Goal: Task Accomplishment & Management: Complete application form

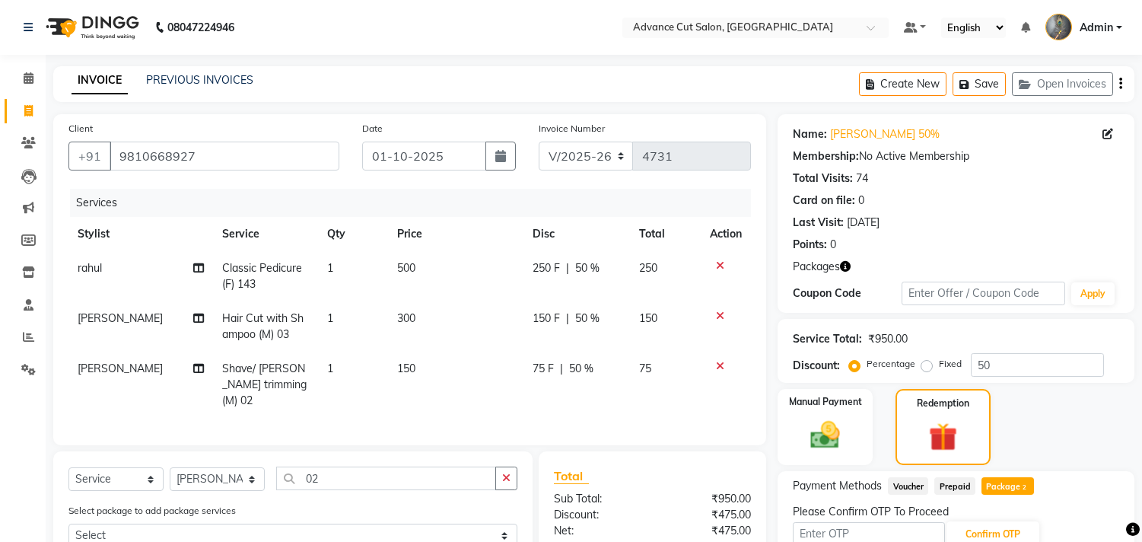
select select "4939"
select select "service"
select select "30651"
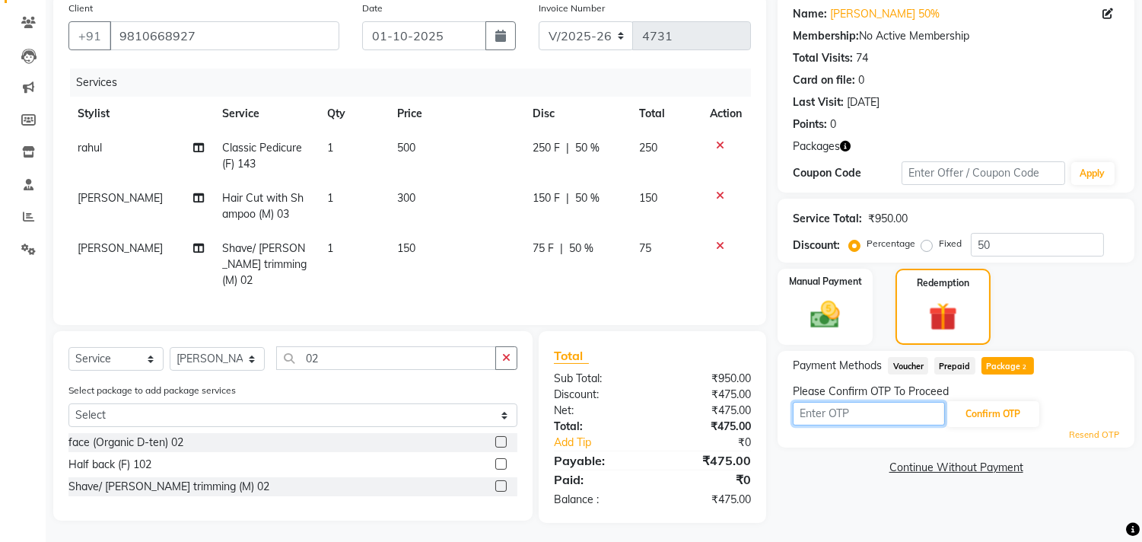
click at [894, 403] on input "text" at bounding box center [869, 414] width 152 height 24
type input "9993"
click at [997, 403] on button "Confirm OTP" at bounding box center [992, 414] width 93 height 26
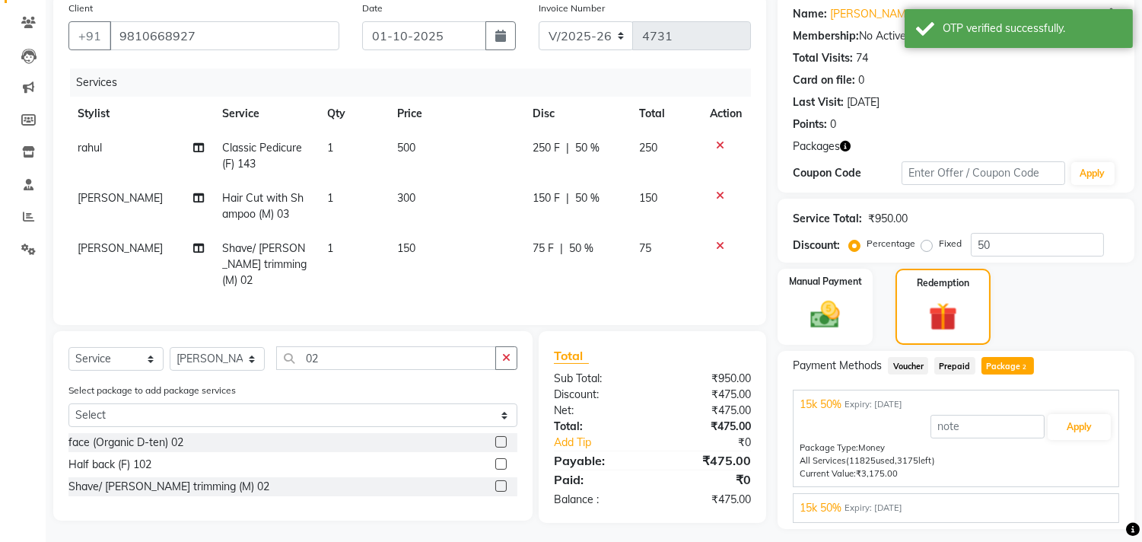
scroll to position [161, 0]
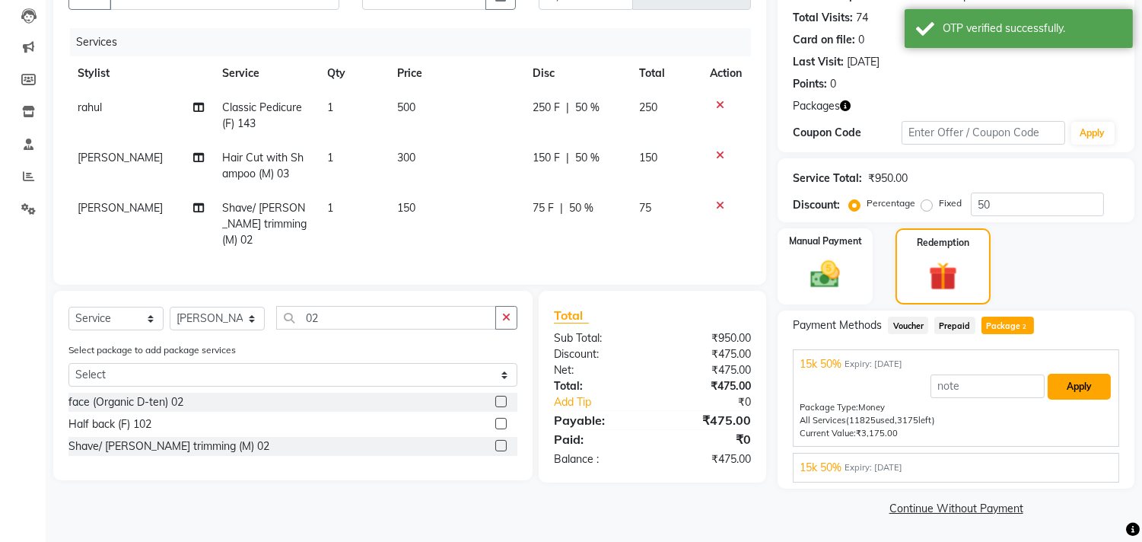
click at [1059, 390] on button "Apply" at bounding box center [1078, 387] width 63 height 26
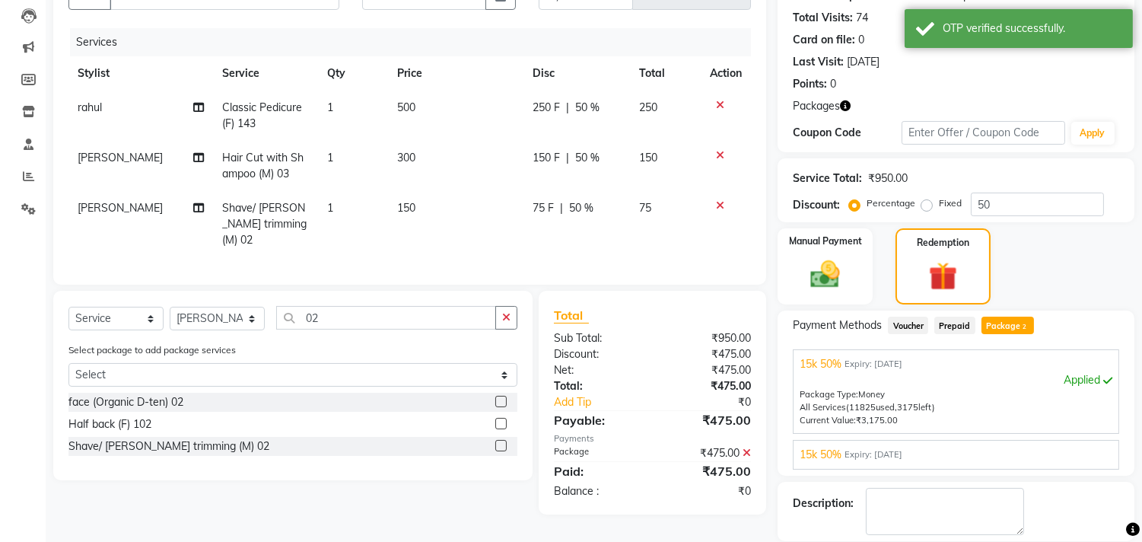
scroll to position [233, 0]
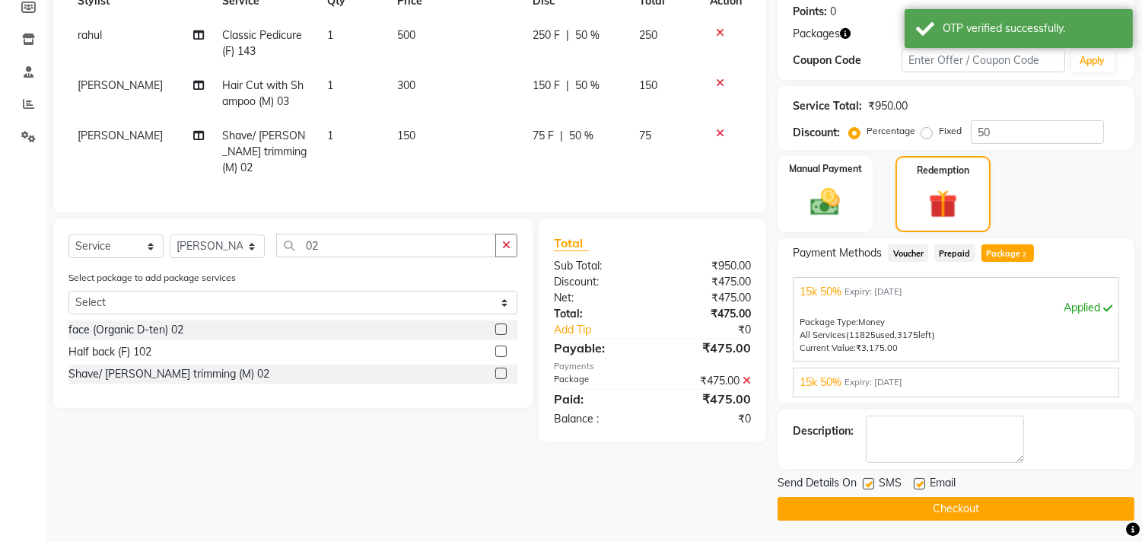
click at [898, 497] on button "Checkout" at bounding box center [955, 509] width 357 height 24
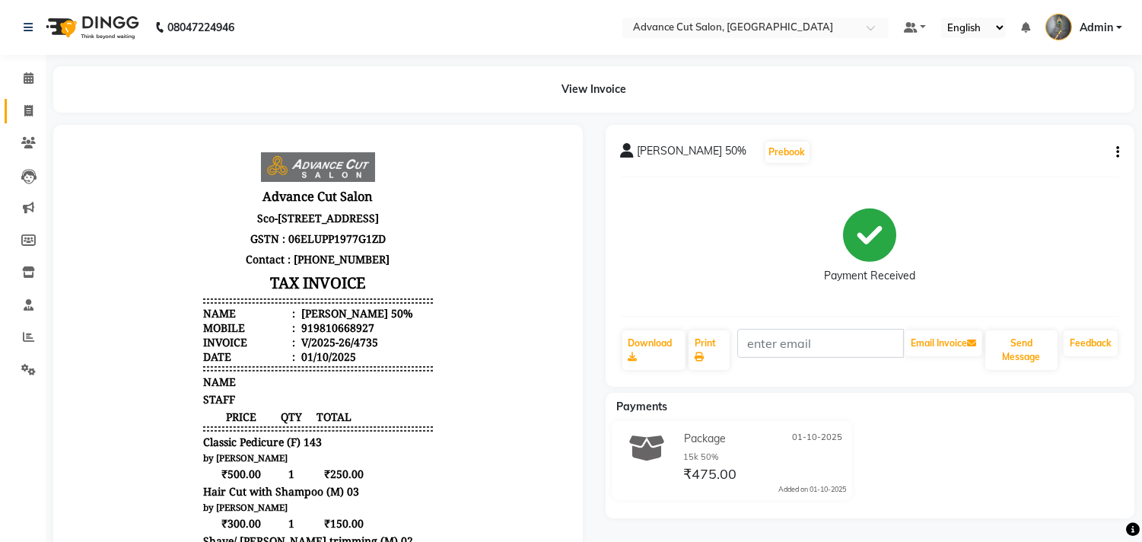
click at [27, 122] on link "Invoice" at bounding box center [23, 111] width 37 height 25
select select "service"
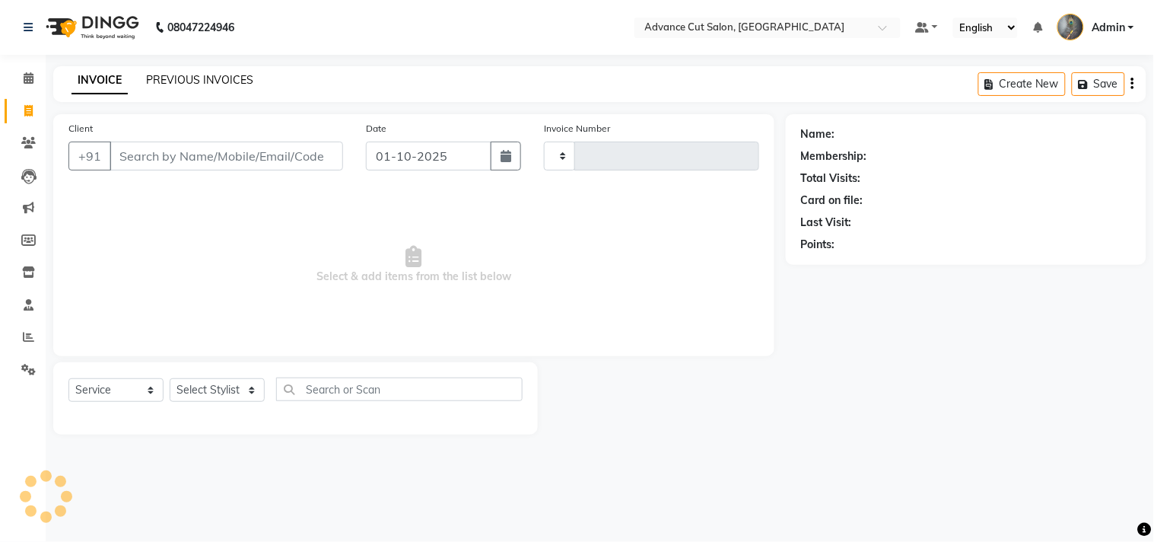
click at [149, 79] on link "PREVIOUS INVOICES" at bounding box center [199, 80] width 107 height 14
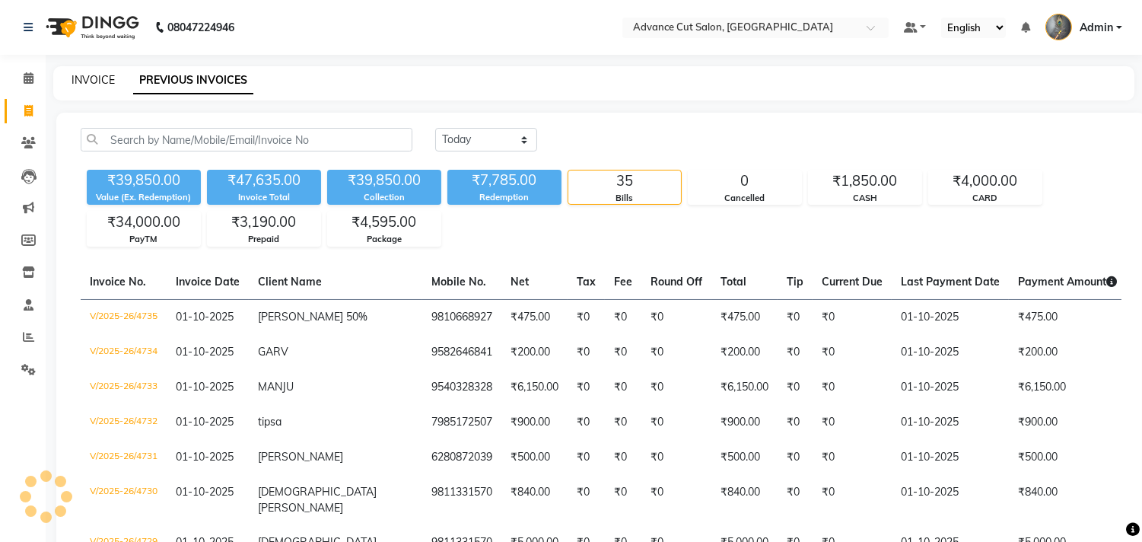
click at [94, 76] on link "INVOICE" at bounding box center [93, 80] width 43 height 14
select select "service"
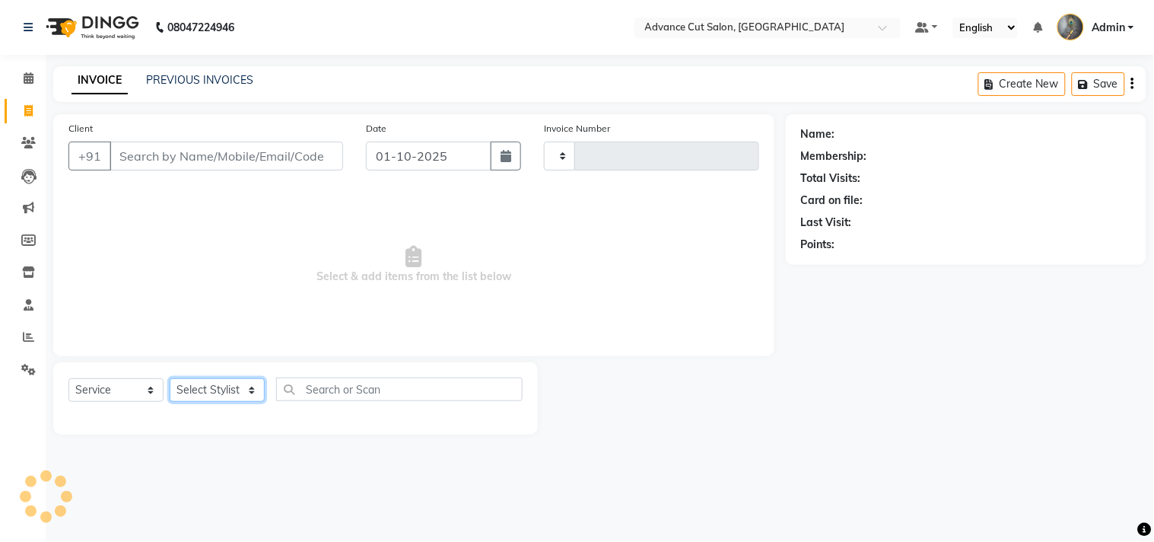
click at [203, 392] on select "Select Stylist" at bounding box center [217, 390] width 95 height 24
type input "4736"
select select "4939"
click at [203, 392] on select "Select Stylist" at bounding box center [217, 390] width 95 height 24
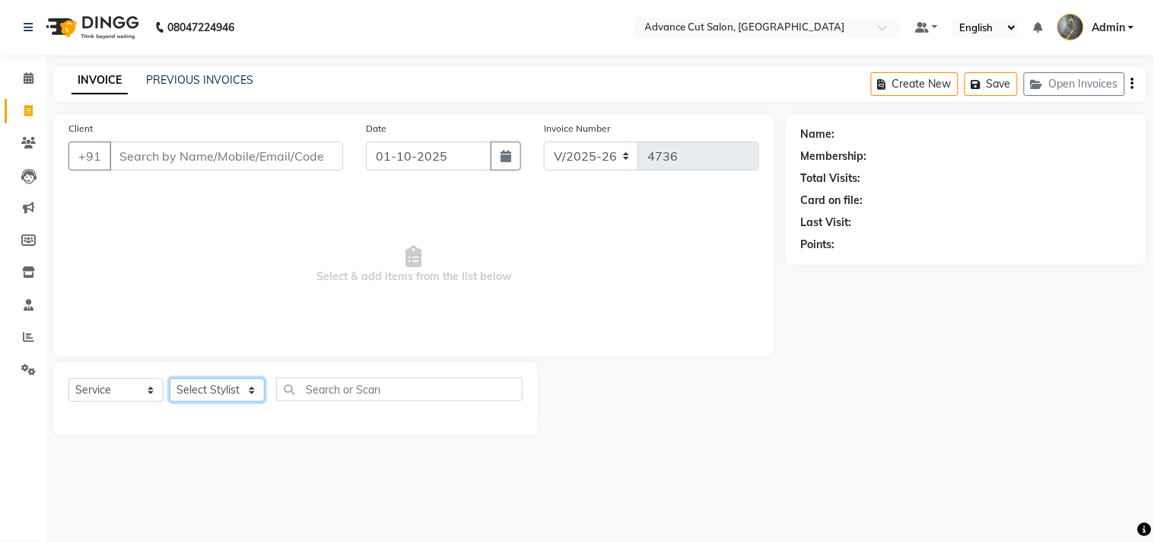
click at [203, 392] on select "Select Stylist" at bounding box center [217, 390] width 95 height 24
click at [203, 392] on select "Select Stylist Admin chahit COUNTOR [PERSON_NAME] mamta [PERSON_NAME] navi [PER…" at bounding box center [217, 390] width 95 height 24
click at [203, 392] on select "Select Stylist Admin chahit COUNTOR Devid hardeep mamta manisha MONISH navi NOS…" at bounding box center [217, 390] width 95 height 24
select select "47922"
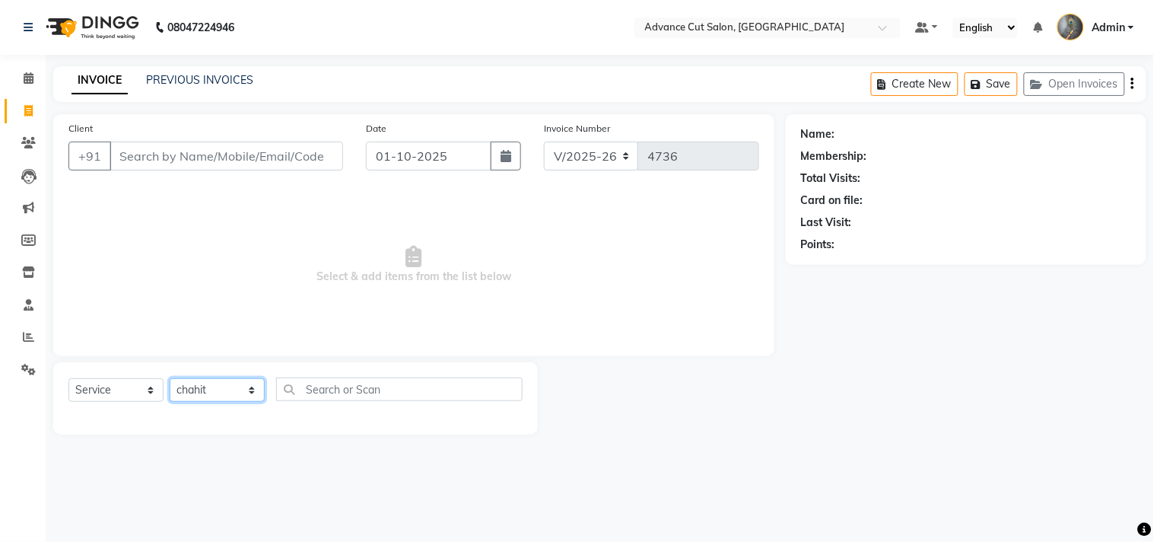
click at [170, 379] on select "Select Stylist Admin chahit COUNTOR Devid hardeep mamta manisha MONISH navi NOS…" at bounding box center [217, 390] width 95 height 24
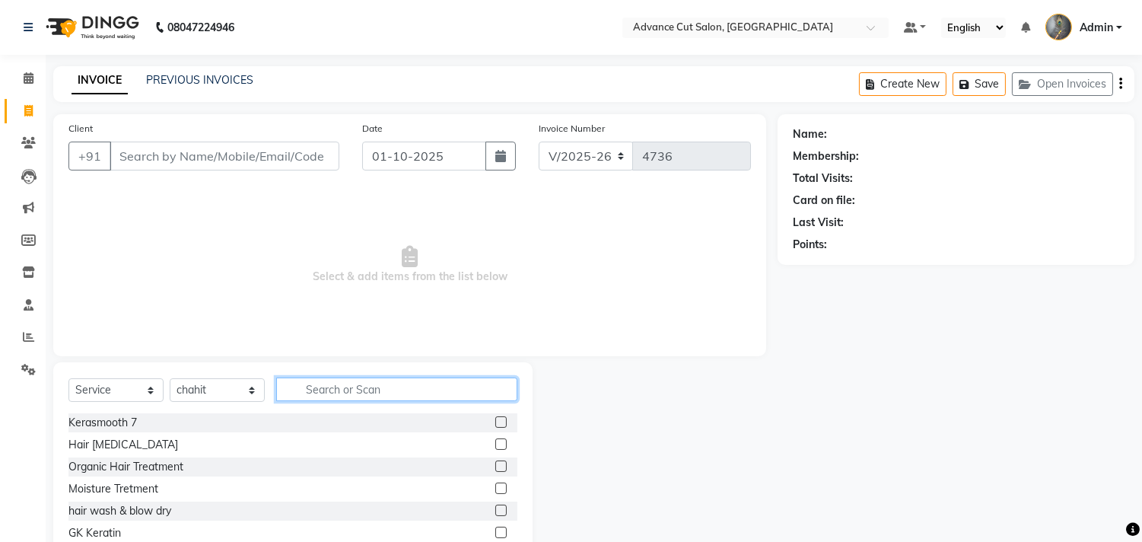
click at [312, 390] on input "text" at bounding box center [396, 389] width 241 height 24
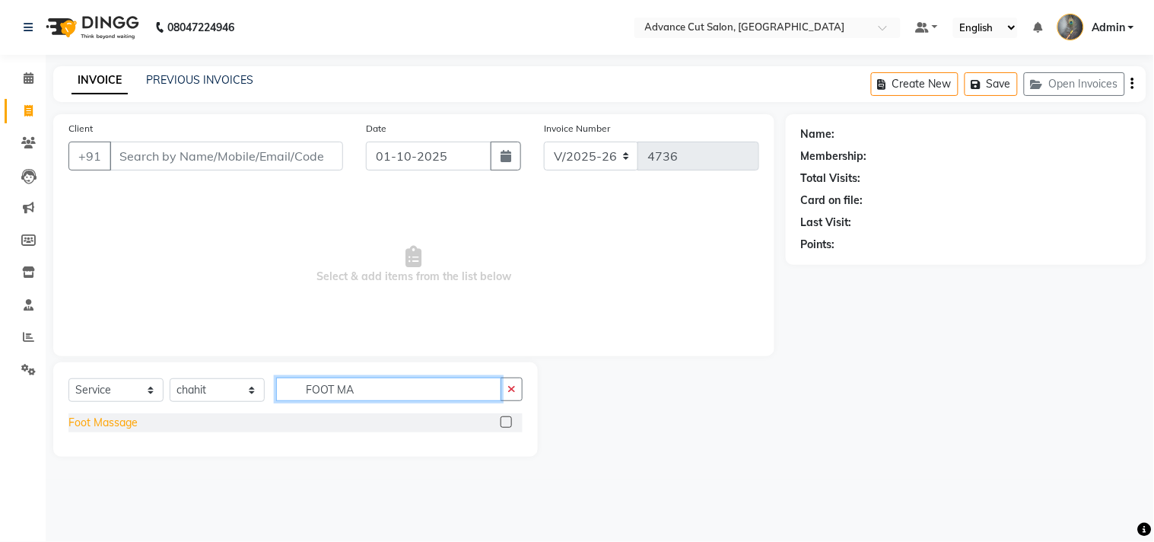
type input "FOOT MA"
click at [110, 429] on div "Foot Massage" at bounding box center [102, 423] width 69 height 16
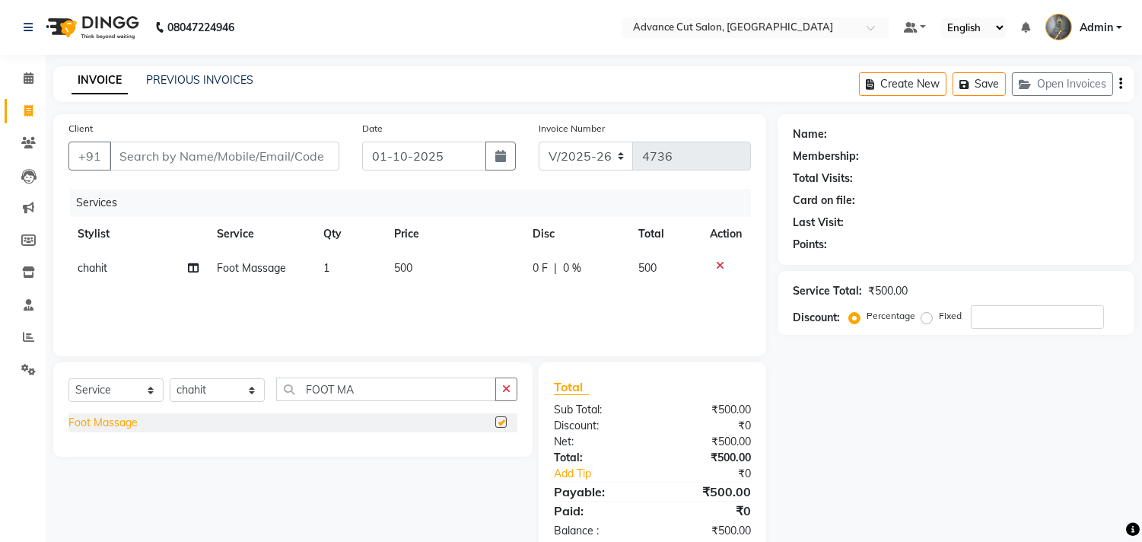
checkbox input "false"
click at [225, 378] on select "Select Stylist Admin chahit COUNTOR Devid hardeep mamta manisha MONISH navi NOS…" at bounding box center [217, 390] width 95 height 24
click at [224, 389] on select "Select Stylist Admin chahit COUNTOR Devid hardeep mamta manisha MONISH navi NOS…" at bounding box center [217, 390] width 95 height 24
select select "30646"
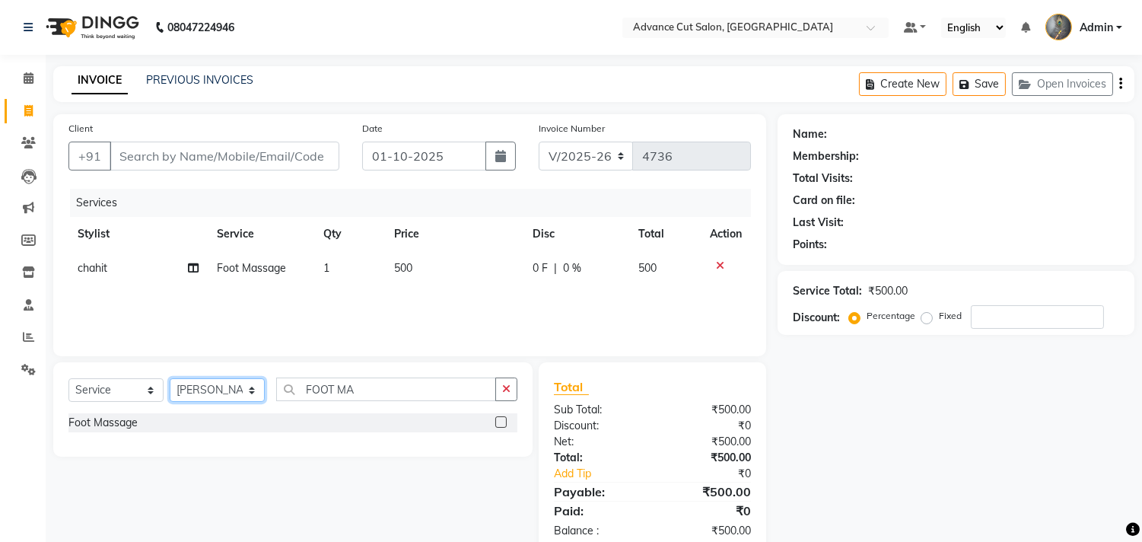
click at [170, 379] on select "Select Stylist Admin chahit COUNTOR Devid hardeep mamta manisha MONISH navi NOS…" at bounding box center [217, 390] width 95 height 24
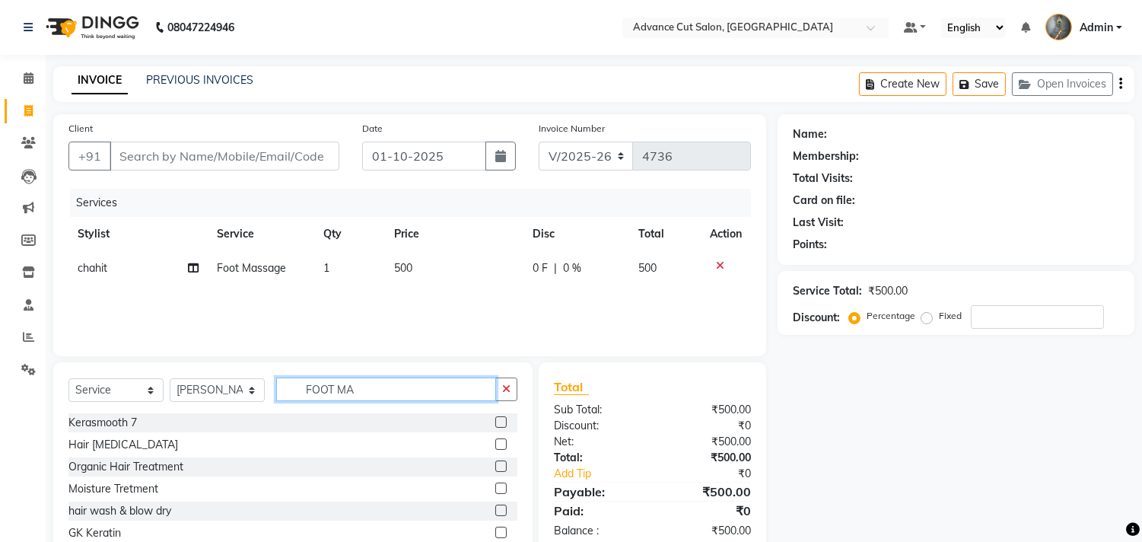
click at [352, 389] on input "FOOT MA" at bounding box center [386, 389] width 220 height 24
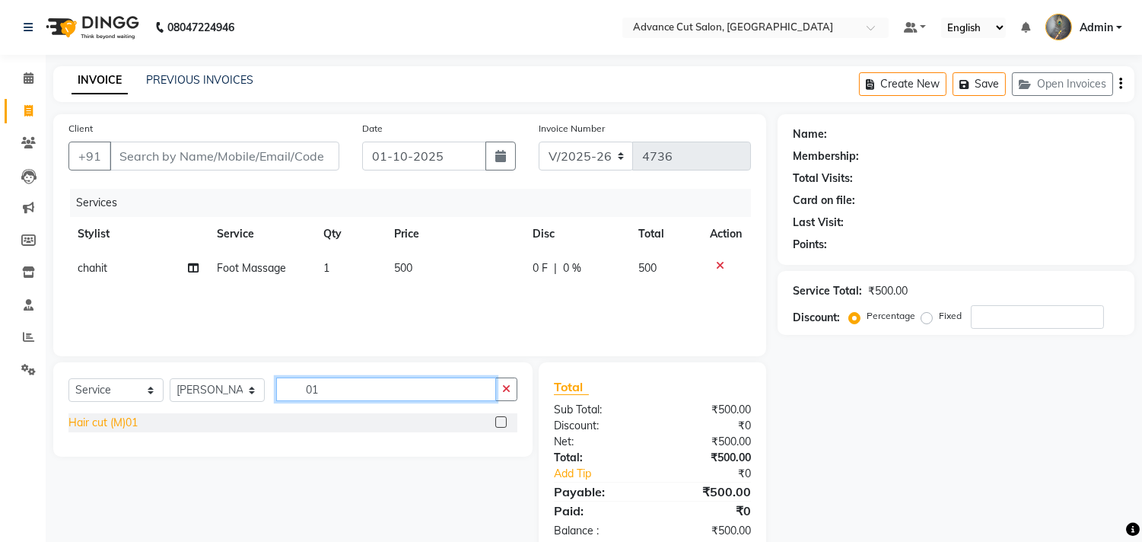
type input "01"
click at [134, 421] on div "Hair cut (M)01" at bounding box center [102, 423] width 69 height 16
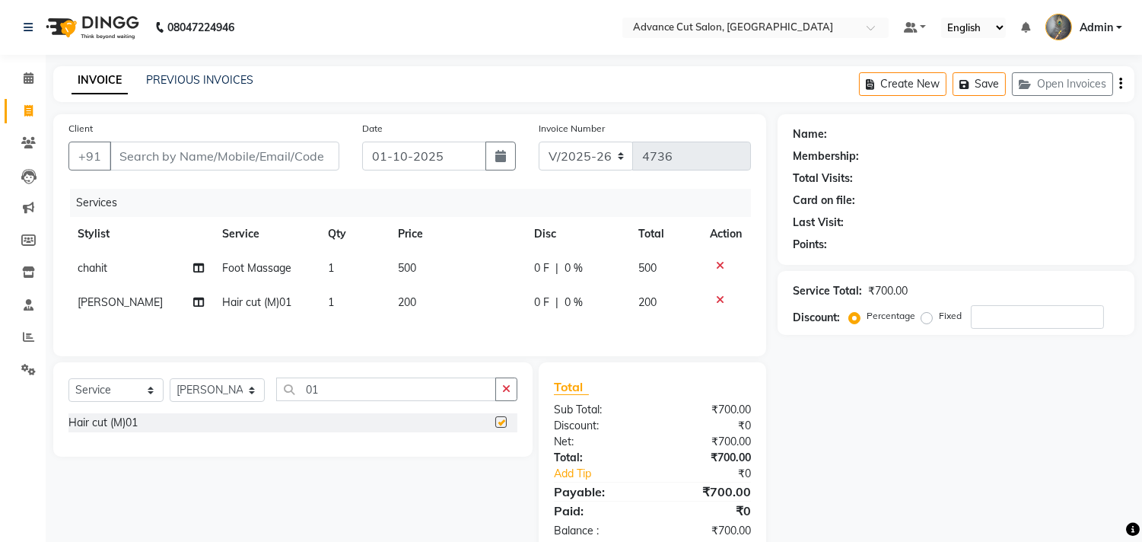
checkbox input "false"
click at [330, 381] on input "01" at bounding box center [386, 389] width 220 height 24
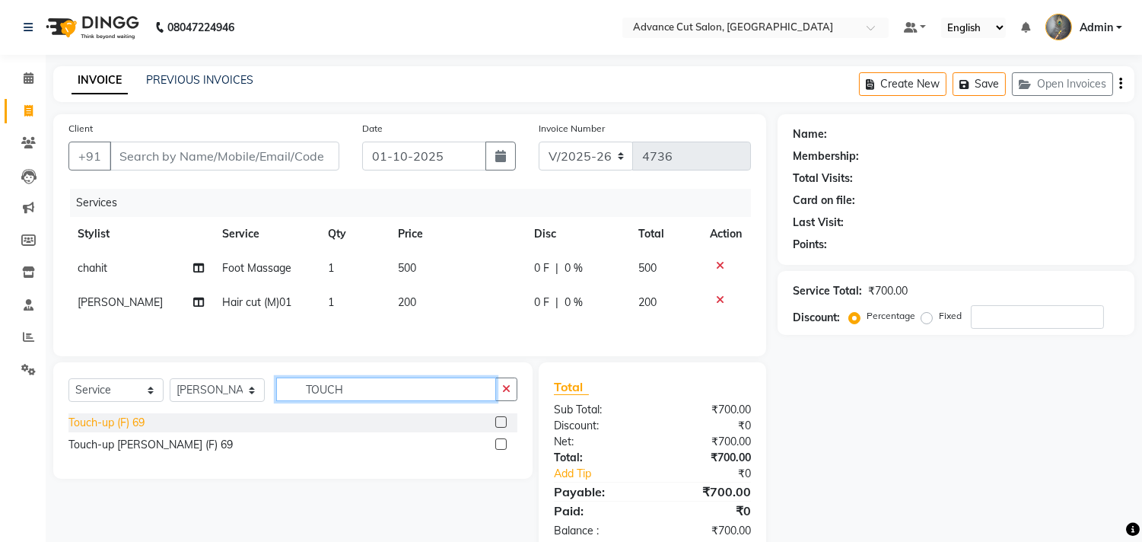
type input "TOUCH"
click at [137, 420] on div "Touch-up (F) 69" at bounding box center [106, 423] width 76 height 16
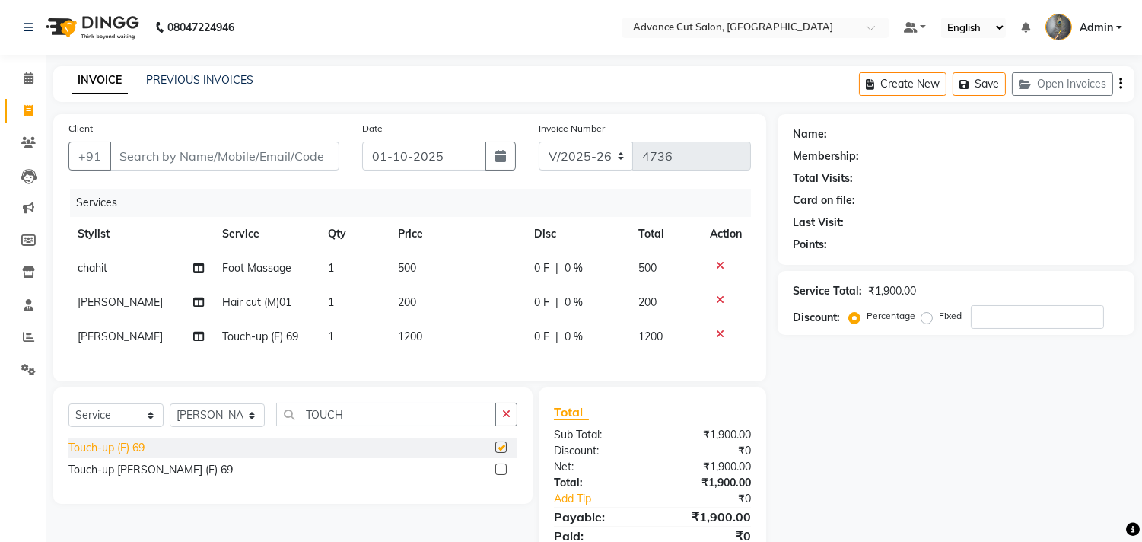
checkbox input "false"
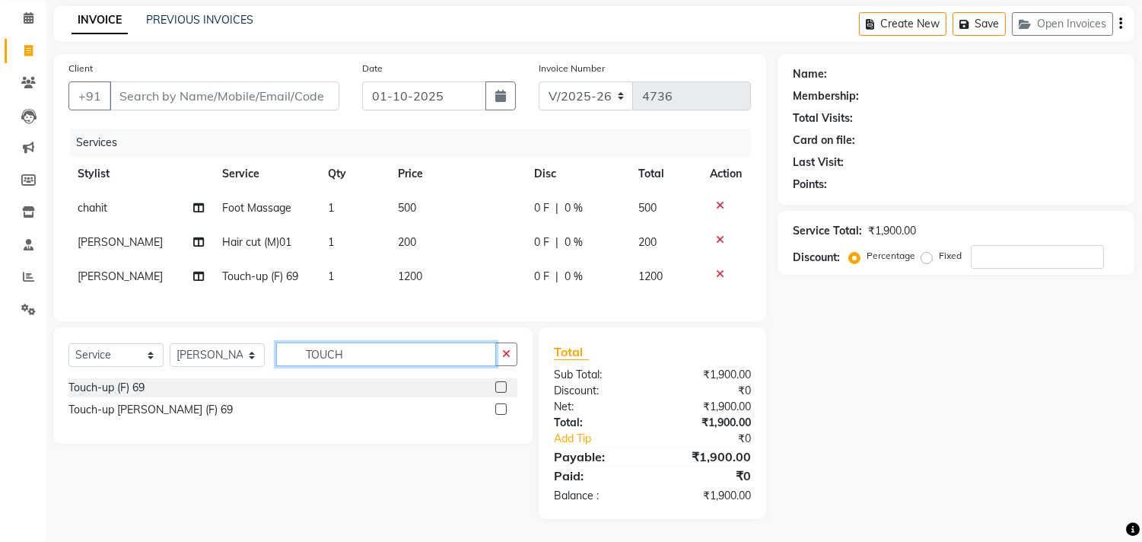
click at [356, 355] on input "TOUCH" at bounding box center [386, 354] width 220 height 24
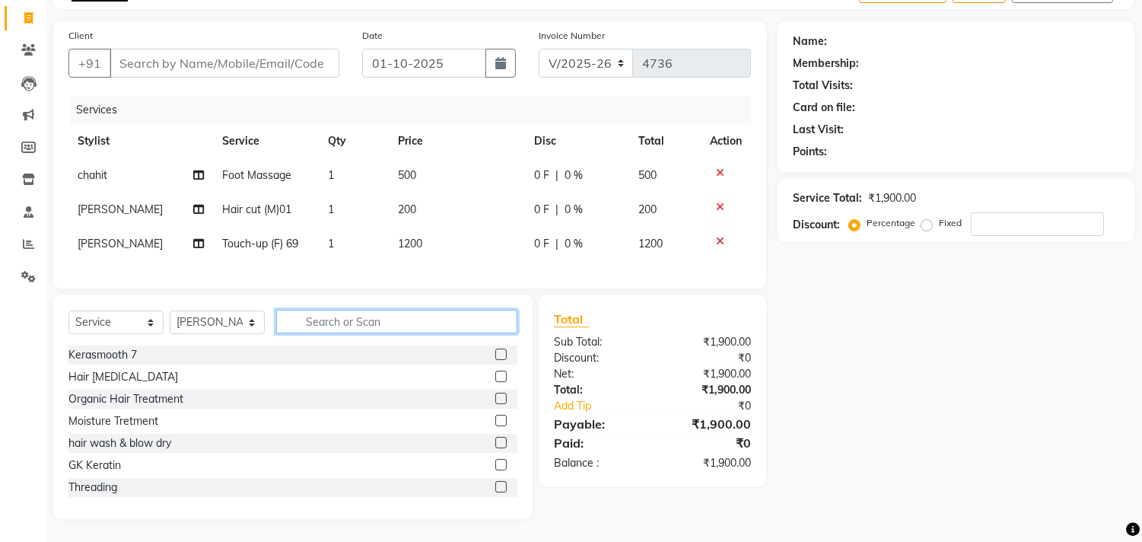
scroll to position [21, 0]
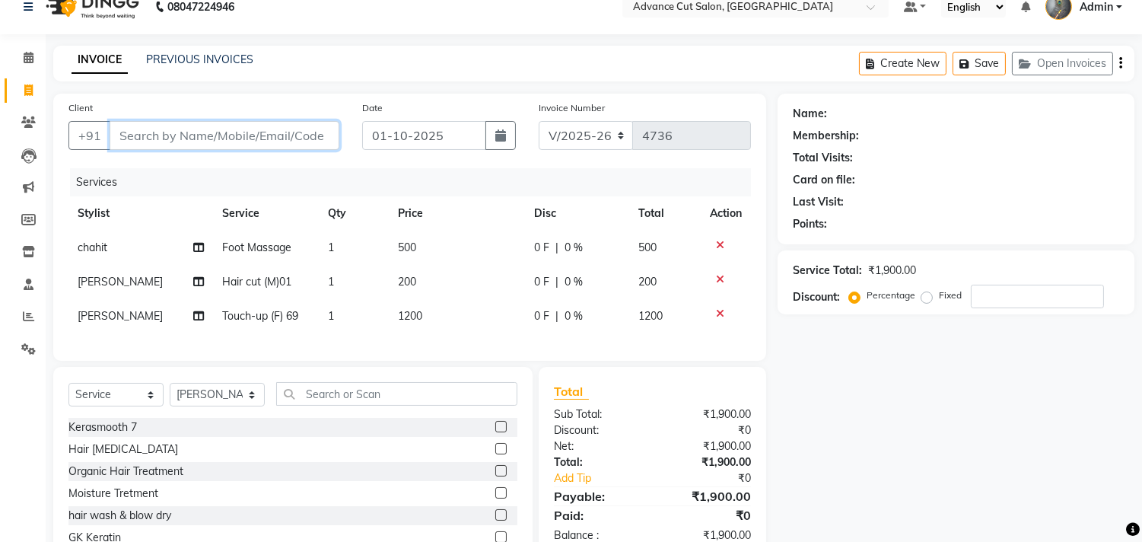
click at [126, 139] on input "Client" at bounding box center [225, 135] width 230 height 29
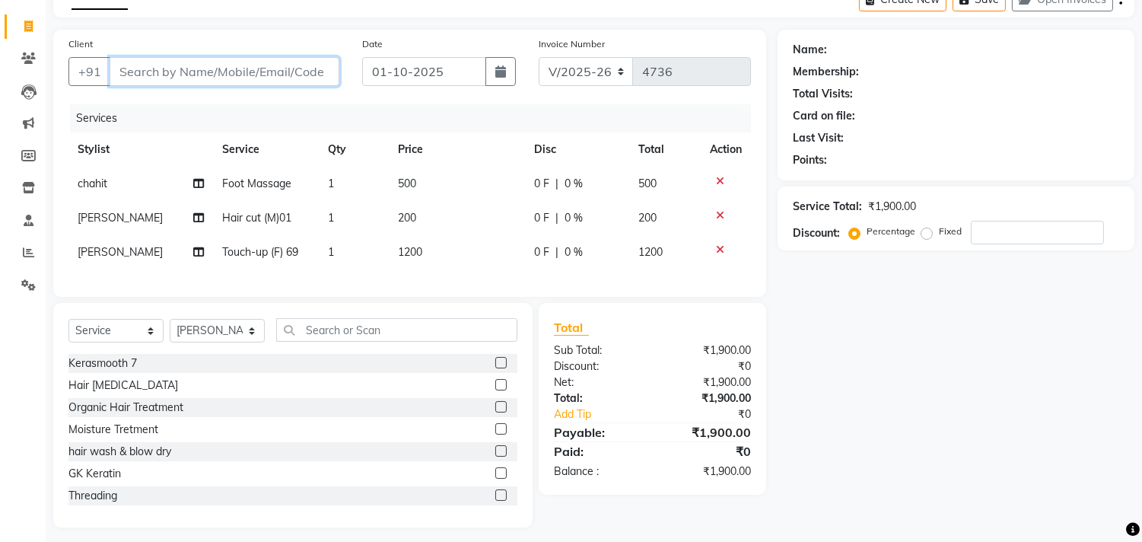
scroll to position [105, 0]
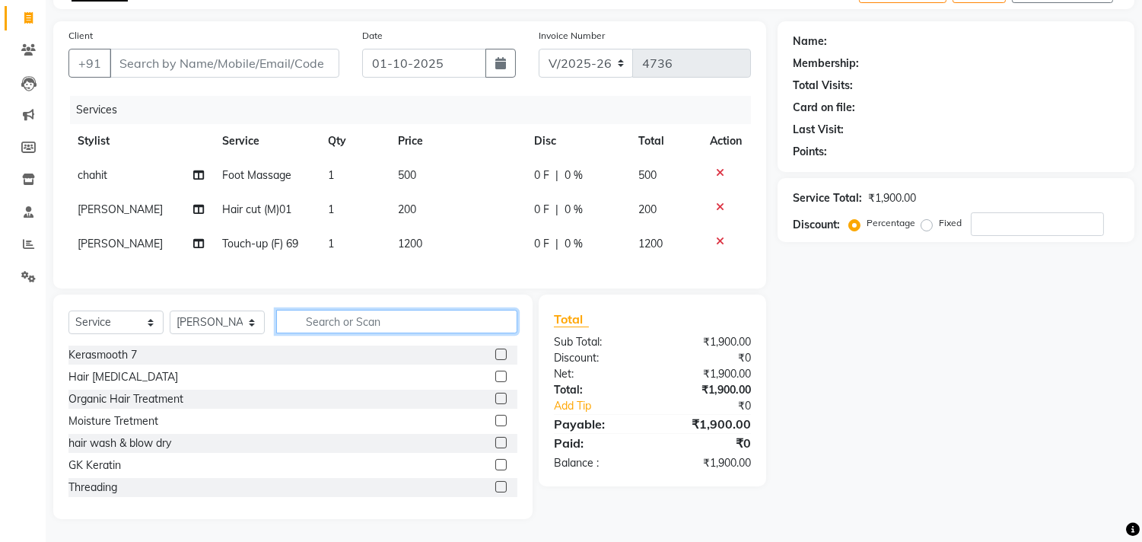
click at [325, 317] on input "text" at bounding box center [396, 322] width 241 height 24
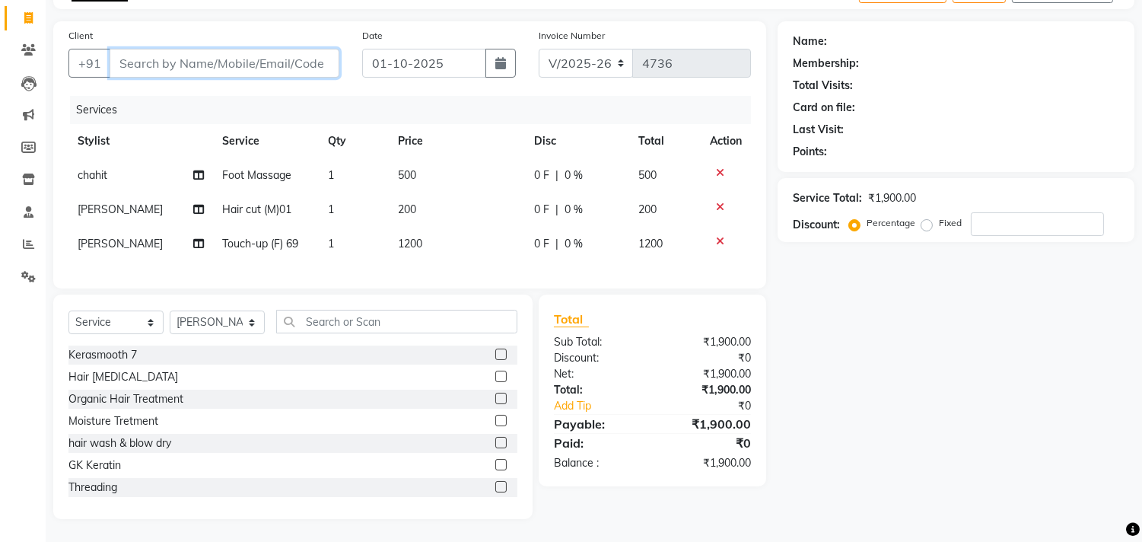
click at [139, 49] on input "Client" at bounding box center [225, 63] width 230 height 29
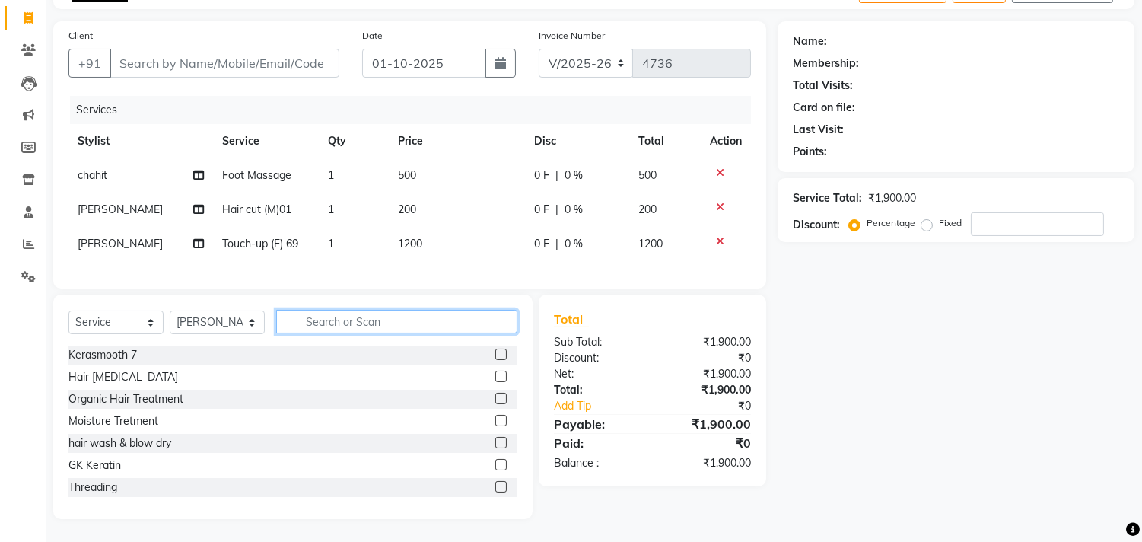
click at [308, 322] on input "text" at bounding box center [396, 322] width 241 height 24
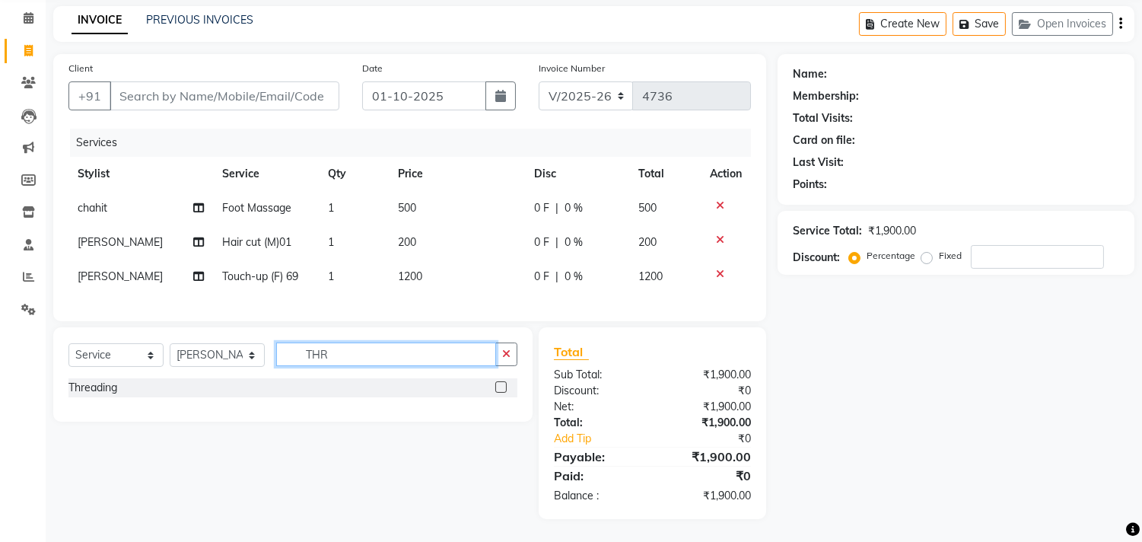
scroll to position [72, 0]
type input "THRE"
click at [85, 389] on div "Threading" at bounding box center [92, 388] width 49 height 16
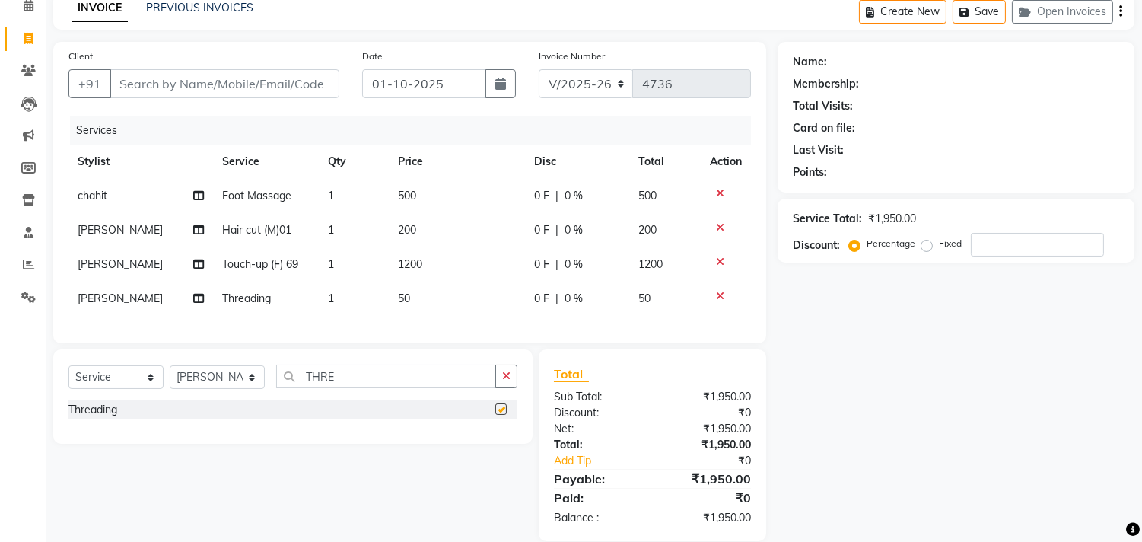
checkbox input "false"
click at [427, 300] on td "50" at bounding box center [457, 298] width 136 height 34
select select "30646"
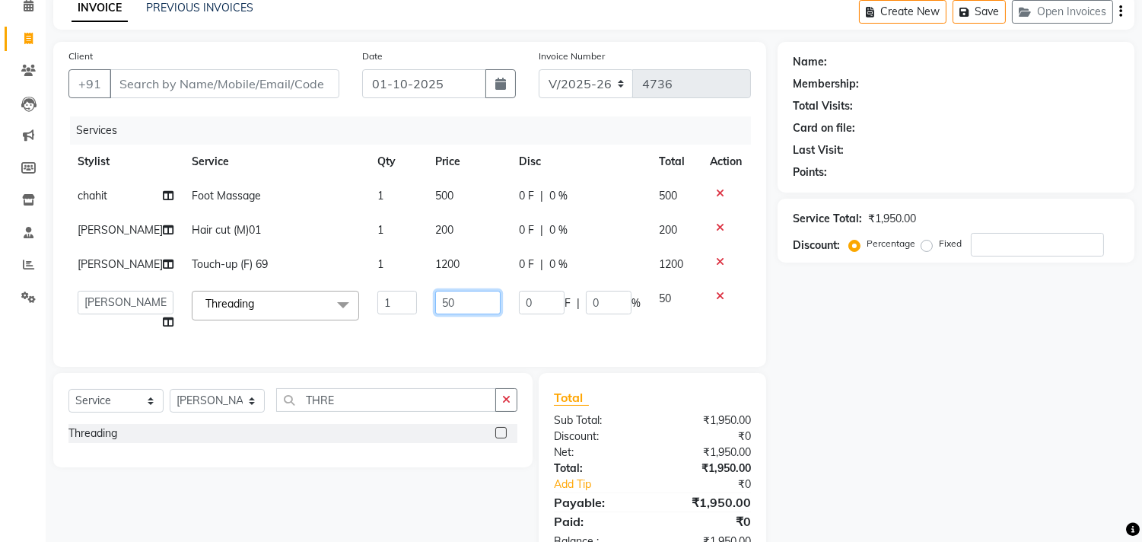
drag, startPoint x: 454, startPoint y: 297, endPoint x: 416, endPoint y: 310, distance: 40.2
click at [426, 310] on td "50" at bounding box center [468, 310] width 84 height 58
type input "0"
type input "200"
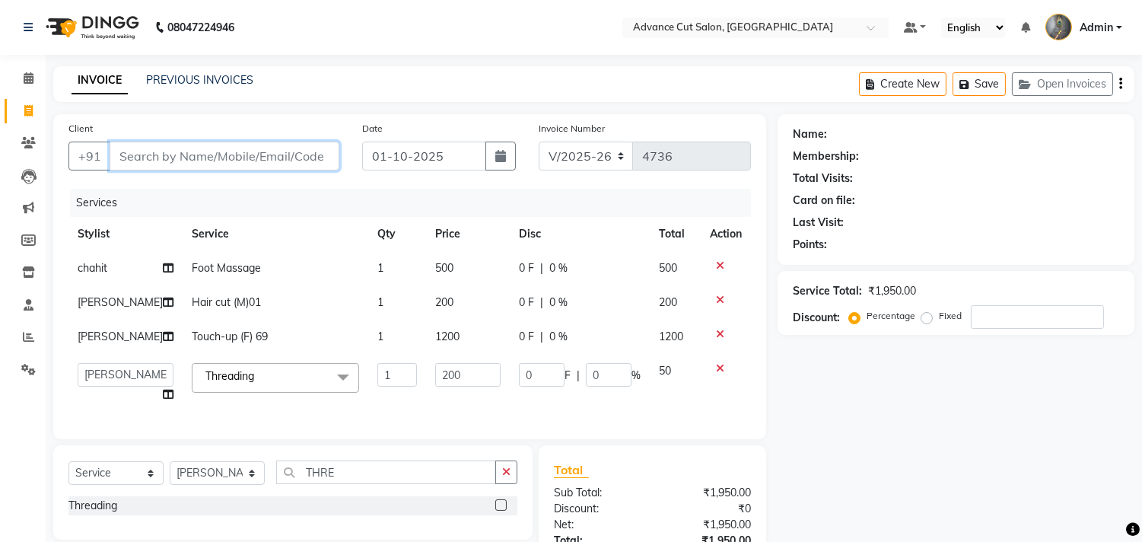
click at [146, 158] on input "Client" at bounding box center [225, 155] width 230 height 29
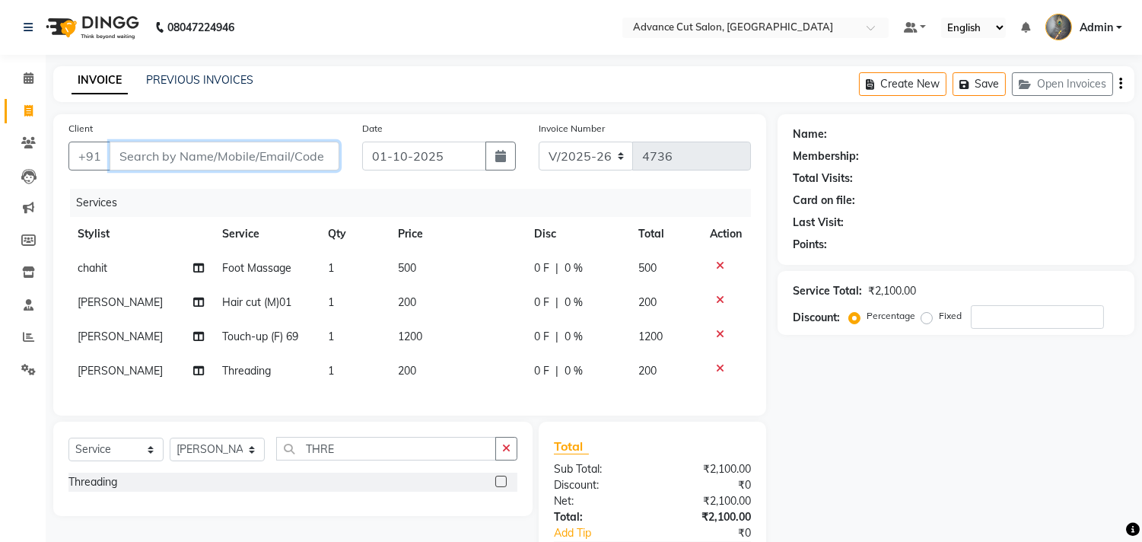
type input "9"
type input "0"
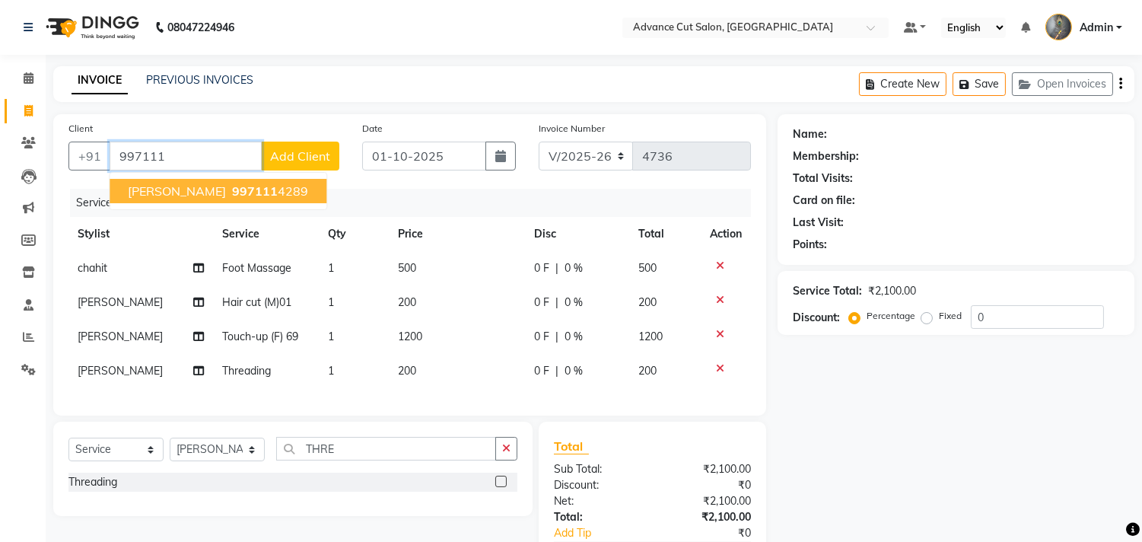
click at [148, 183] on span "SATISH GARG" at bounding box center [177, 190] width 98 height 15
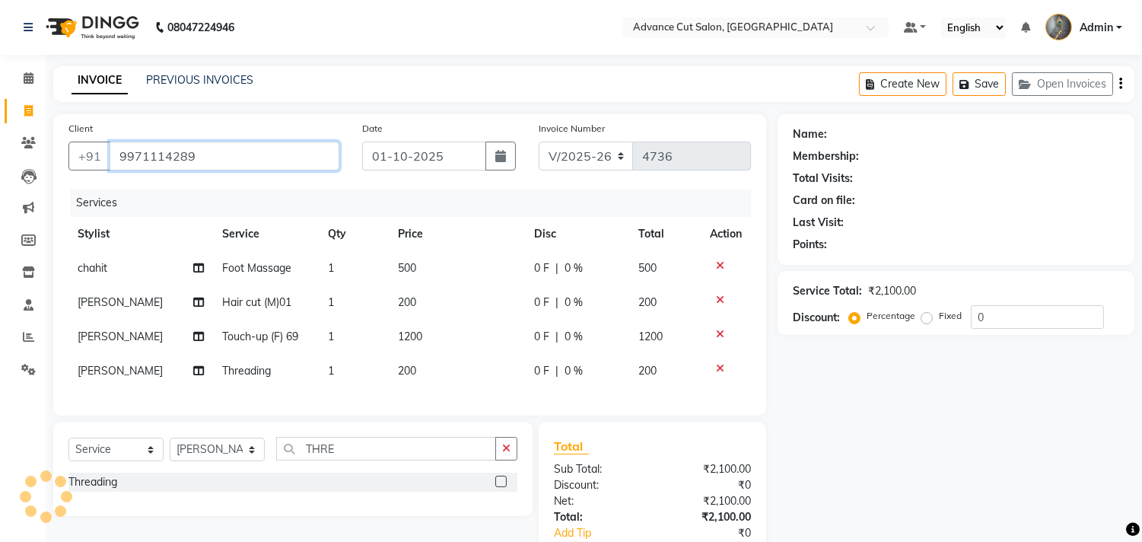
type input "9971114289"
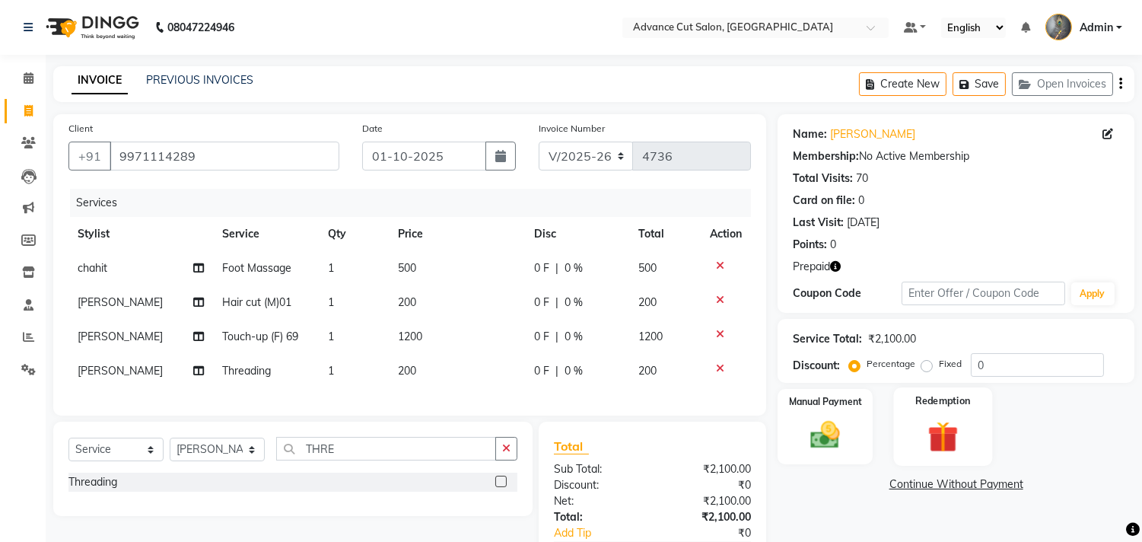
click at [947, 435] on img at bounding box center [942, 437] width 50 height 38
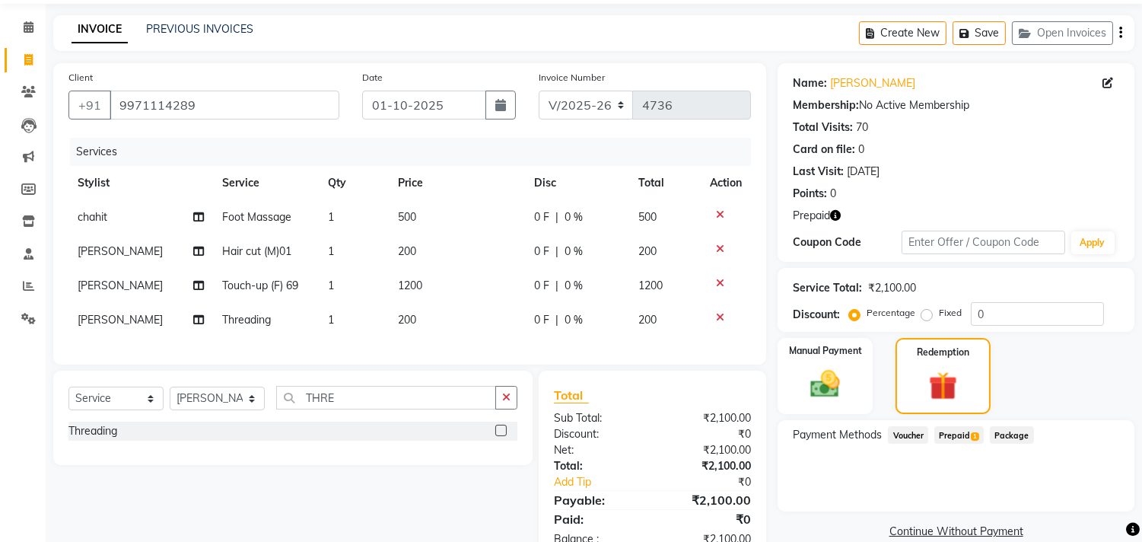
scroll to position [107, 0]
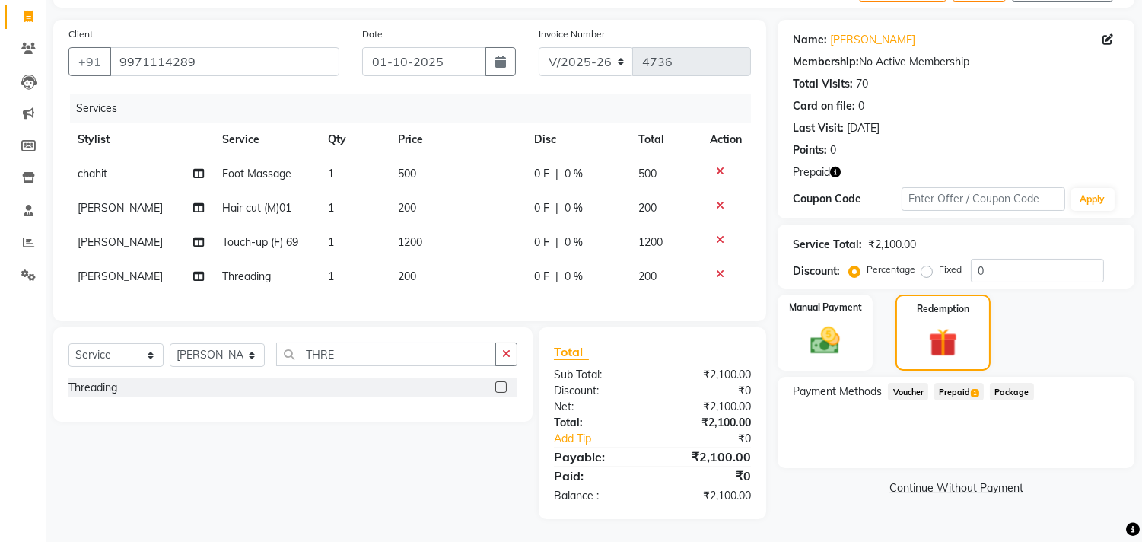
click at [955, 383] on span "Prepaid 1" at bounding box center [958, 391] width 49 height 17
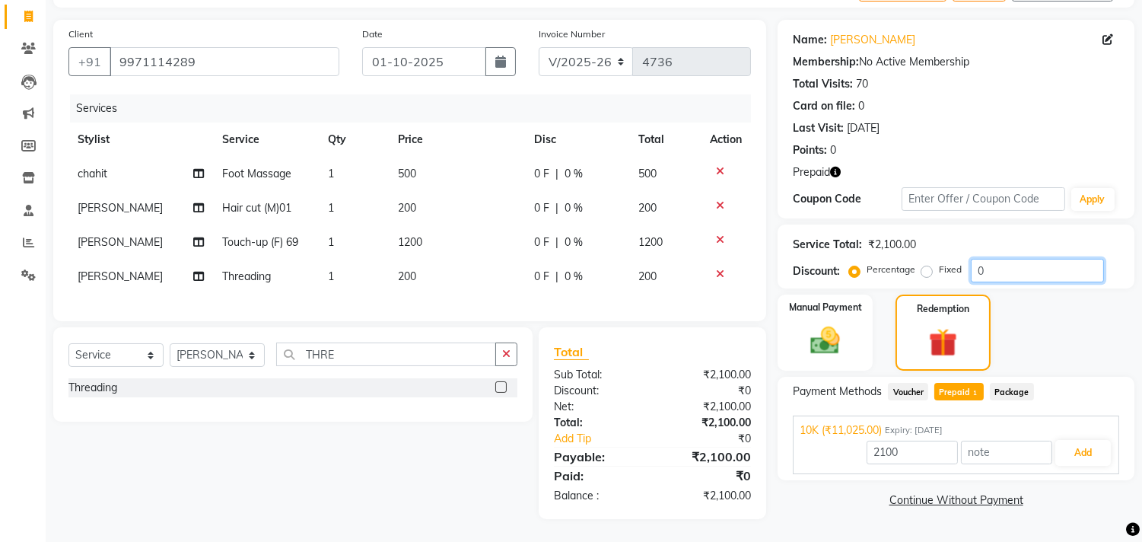
click at [972, 259] on input "0" at bounding box center [1037, 271] width 133 height 24
type input "40"
type input "11025"
type input "1"
type input "50"
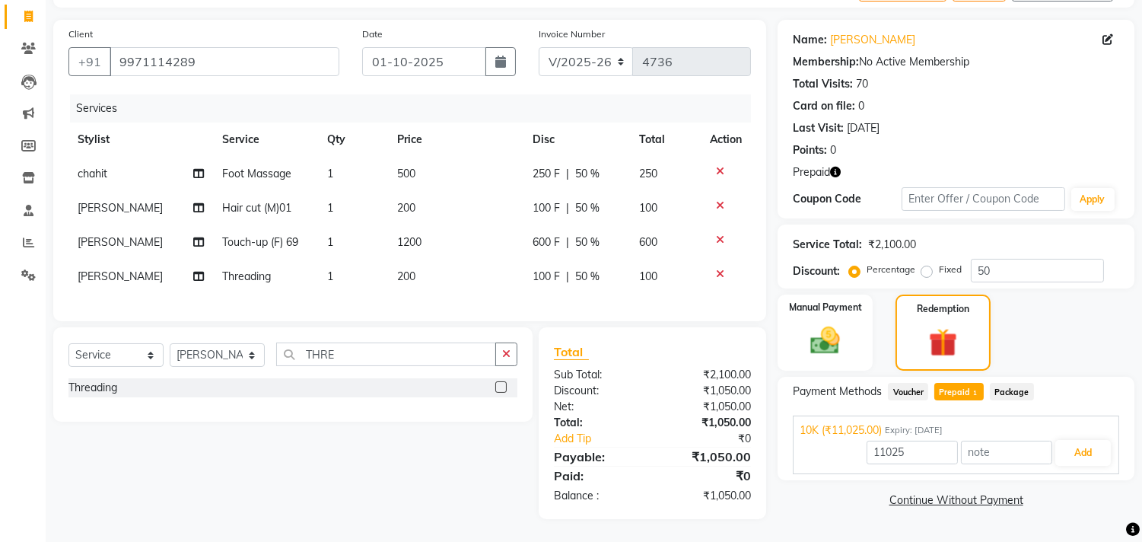
click at [958, 383] on span "Prepaid 1" at bounding box center [958, 391] width 49 height 17
type input "1050"
click at [1073, 440] on button "Add" at bounding box center [1083, 453] width 56 height 26
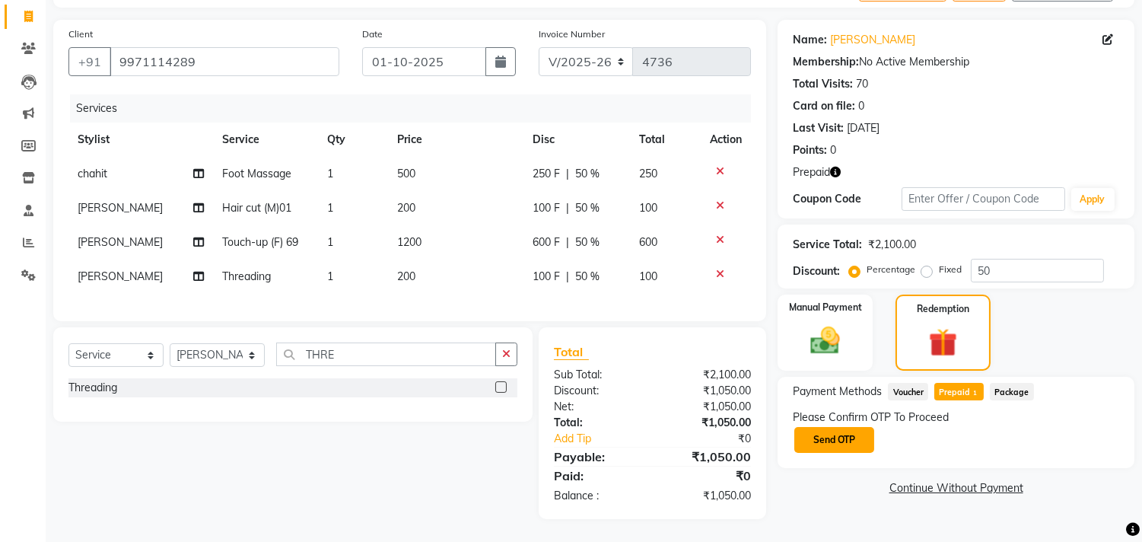
click at [820, 430] on button "Send OTP" at bounding box center [834, 440] width 80 height 26
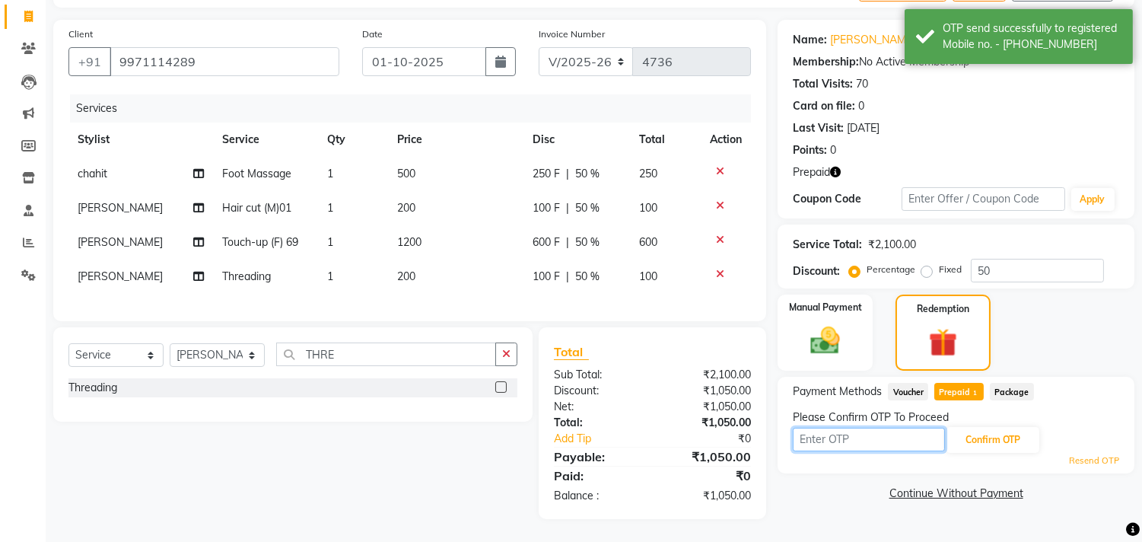
click at [820, 428] on input "text" at bounding box center [869, 440] width 152 height 24
type input "9993"
click at [965, 429] on button "Confirm OTP" at bounding box center [992, 440] width 93 height 26
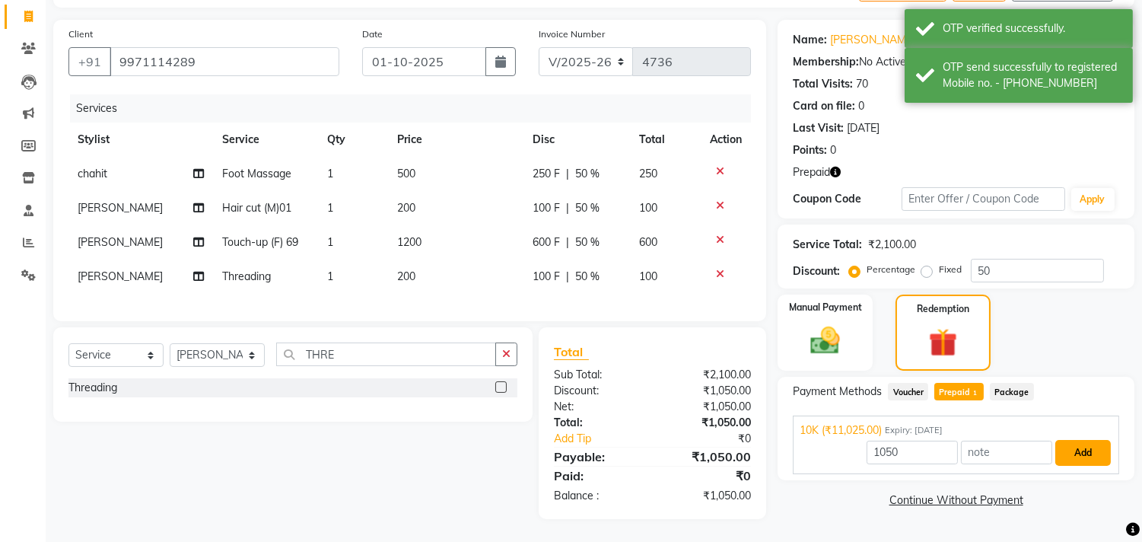
click at [1071, 440] on button "Add" at bounding box center [1083, 453] width 56 height 26
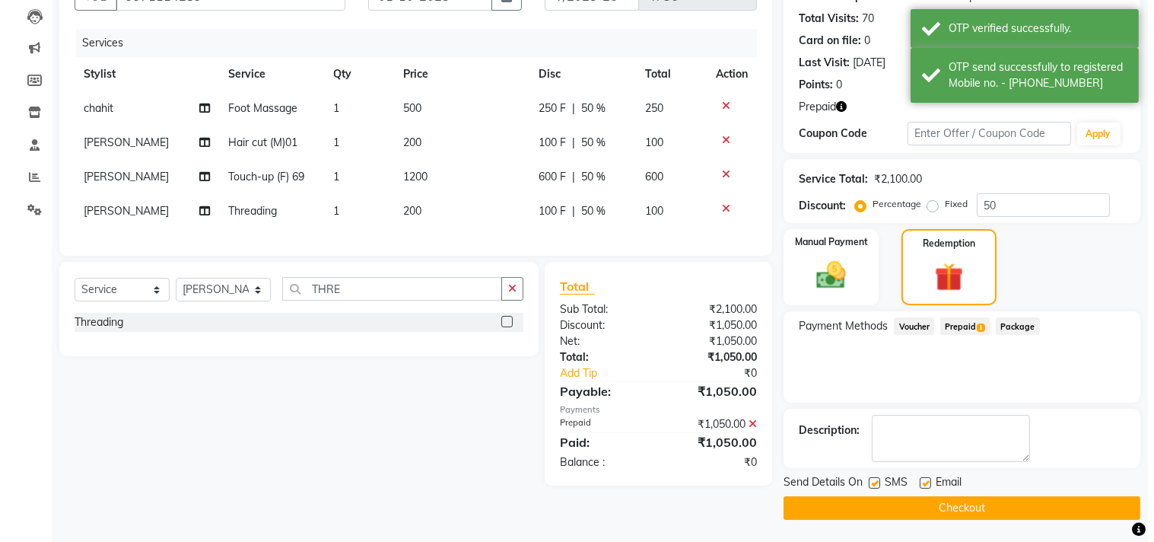
scroll to position [0, 0]
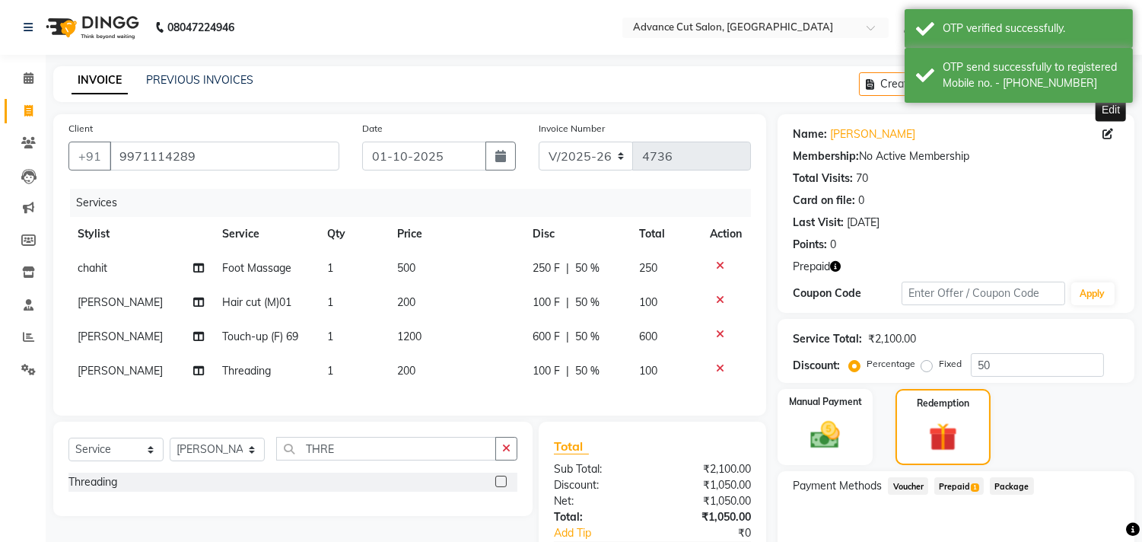
click at [1103, 135] on icon at bounding box center [1107, 134] width 11 height 11
select select "male"
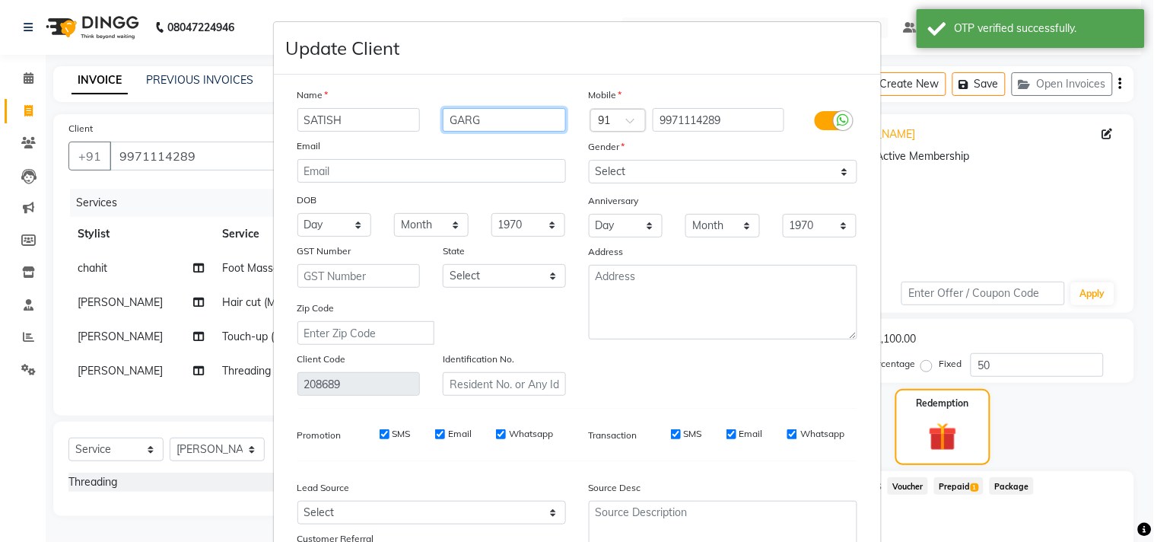
click at [485, 119] on input "GARG" at bounding box center [504, 120] width 123 height 24
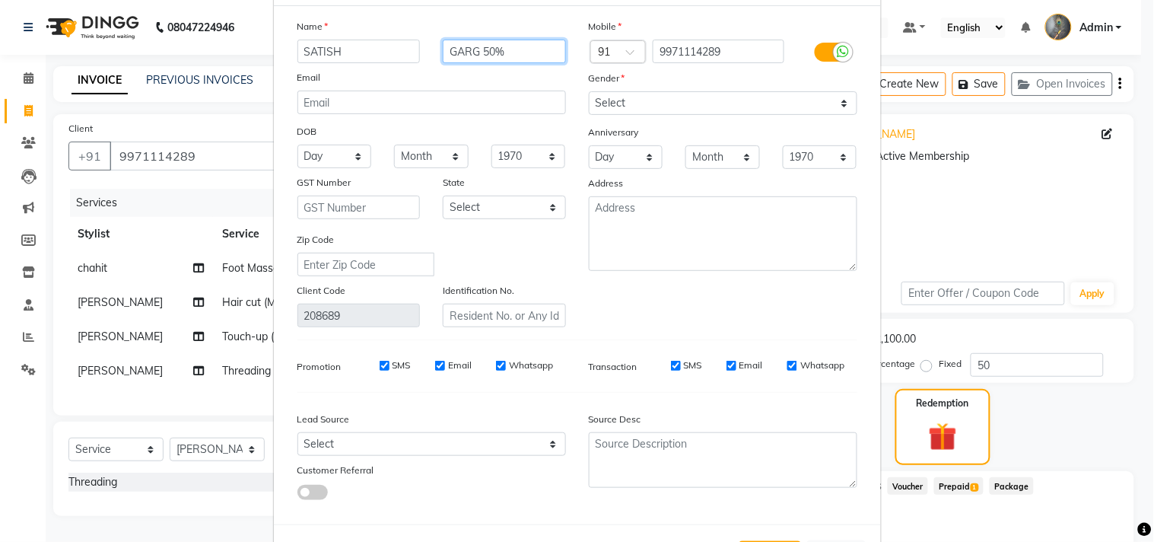
scroll to position [135, 0]
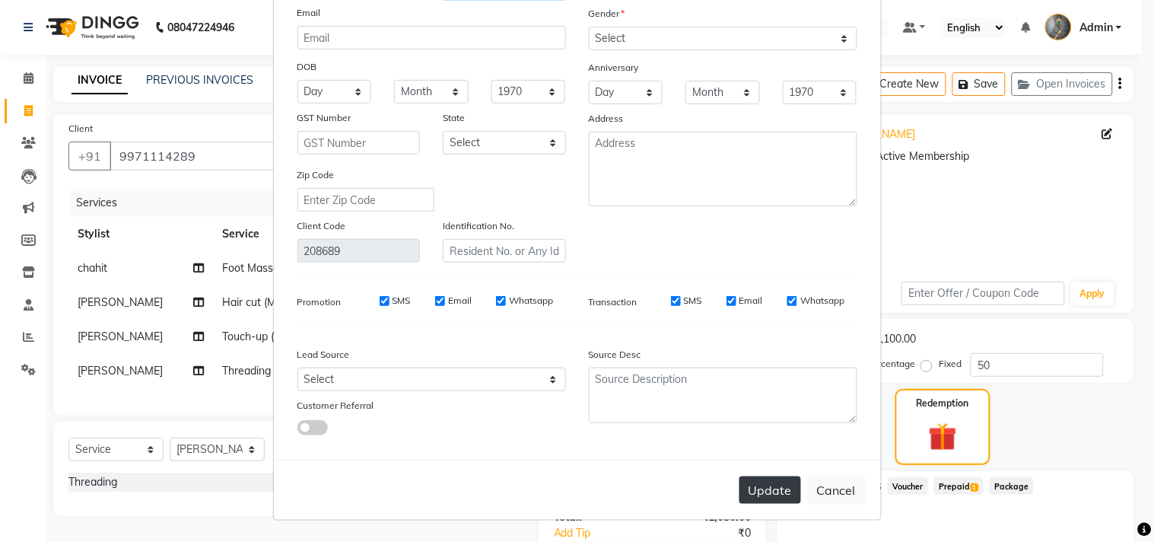
type input "GARG 50%"
click at [752, 490] on button "Update" at bounding box center [770, 489] width 62 height 27
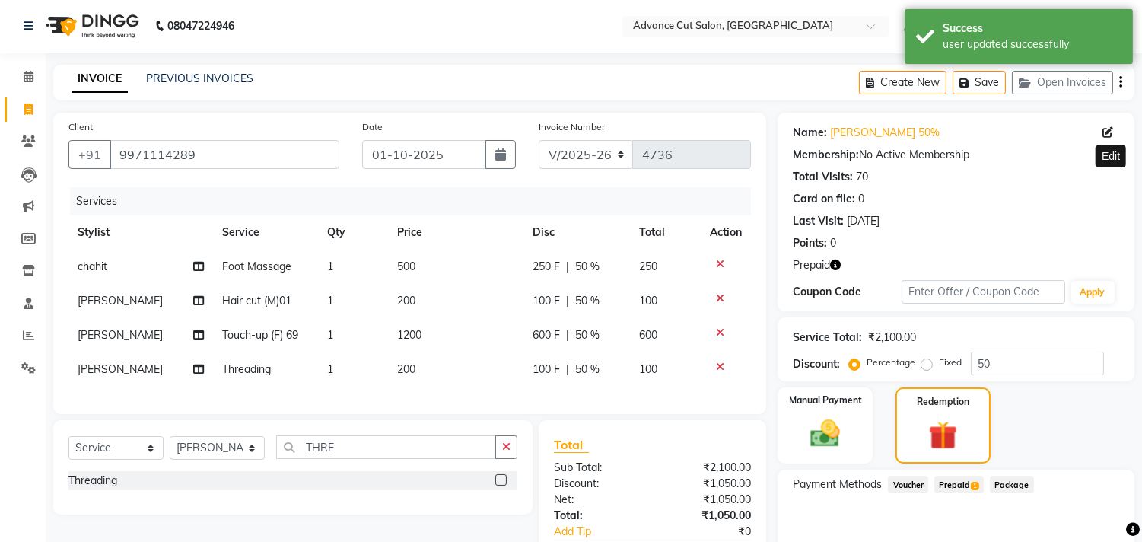
scroll to position [160, 0]
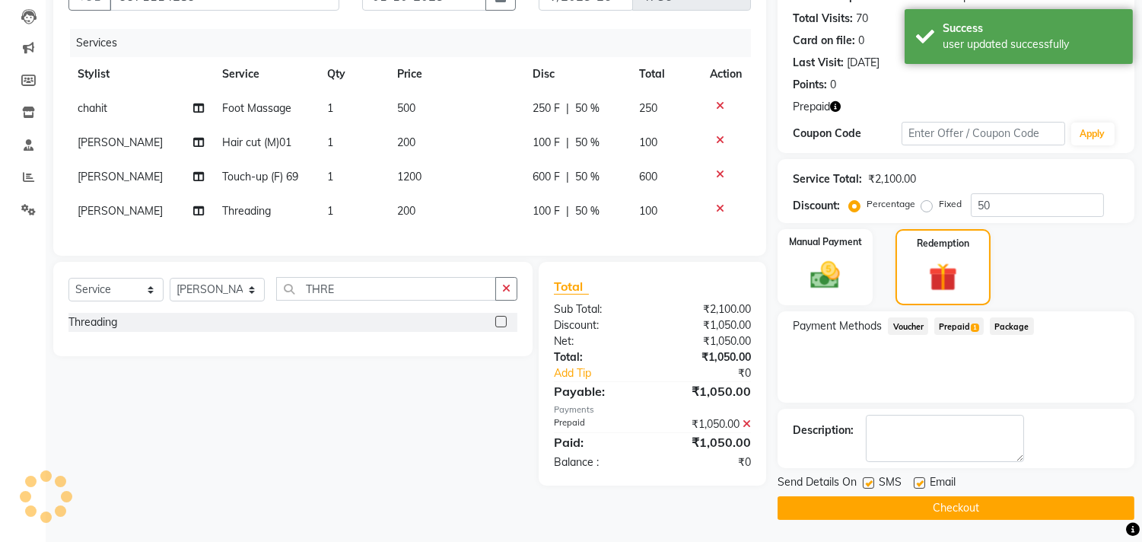
click at [945, 505] on button "Checkout" at bounding box center [955, 508] width 357 height 24
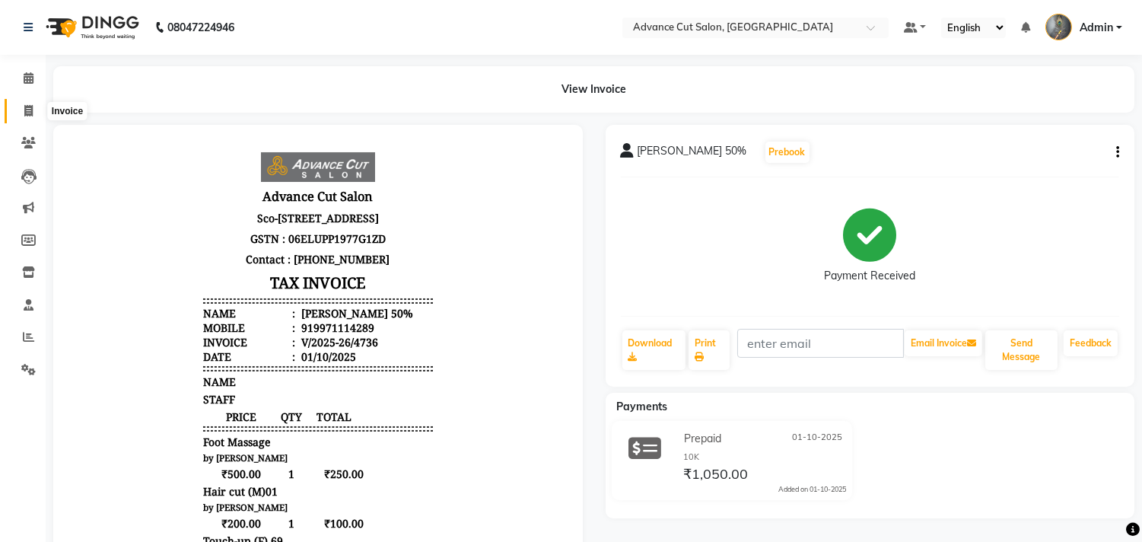
click at [30, 115] on icon at bounding box center [28, 110] width 8 height 11
select select "service"
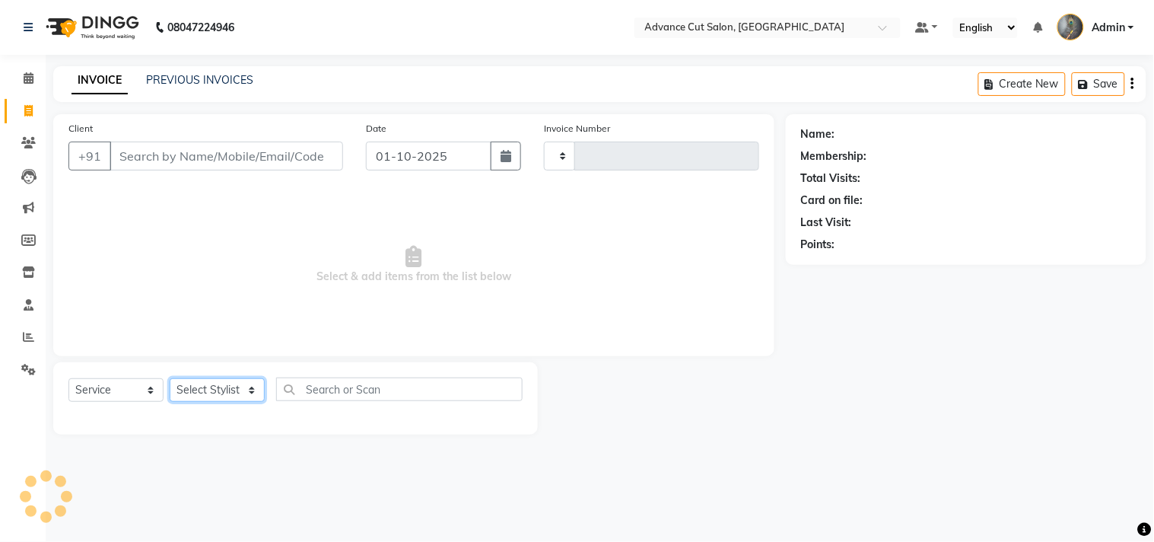
click at [236, 389] on select "Select Stylist" at bounding box center [217, 390] width 95 height 24
type input "4737"
select select "4939"
click at [236, 389] on select "Select Stylist" at bounding box center [217, 390] width 95 height 24
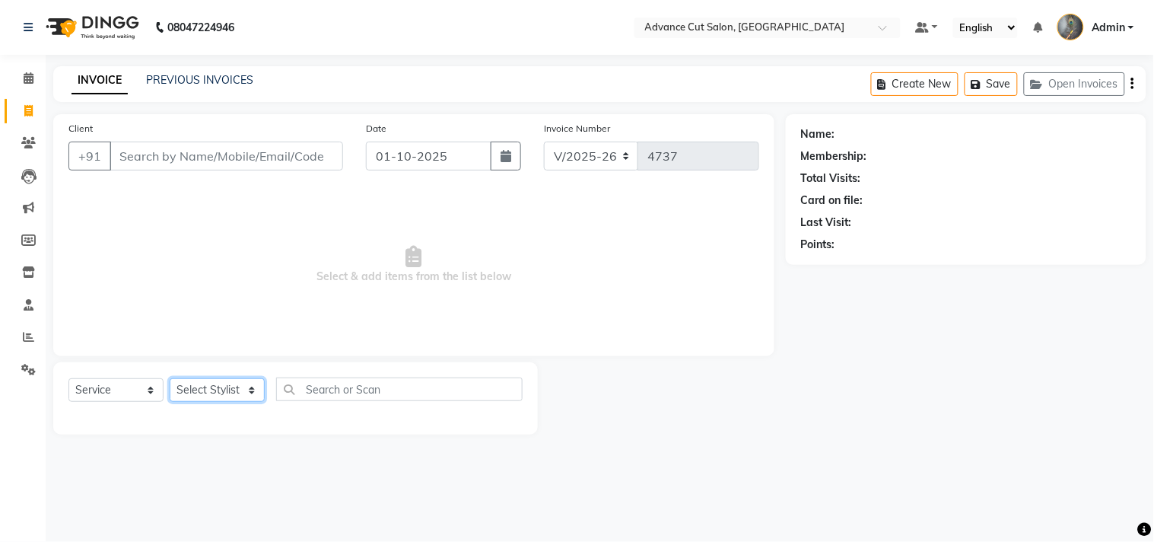
click at [236, 389] on select "Select Stylist" at bounding box center [217, 390] width 95 height 24
click at [236, 389] on select "Select Stylist Admin chahit COUNTOR Devid hardeep mamta manisha MONISH navi NOS…" at bounding box center [217, 390] width 95 height 24
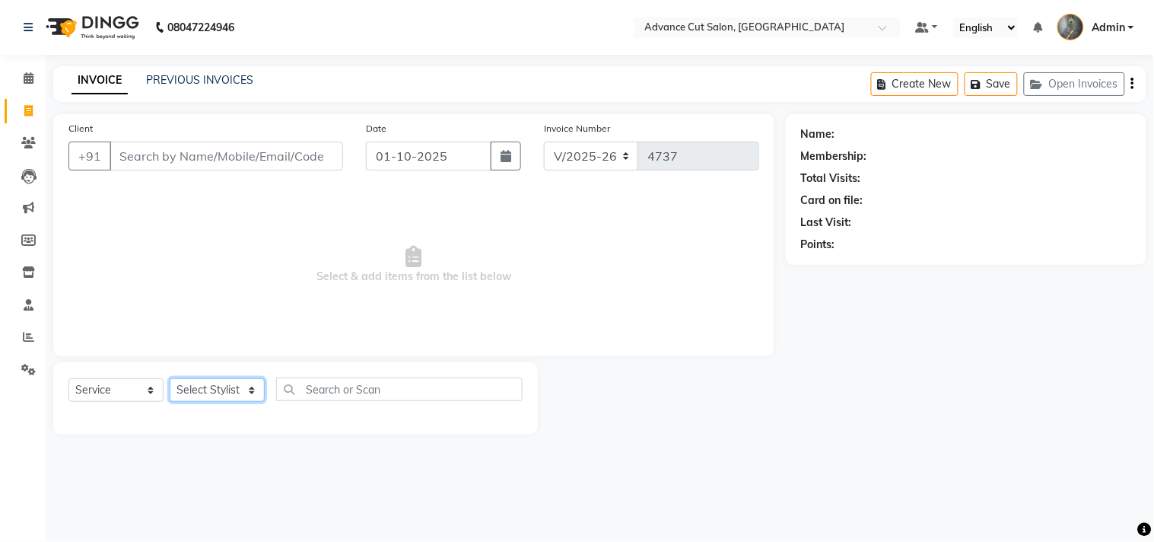
click at [236, 389] on select "Select Stylist Admin chahit COUNTOR Devid hardeep mamta manisha MONISH navi NOS…" at bounding box center [217, 390] width 95 height 24
select select "78660"
click at [170, 379] on select "Select Stylist Admin chahit COUNTOR Devid hardeep mamta manisha MONISH navi NOS…" at bounding box center [217, 390] width 95 height 24
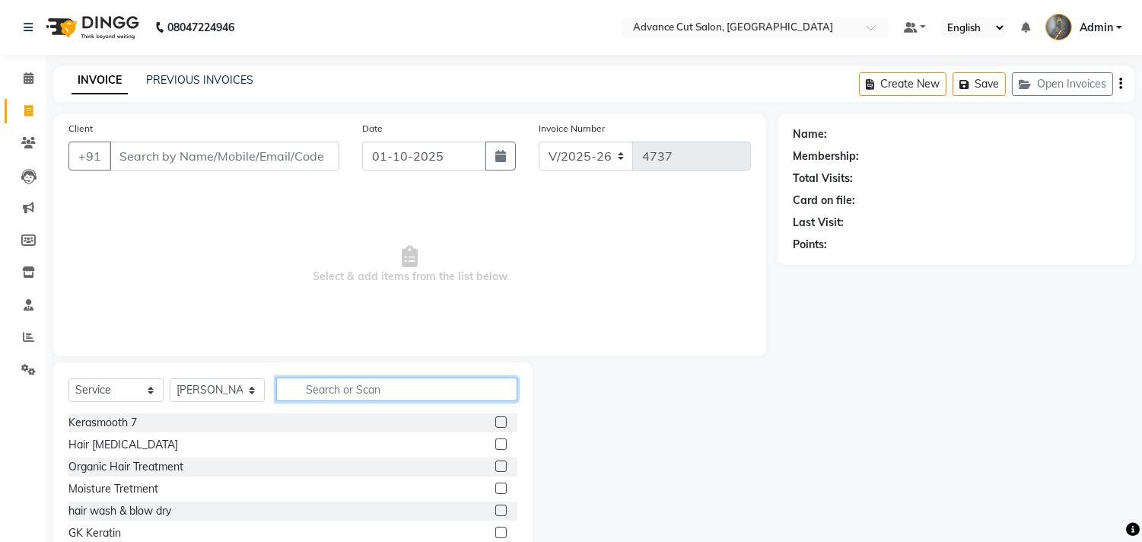
click at [324, 391] on input "text" at bounding box center [396, 389] width 241 height 24
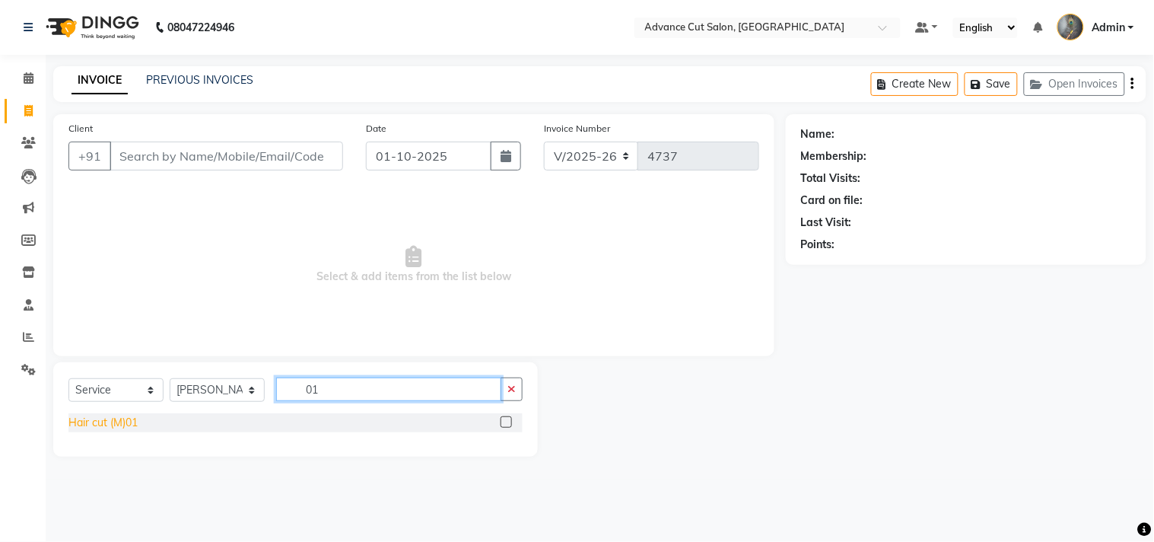
type input "01"
click at [128, 424] on div "Hair cut (M)01" at bounding box center [102, 423] width 69 height 16
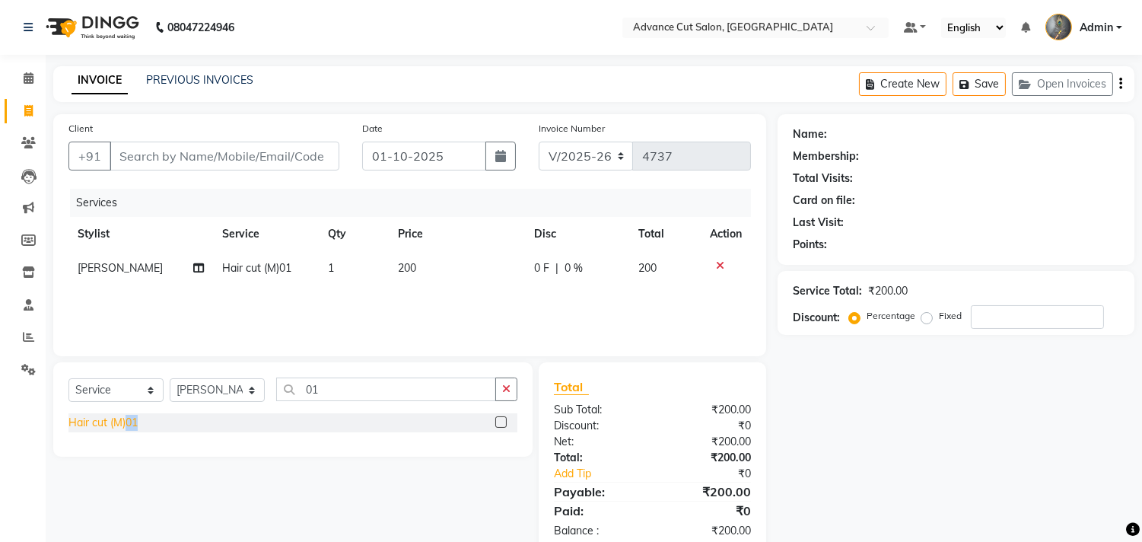
click at [128, 424] on div "Hair cut (M)01" at bounding box center [102, 423] width 69 height 16
checkbox input "false"
click at [134, 164] on input "Client" at bounding box center [225, 155] width 230 height 29
type input "9"
type input "0"
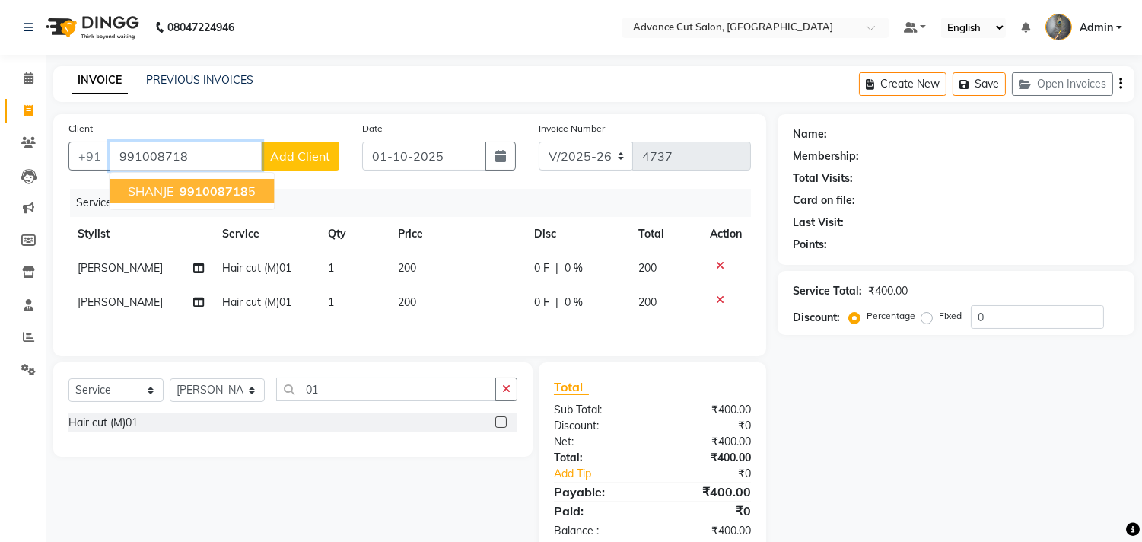
click at [142, 187] on span "SHANJE" at bounding box center [151, 190] width 46 height 15
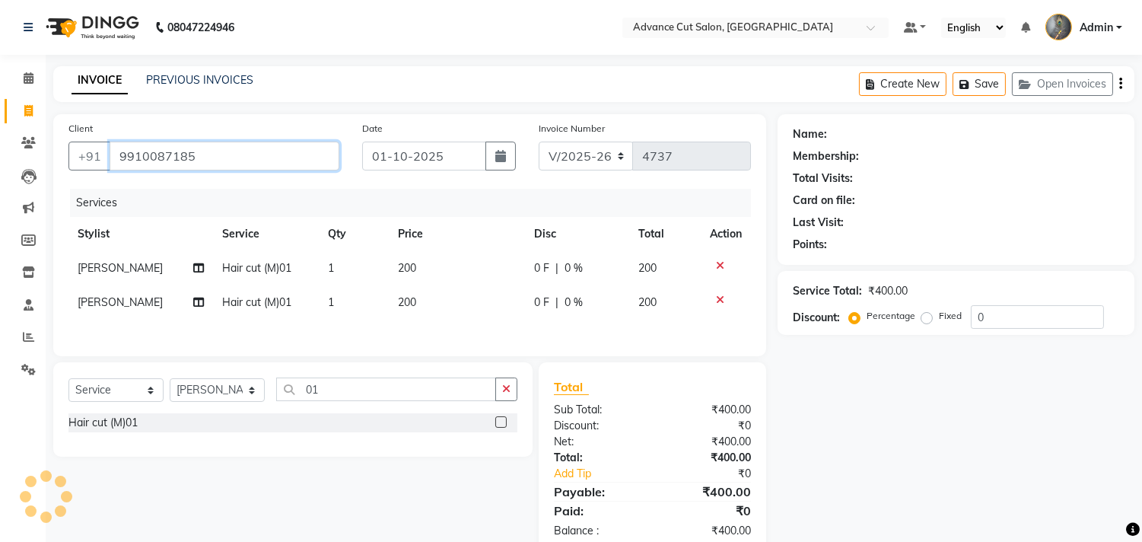
type input "9910087185"
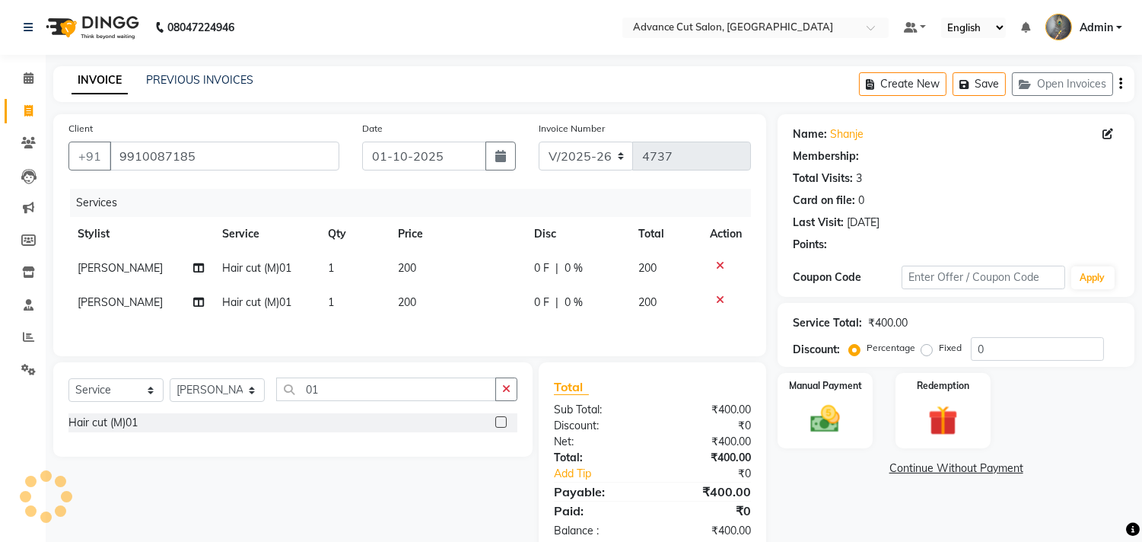
scroll to position [39, 0]
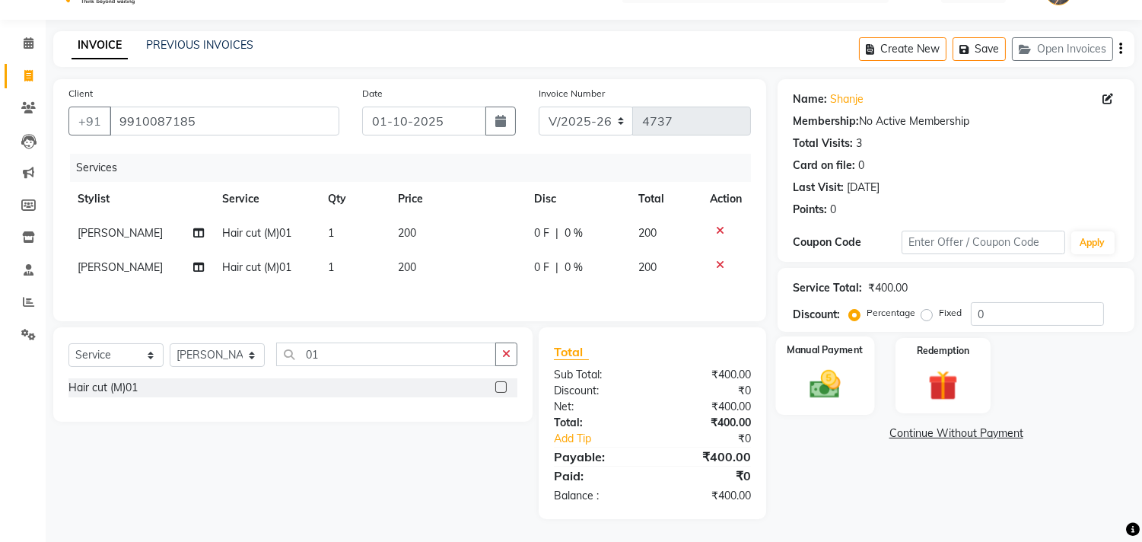
click at [838, 371] on img at bounding box center [825, 385] width 50 height 36
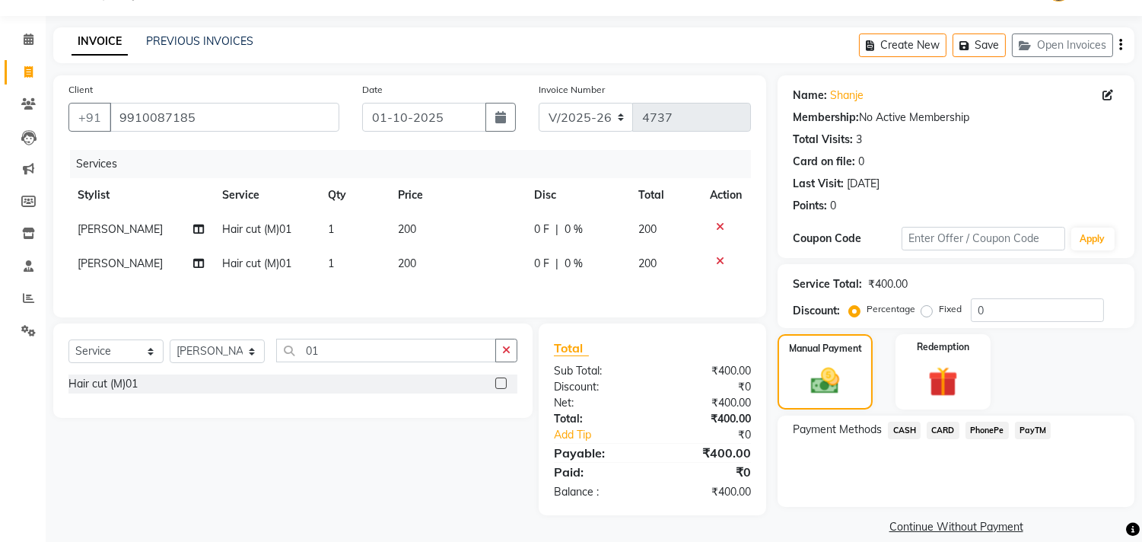
scroll to position [56, 0]
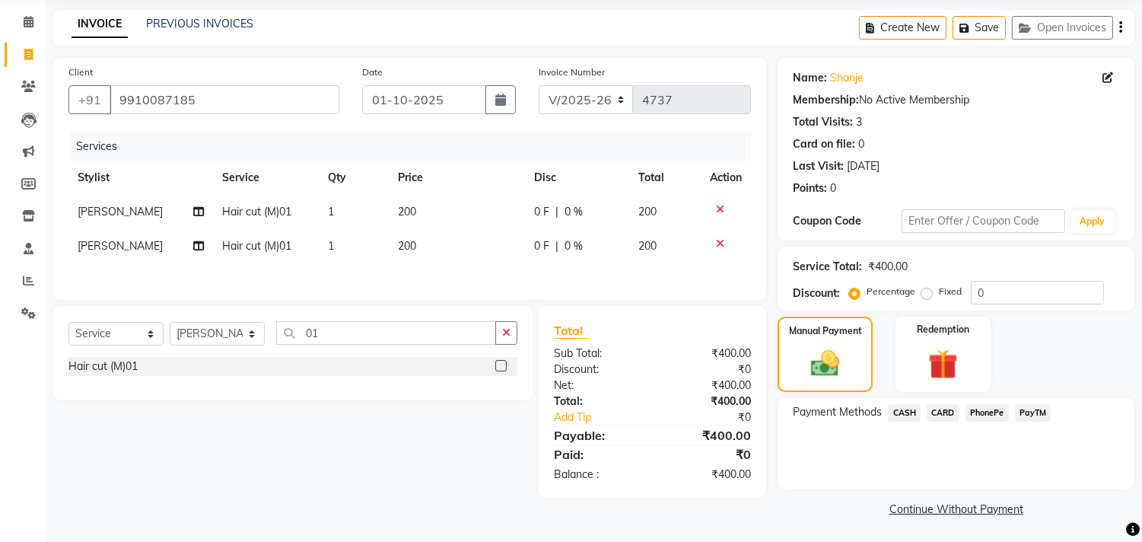
click at [1035, 412] on span "PayTM" at bounding box center [1033, 412] width 37 height 17
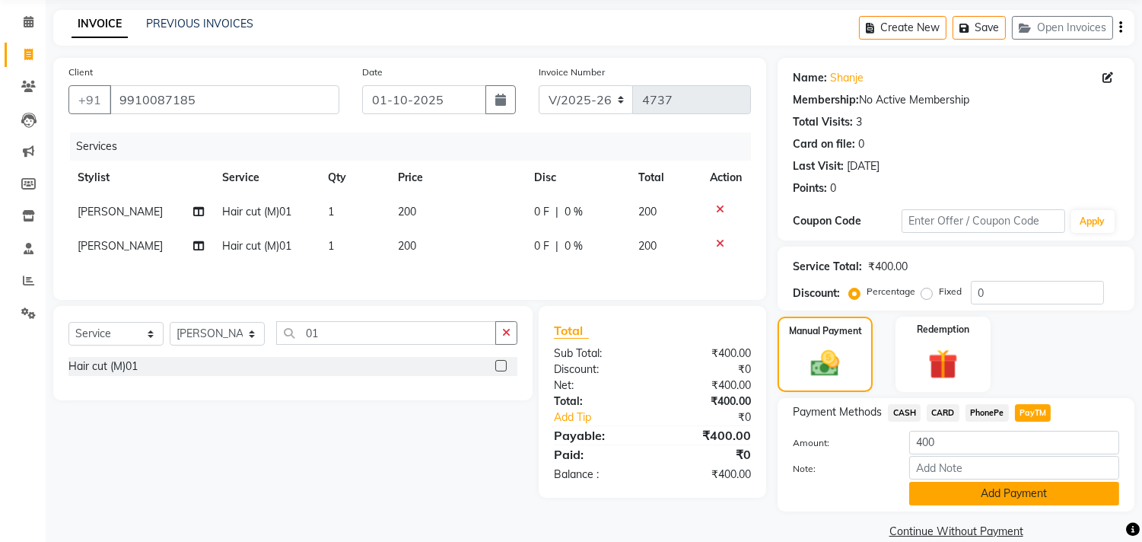
click at [986, 494] on button "Add Payment" at bounding box center [1014, 494] width 210 height 24
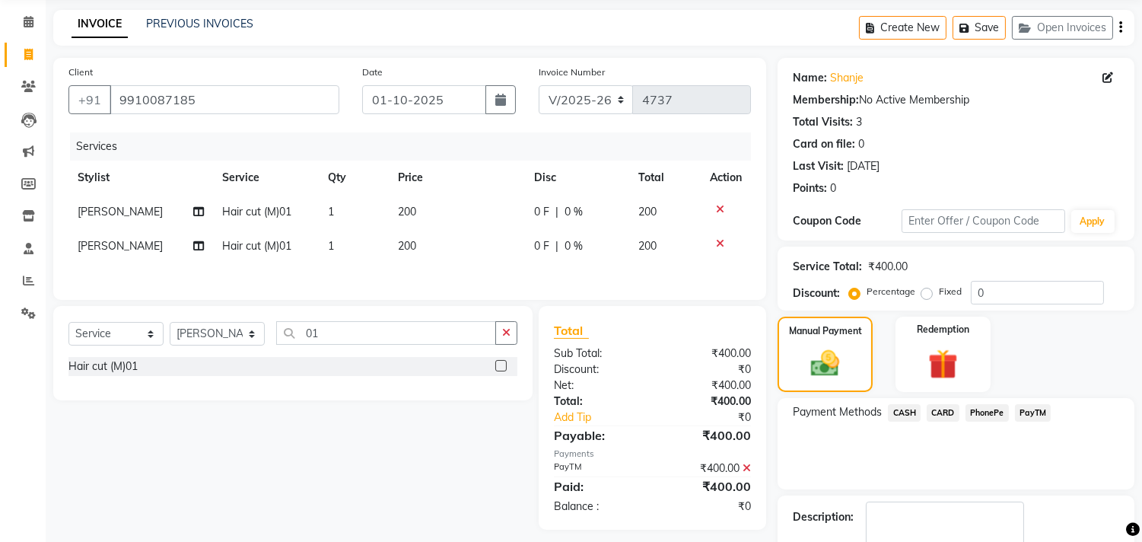
scroll to position [142, 0]
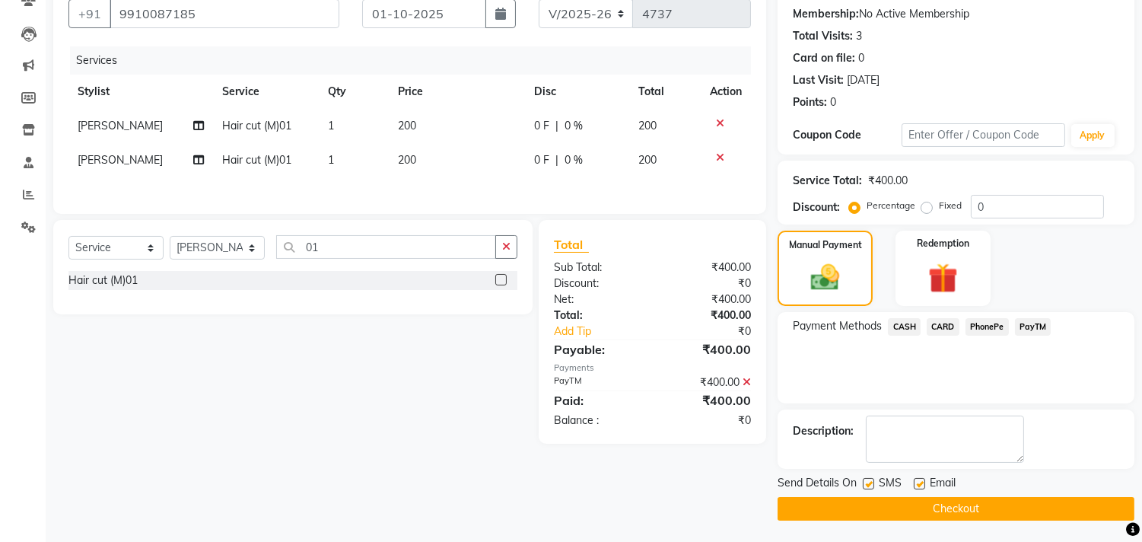
click at [942, 513] on button "Checkout" at bounding box center [955, 509] width 357 height 24
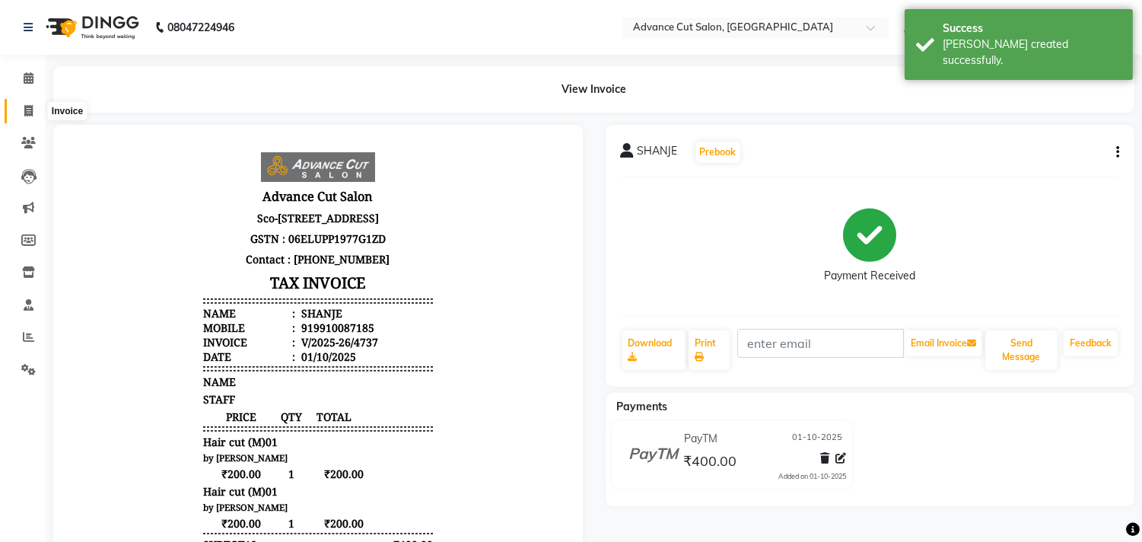
click at [33, 105] on span at bounding box center [28, 111] width 27 height 17
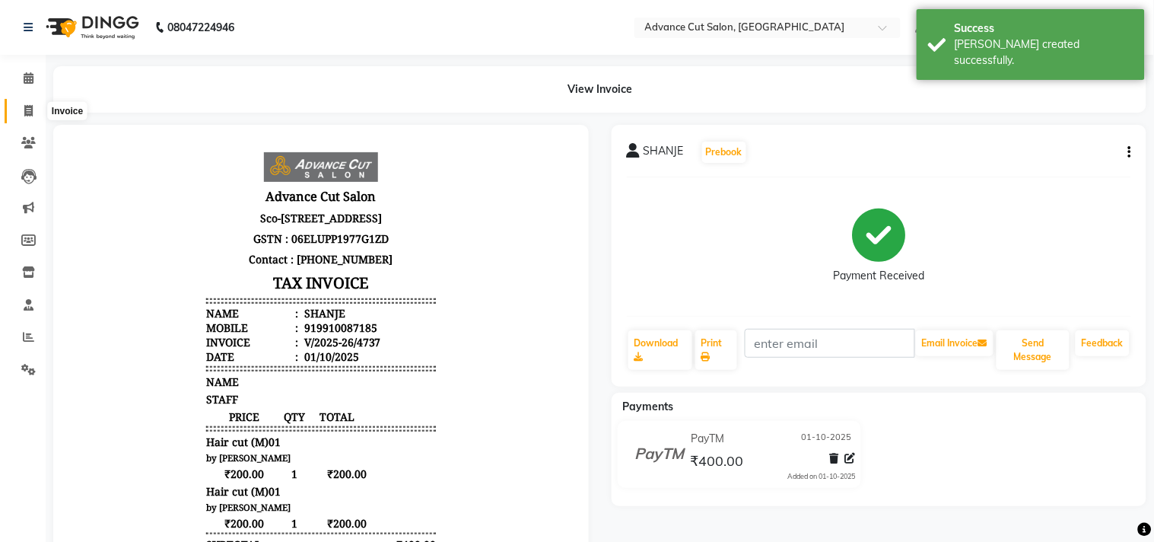
select select "service"
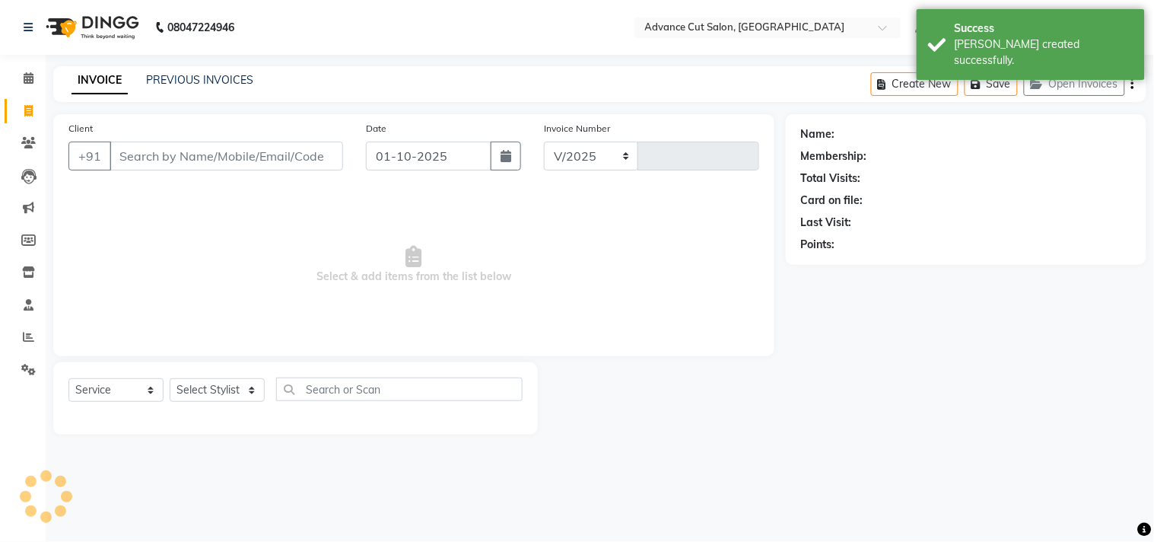
select select "4939"
type input "4738"
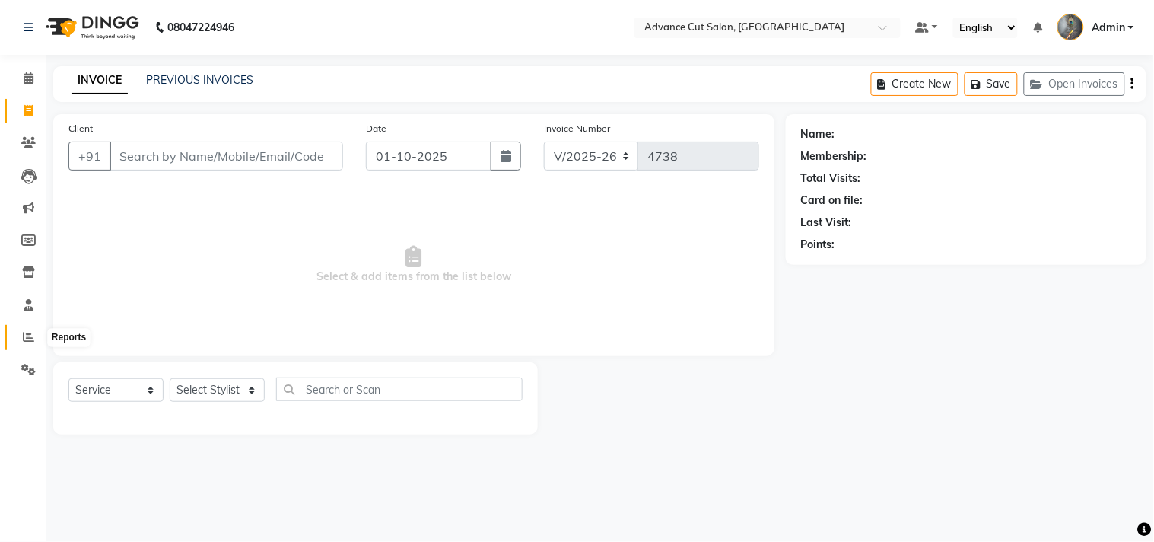
click at [17, 338] on span at bounding box center [28, 337] width 27 height 17
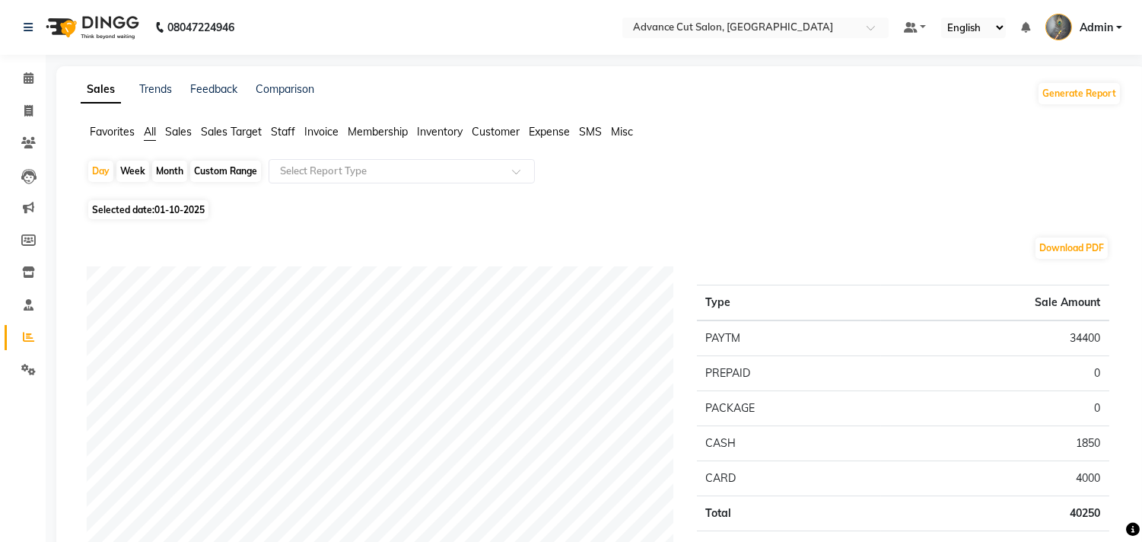
click at [279, 131] on span "Staff" at bounding box center [283, 132] width 24 height 14
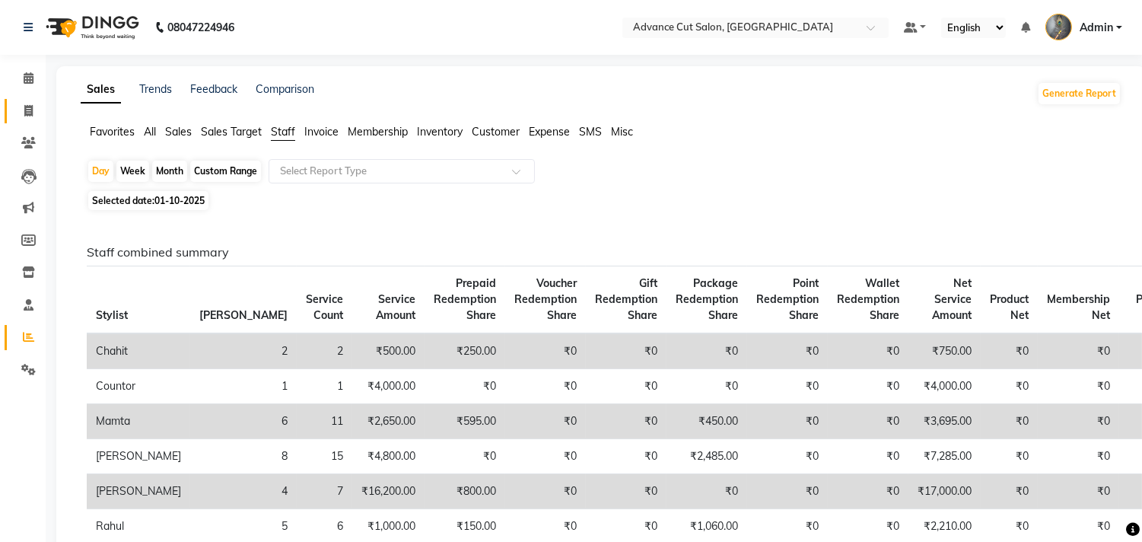
click at [25, 116] on icon at bounding box center [28, 110] width 8 height 11
select select "service"
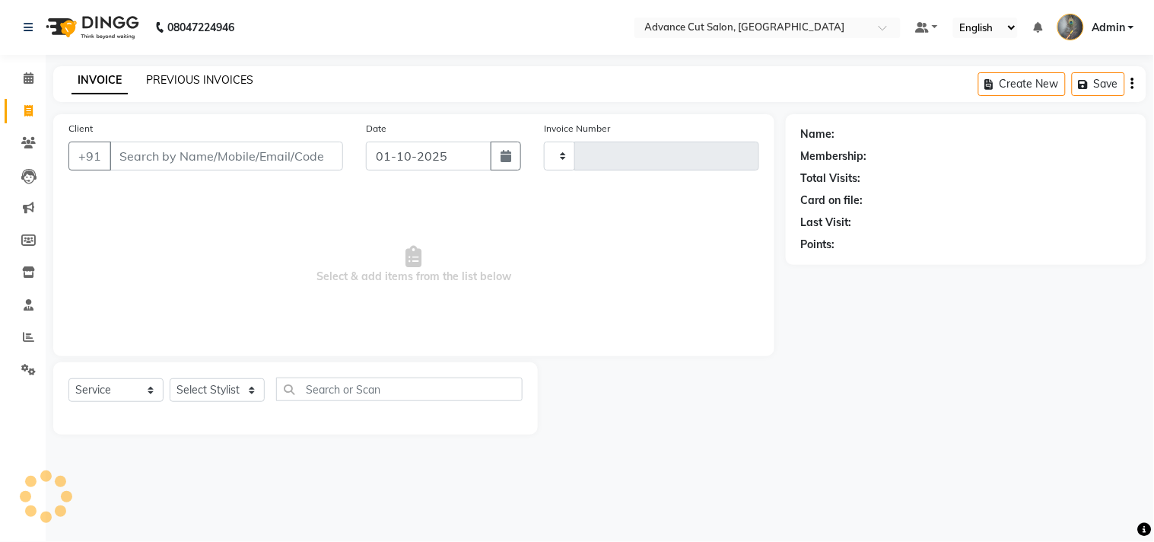
click at [196, 77] on link "PREVIOUS INVOICES" at bounding box center [199, 80] width 107 height 14
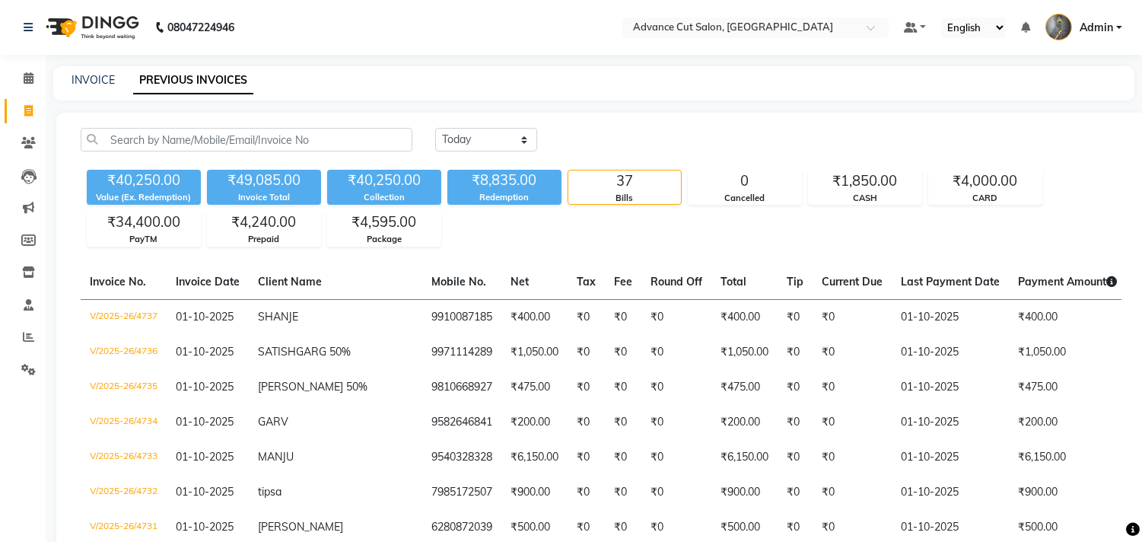
scroll to position [84, 0]
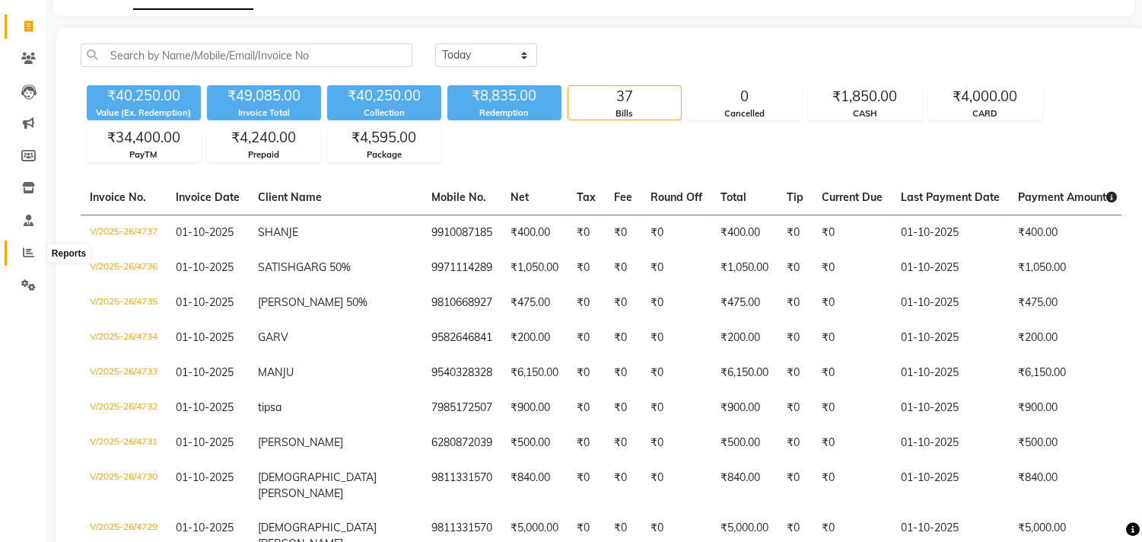
click at [32, 250] on icon at bounding box center [28, 251] width 11 height 11
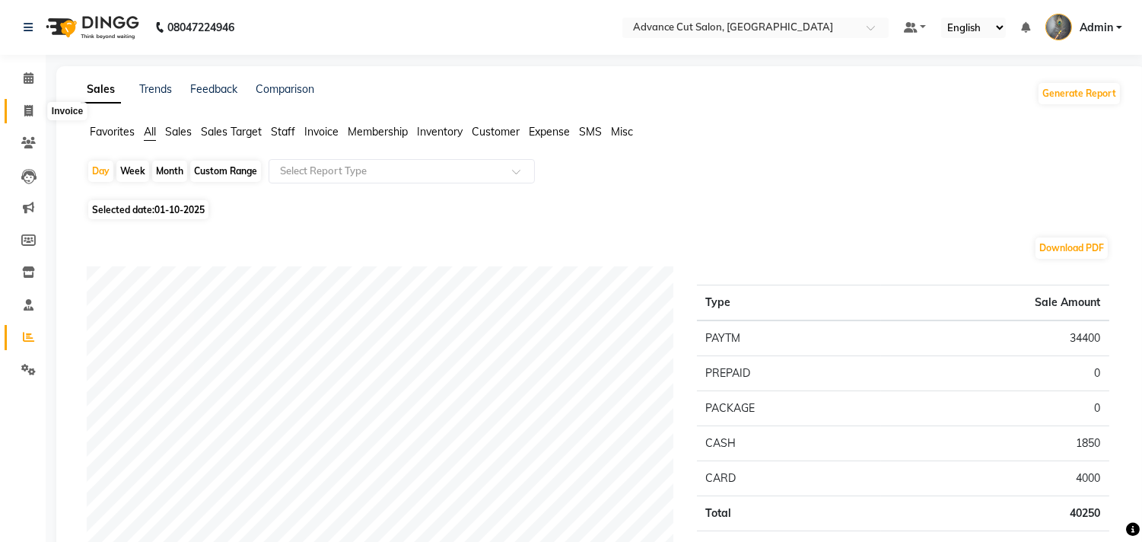
click at [36, 107] on span at bounding box center [28, 111] width 27 height 17
select select "service"
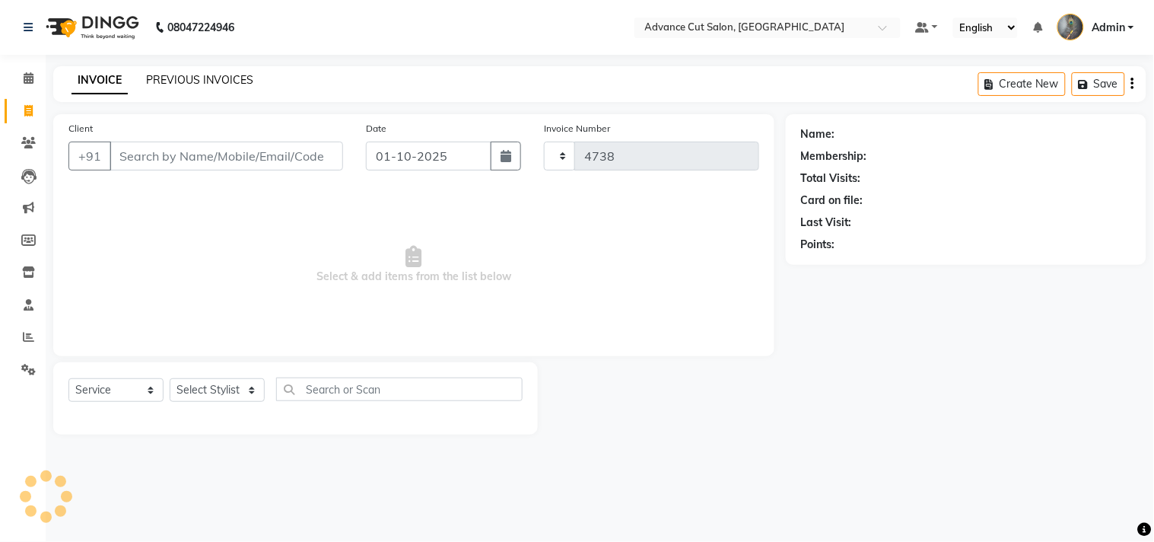
click at [162, 78] on link "PREVIOUS INVOICES" at bounding box center [199, 80] width 107 height 14
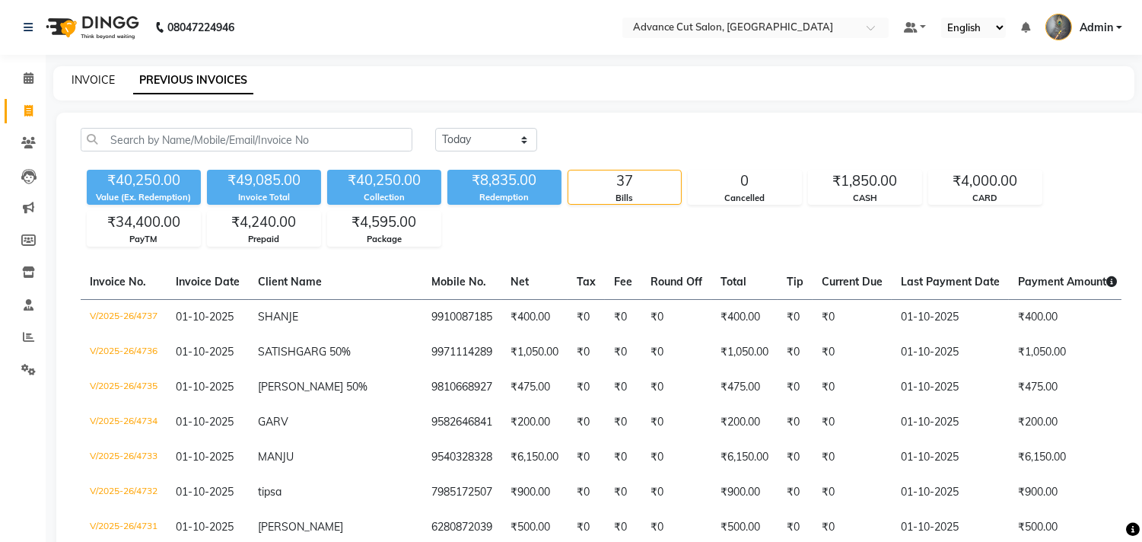
click at [89, 78] on link "INVOICE" at bounding box center [93, 80] width 43 height 14
select select "service"
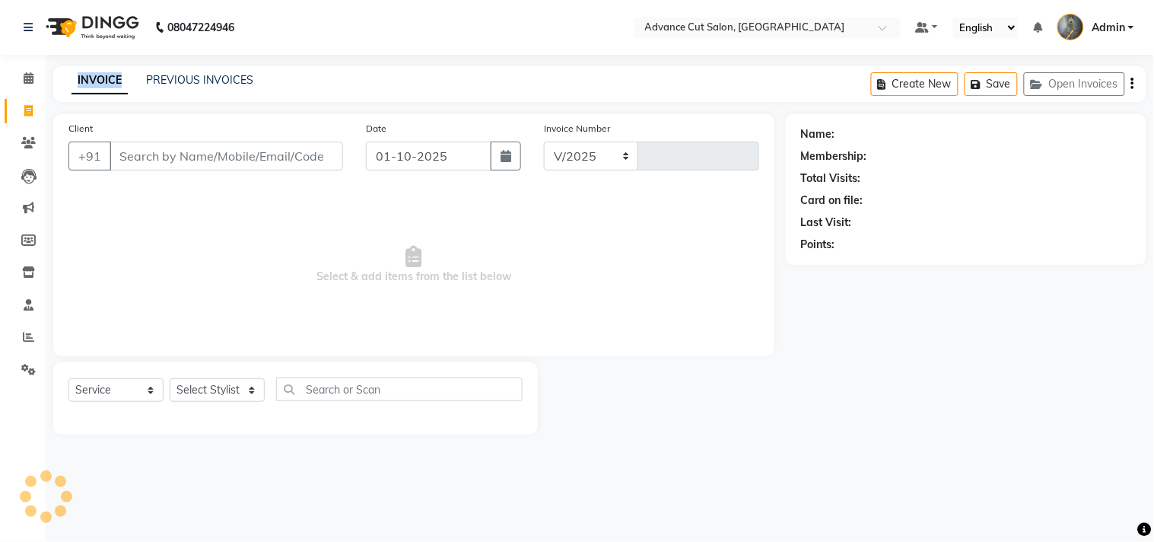
select select "4939"
type input "4738"
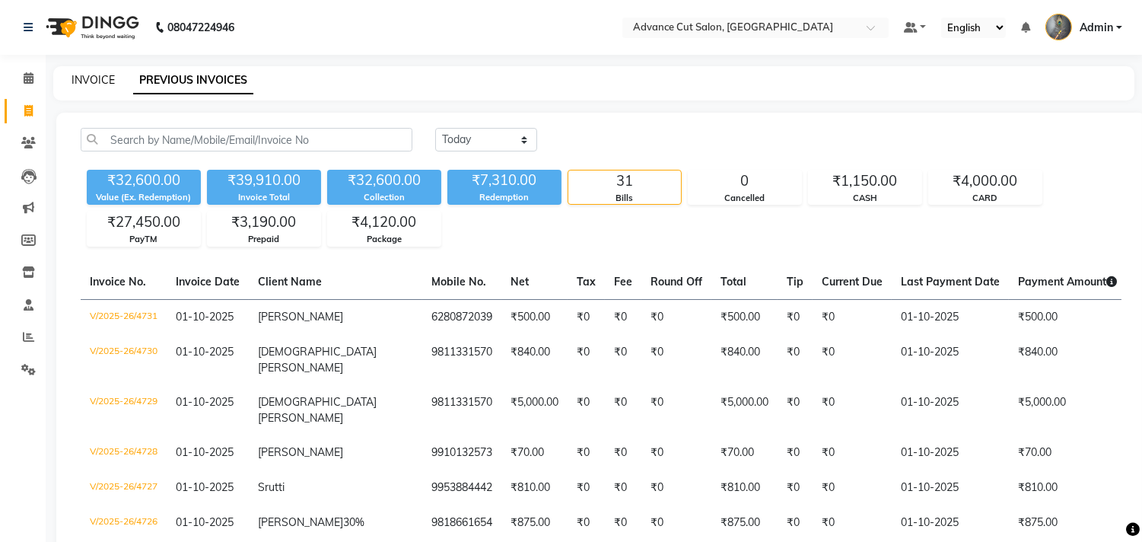
click at [93, 78] on link "INVOICE" at bounding box center [93, 80] width 43 height 14
select select "service"
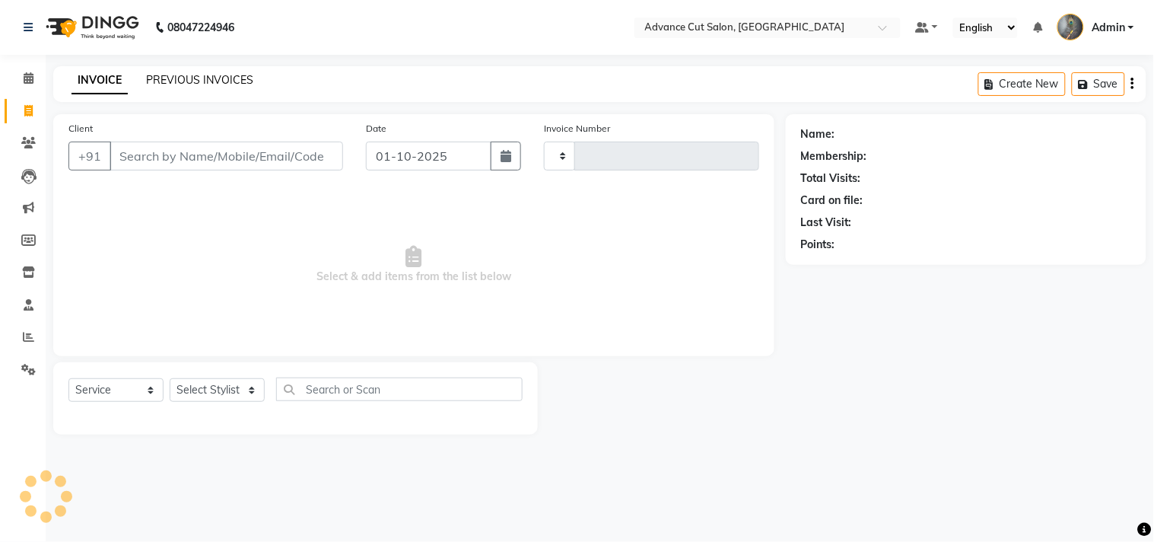
click at [181, 81] on link "PREVIOUS INVOICES" at bounding box center [199, 80] width 107 height 14
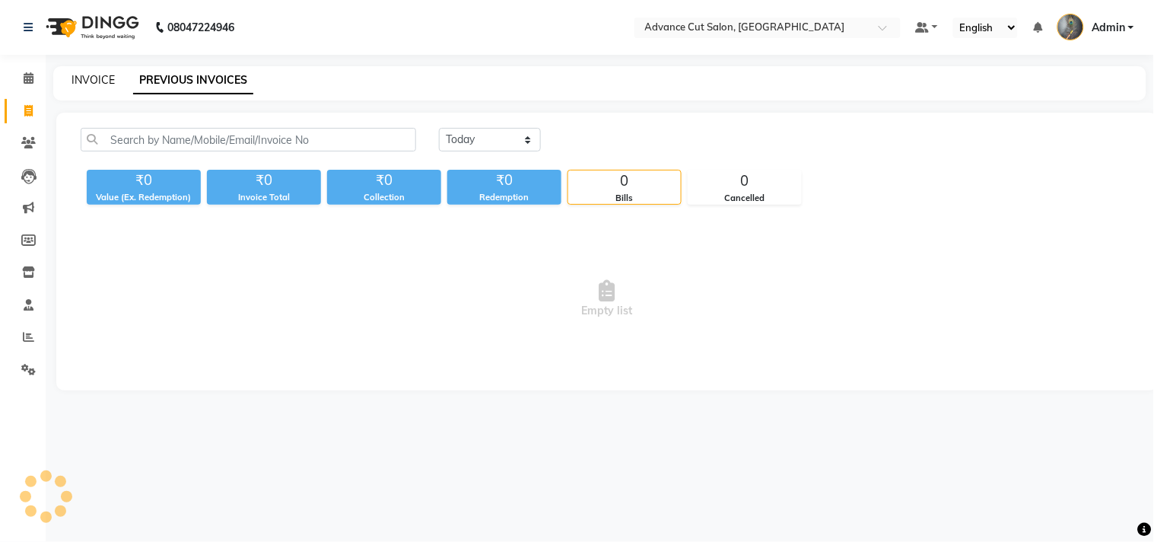
click at [93, 73] on link "INVOICE" at bounding box center [93, 80] width 43 height 14
select select "service"
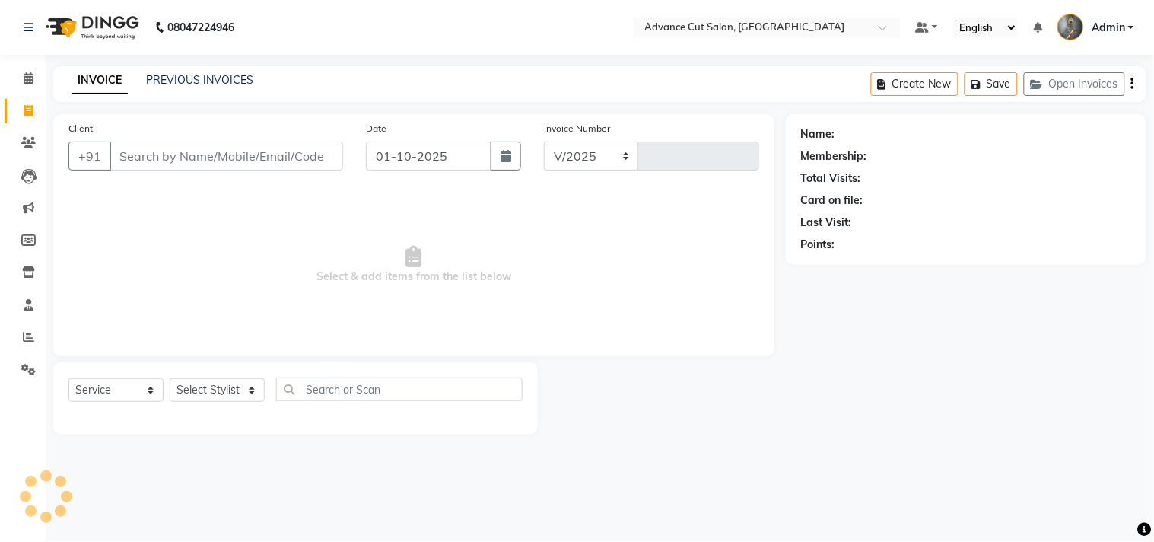
select select "4939"
type input "4732"
click at [179, 81] on link "PREVIOUS INVOICES" at bounding box center [199, 80] width 107 height 14
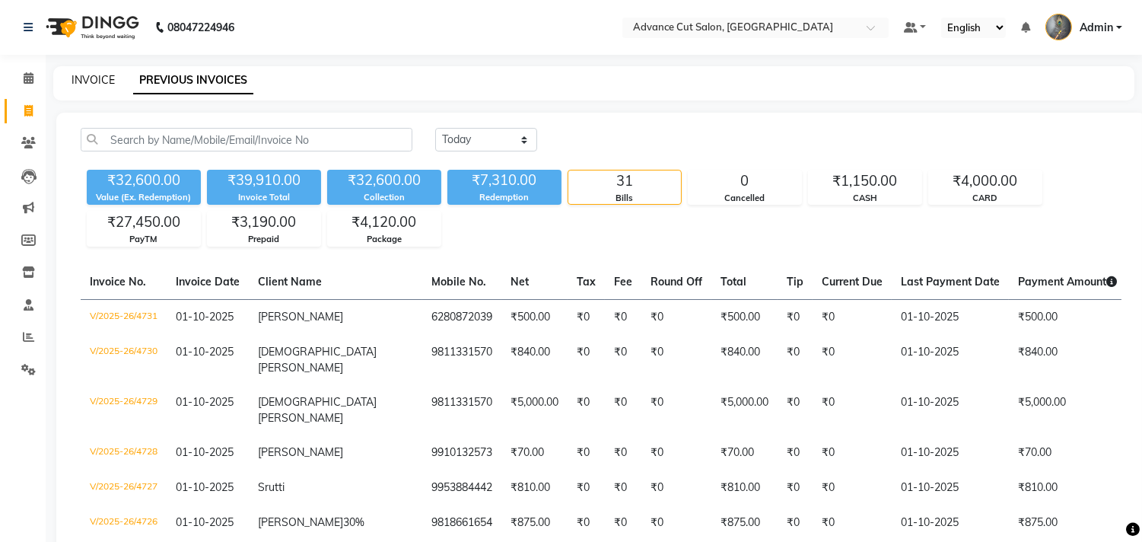
click at [91, 76] on link "INVOICE" at bounding box center [93, 80] width 43 height 14
select select "service"
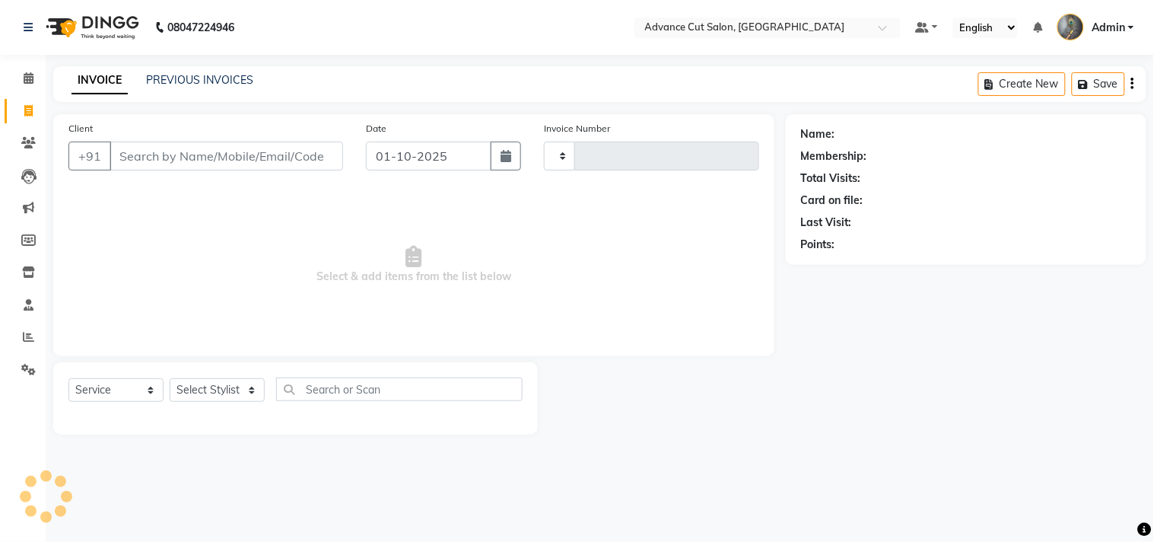
type input "4732"
select select "4939"
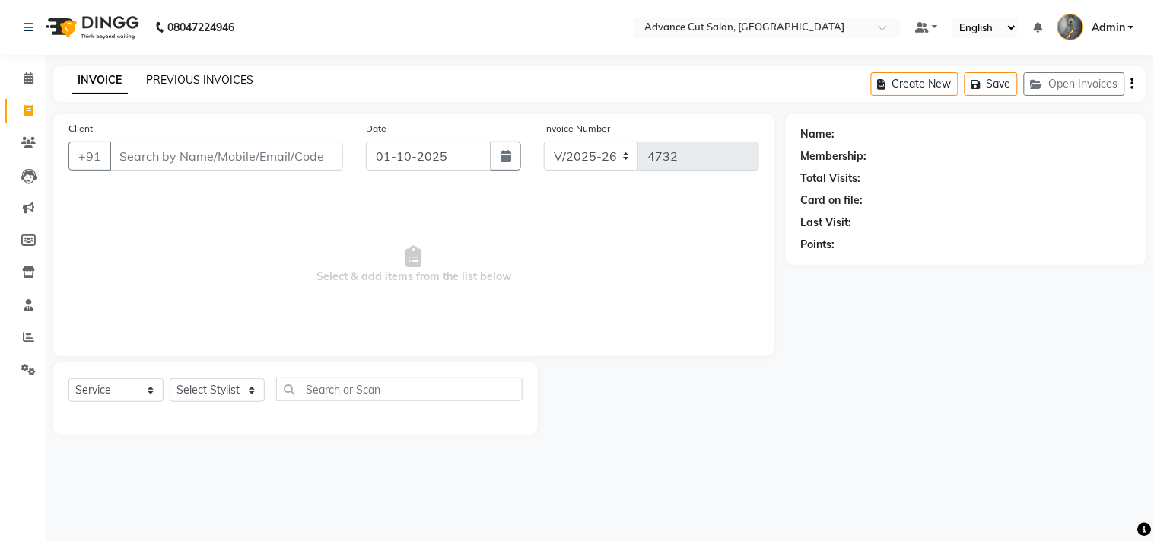
click at [166, 82] on link "PREVIOUS INVOICES" at bounding box center [199, 80] width 107 height 14
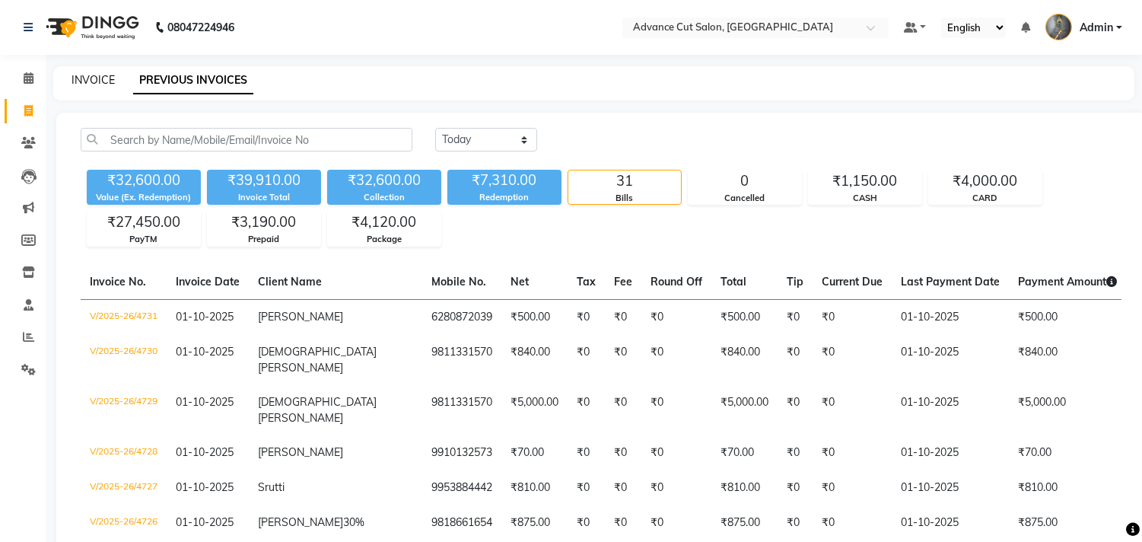
click at [92, 77] on link "INVOICE" at bounding box center [93, 80] width 43 height 14
select select "service"
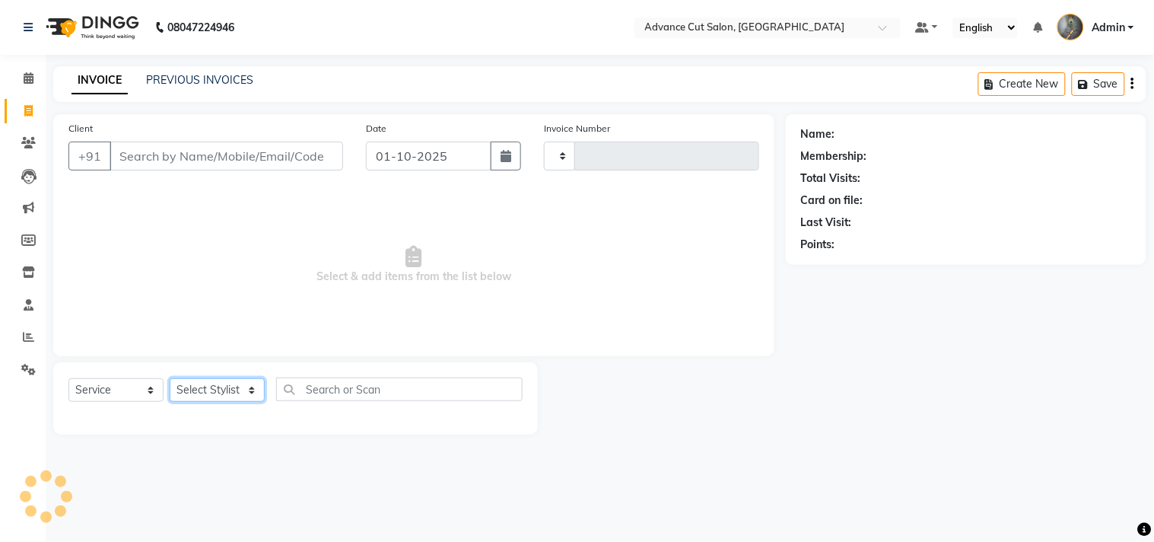
click at [199, 389] on select "Select Stylist" at bounding box center [217, 390] width 95 height 24
select select "4939"
type input "4732"
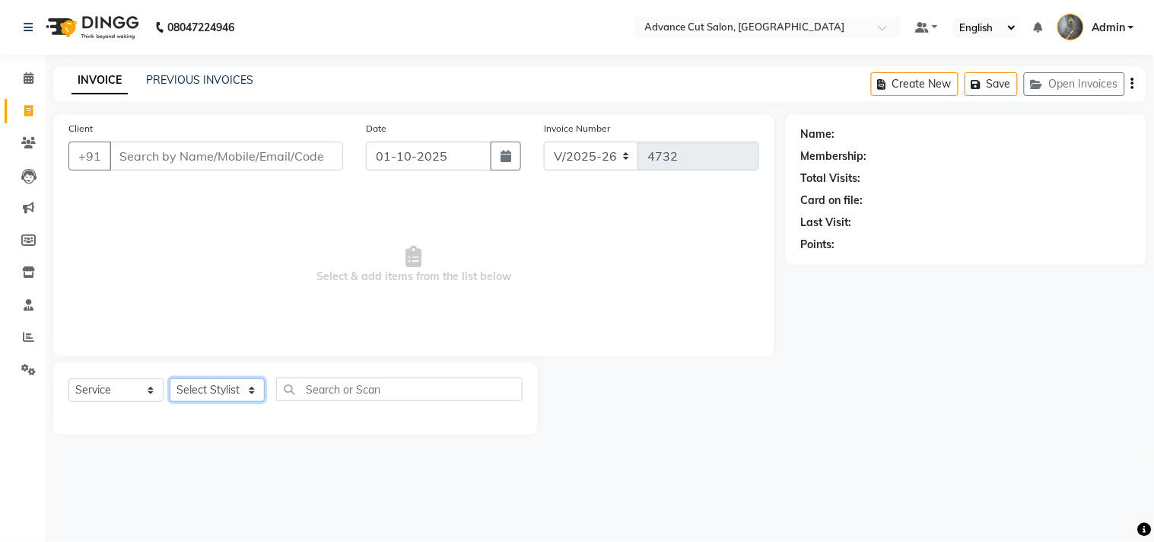
select select "30646"
click at [170, 379] on select "Select Stylist Admin chahit COUNTOR Devid hardeep mamta manisha MONISH navi NOS…" at bounding box center [217, 390] width 95 height 24
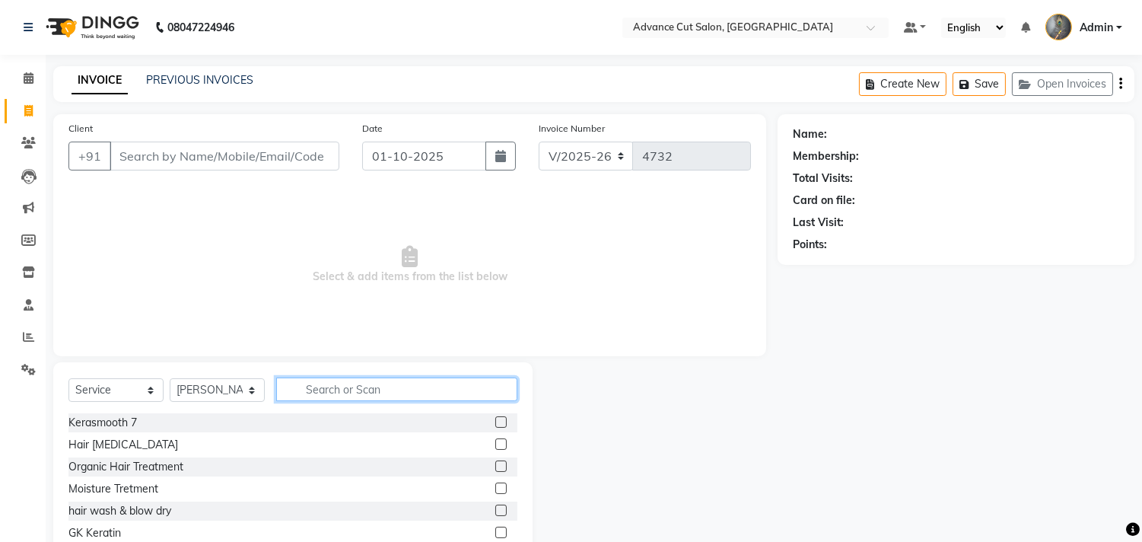
click at [353, 384] on input "text" at bounding box center [396, 389] width 241 height 24
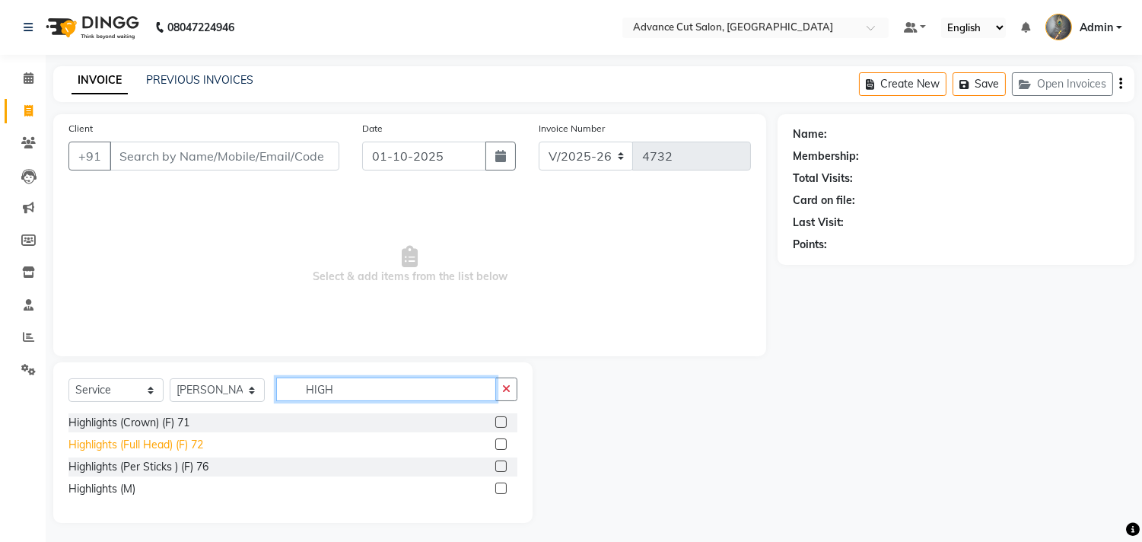
type input "HIGH"
click at [148, 443] on div "Highlights (Full Head) (F) 72" at bounding box center [135, 445] width 135 height 16
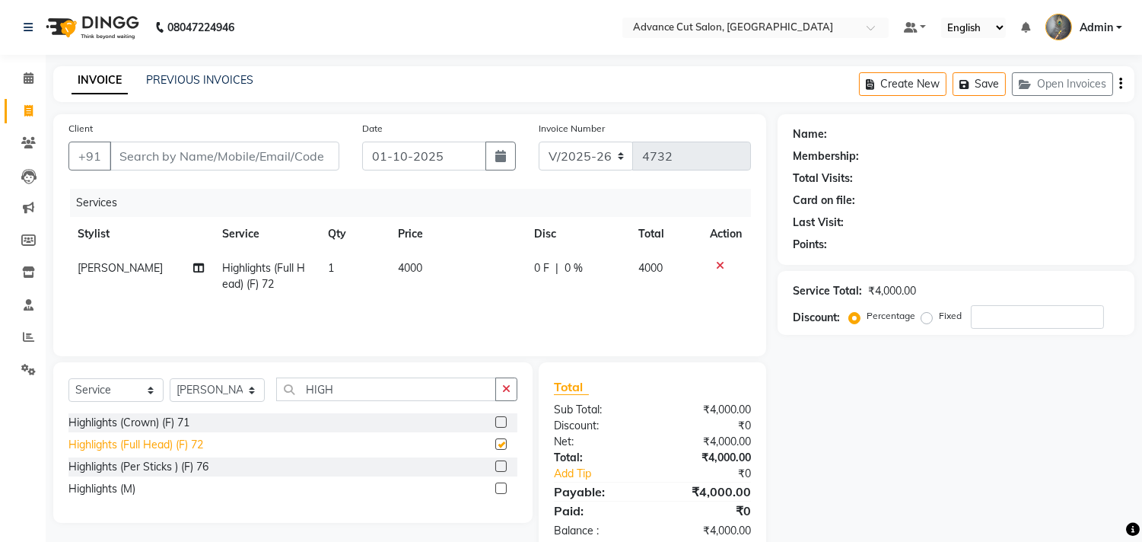
checkbox input "false"
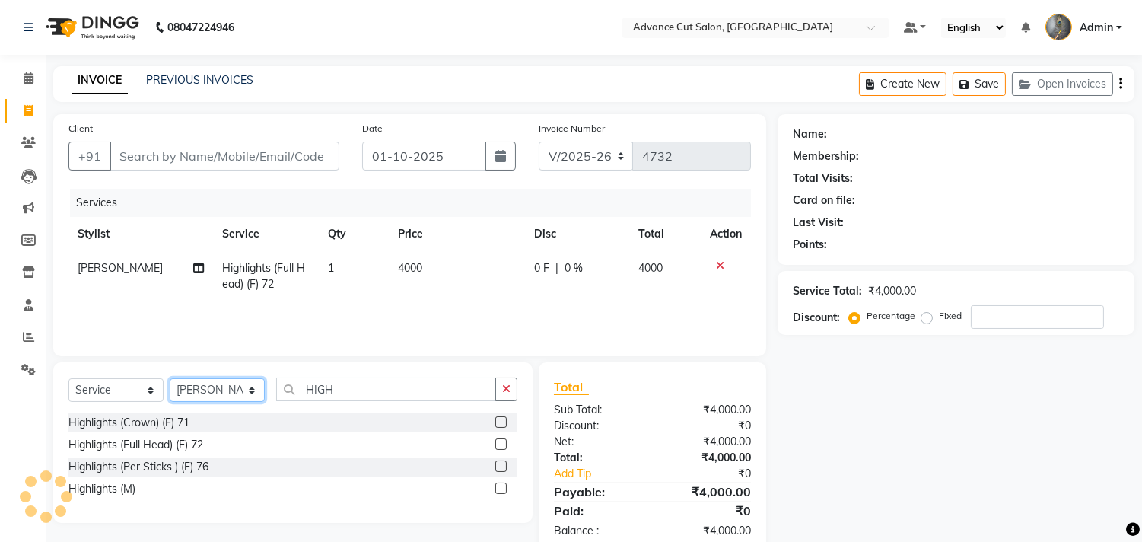
click at [245, 393] on select "Select Stylist Admin chahit COUNTOR Devid hardeep mamta manisha MONISH navi NOS…" at bounding box center [217, 390] width 95 height 24
select select "74352"
click at [170, 379] on select "Select Stylist Admin chahit COUNTOR Devid hardeep mamta manisha MONISH navi NOS…" at bounding box center [217, 390] width 95 height 24
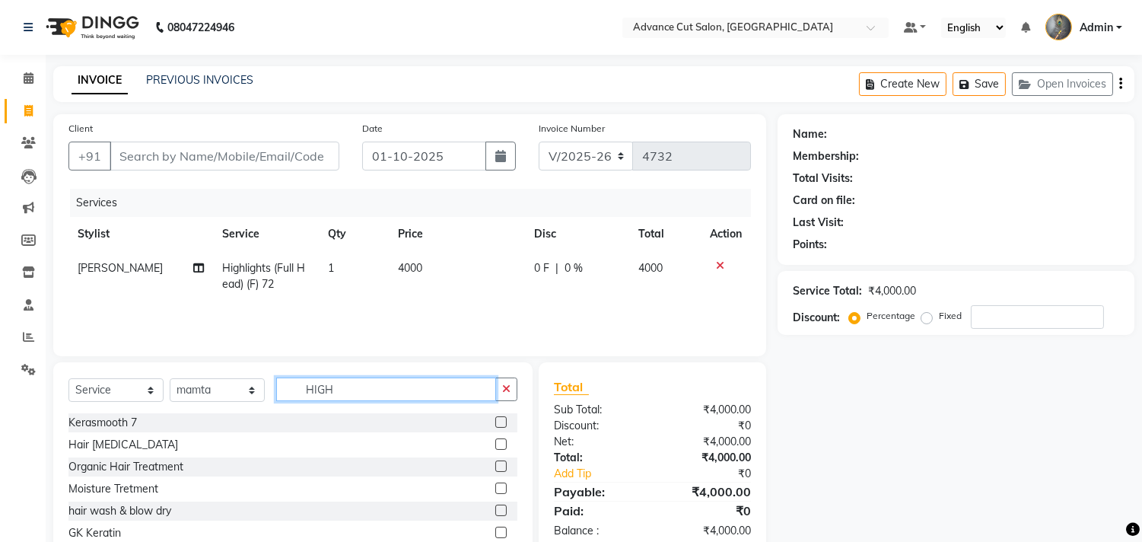
click at [360, 396] on input "HIGH" at bounding box center [386, 389] width 220 height 24
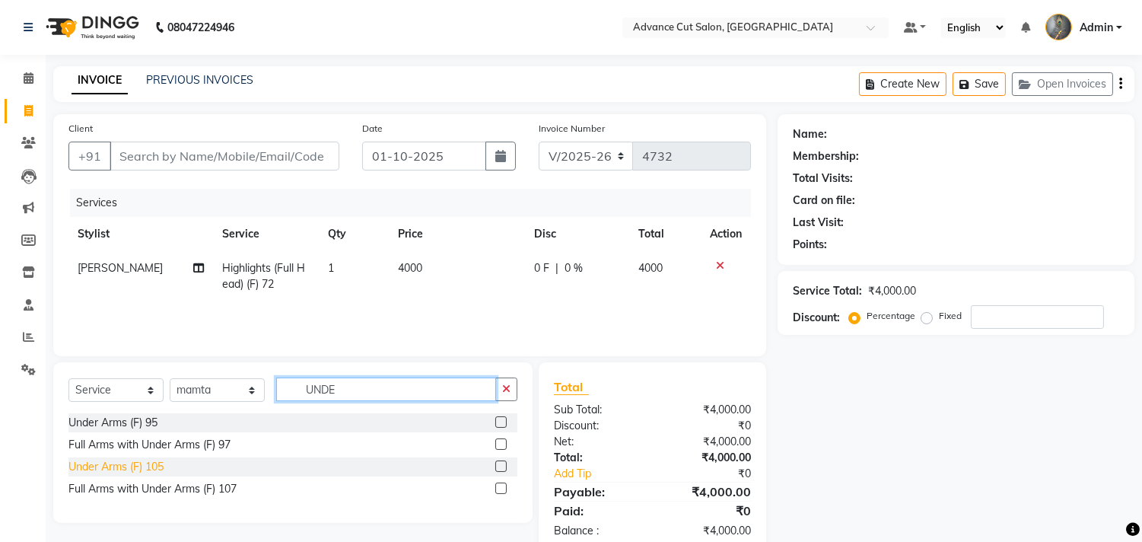
type input "UNDE"
click at [123, 469] on div "Under Arms (F) 105" at bounding box center [115, 467] width 95 height 16
checkbox input "false"
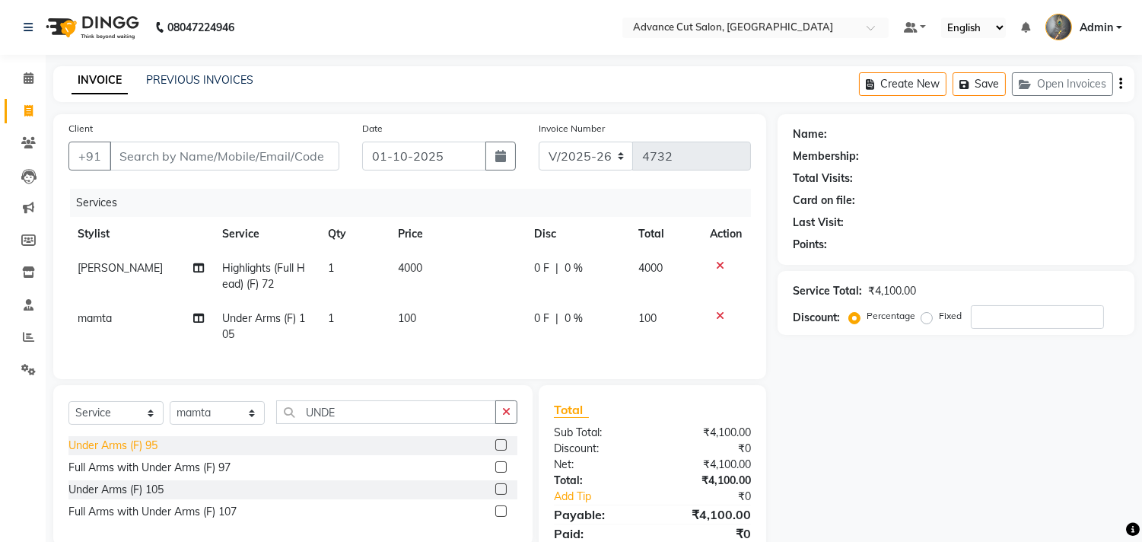
click at [132, 453] on div "Under Arms (F) 95" at bounding box center [112, 445] width 89 height 16
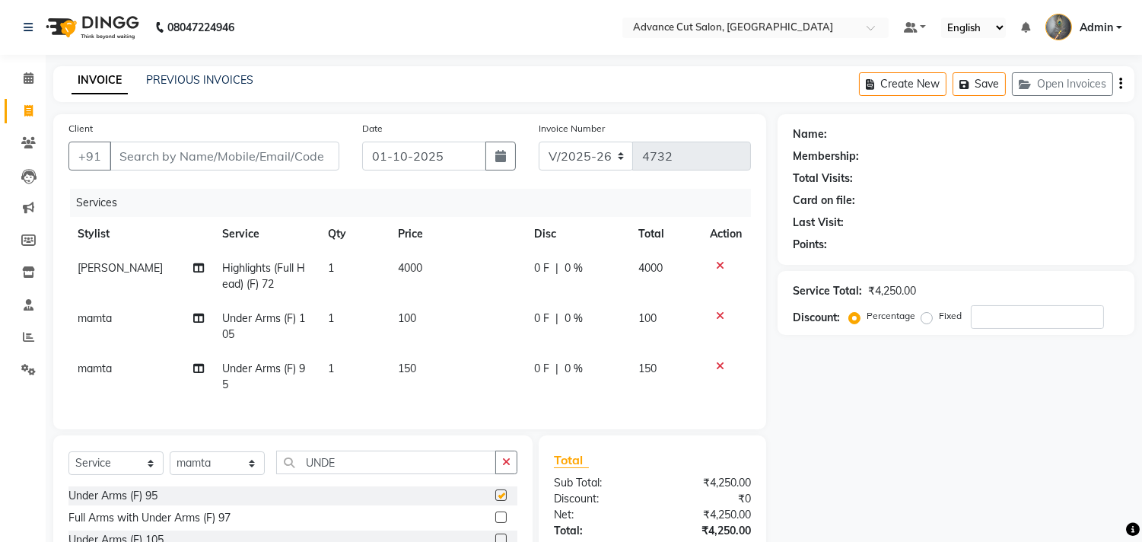
checkbox input "false"
click at [717, 314] on icon at bounding box center [720, 315] width 8 height 11
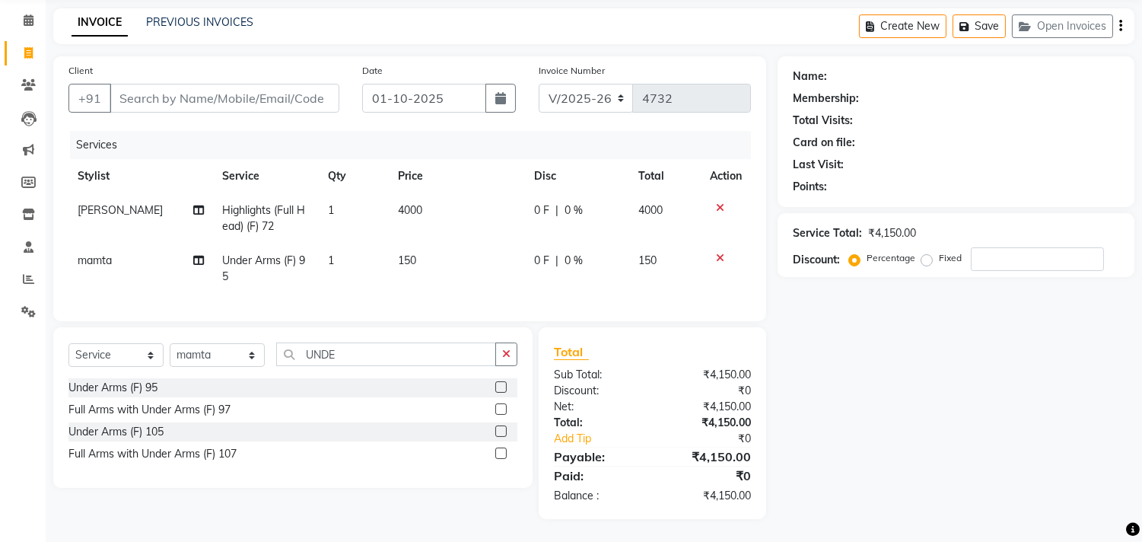
scroll to position [70, 0]
click at [411, 203] on span "4000" at bounding box center [410, 210] width 24 height 14
select select "30646"
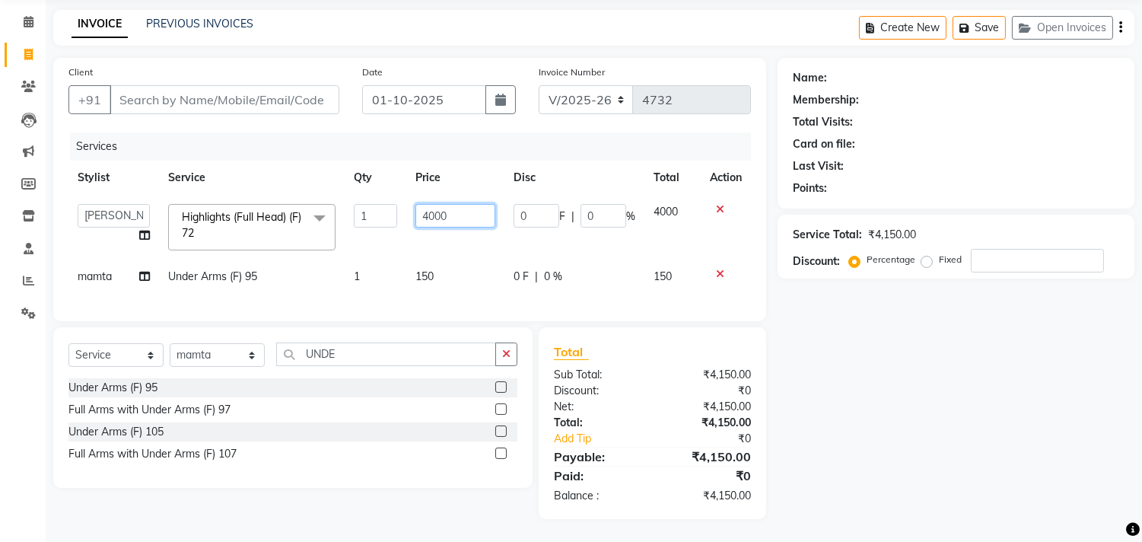
click at [428, 204] on input "4000" at bounding box center [455, 216] width 80 height 24
type input "6000"
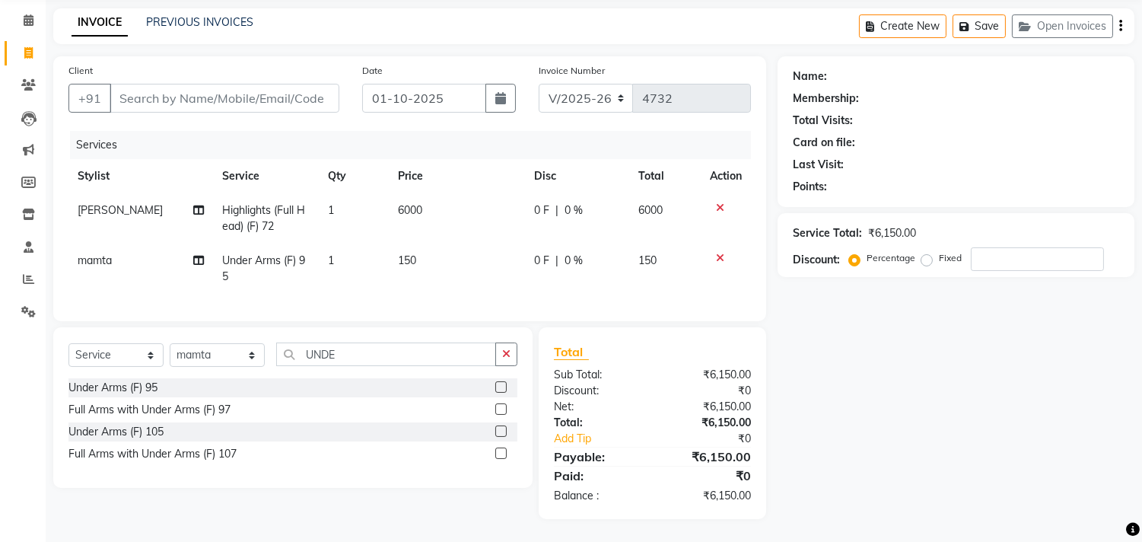
click at [895, 345] on div "Name: Membership: Total Visits: Card on file: Last Visit: Points: Service Total…" at bounding box center [961, 287] width 368 height 463
click at [173, 93] on input "Client" at bounding box center [225, 98] width 230 height 29
type input "9"
type input "0"
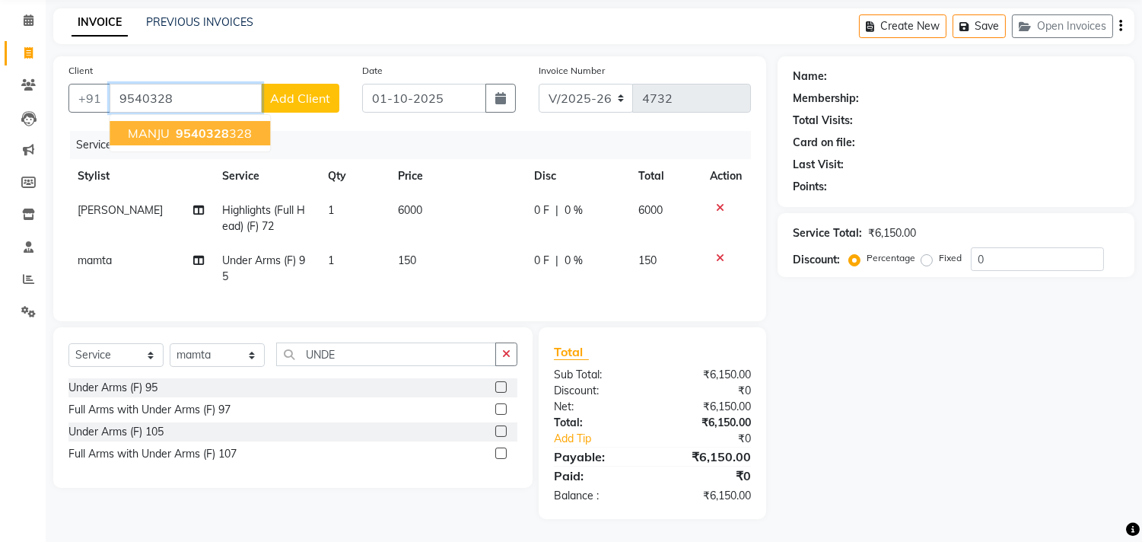
click at [167, 126] on span "MANJU" at bounding box center [149, 133] width 42 height 15
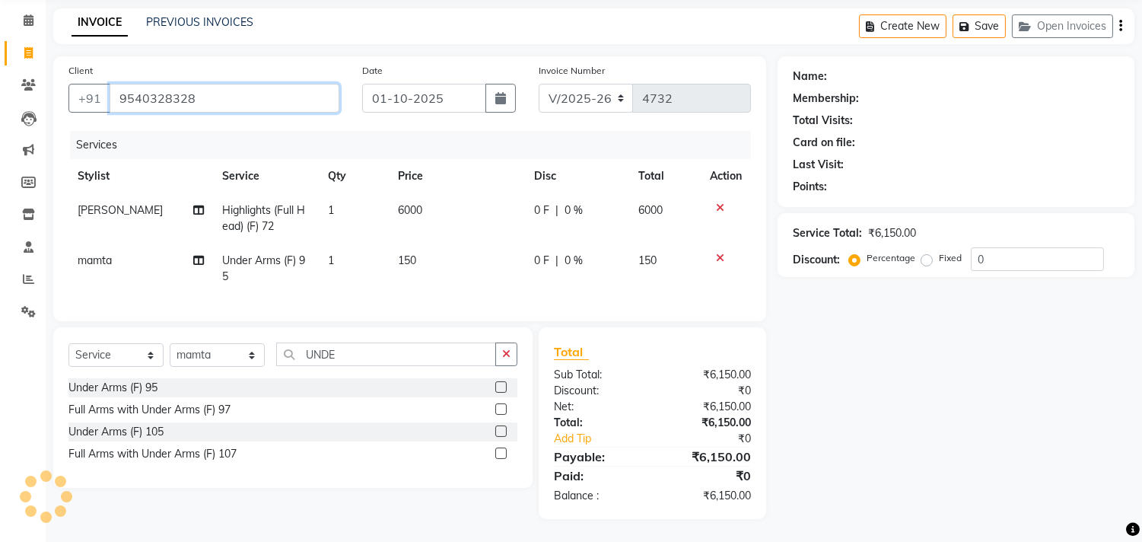
type input "9540328328"
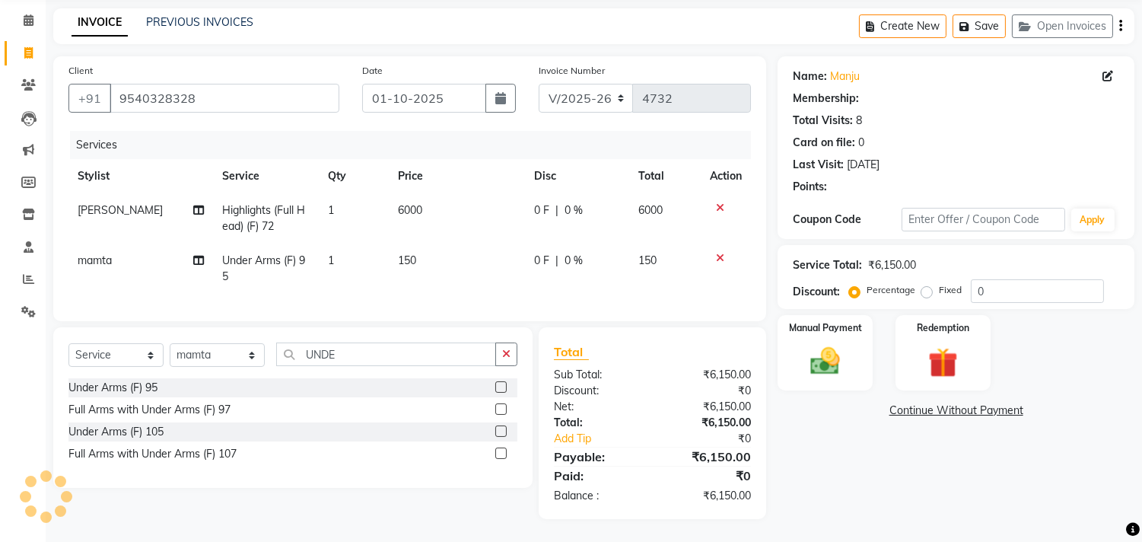
scroll to position [70, 0]
click at [855, 356] on div "Manual Payment" at bounding box center [825, 352] width 99 height 78
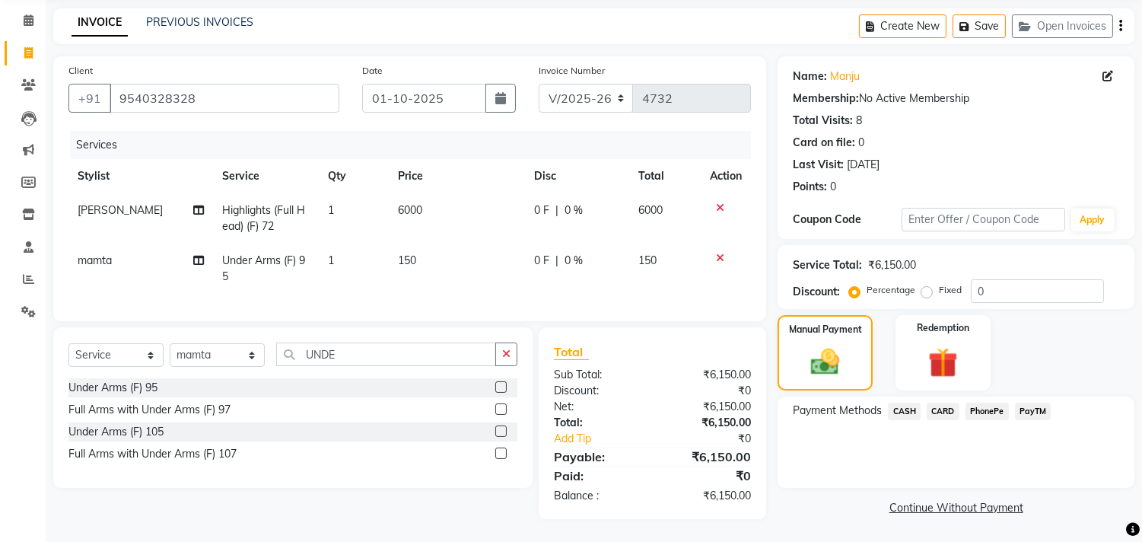
click at [1029, 402] on span "PayTM" at bounding box center [1033, 410] width 37 height 17
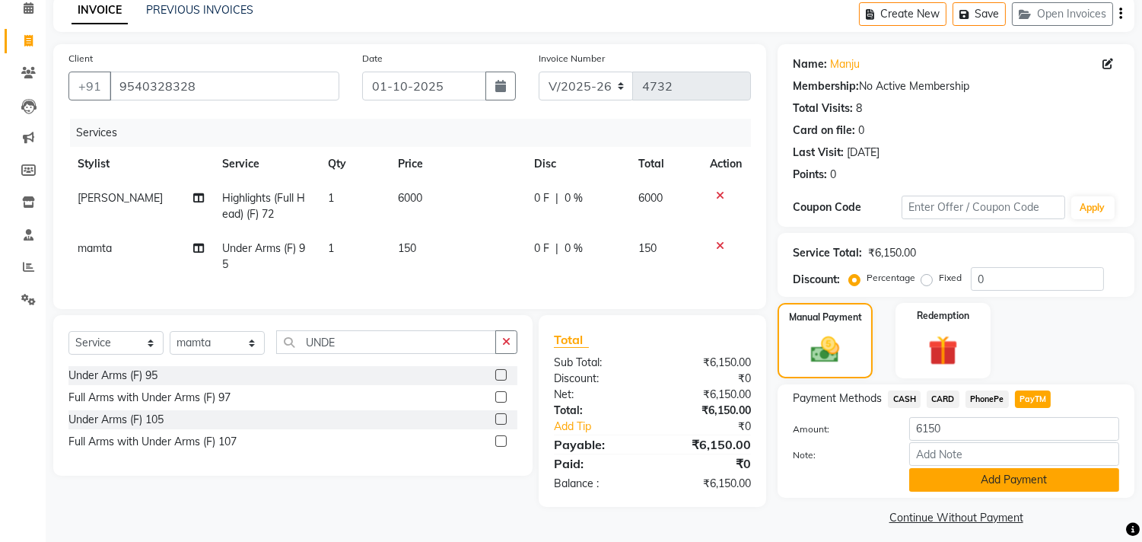
click at [971, 478] on button "Add Payment" at bounding box center [1014, 480] width 210 height 24
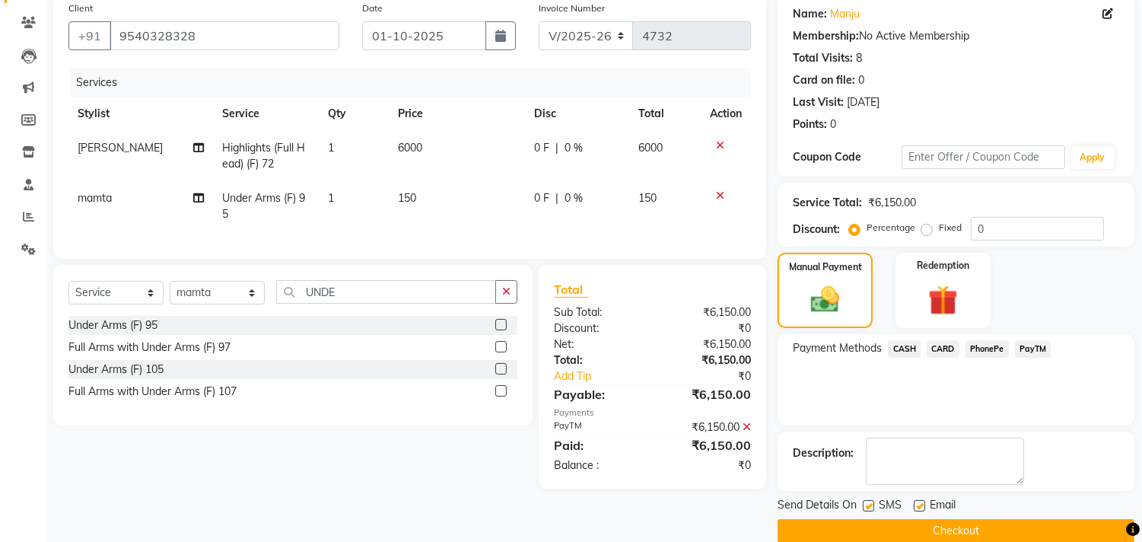
scroll to position [142, 0]
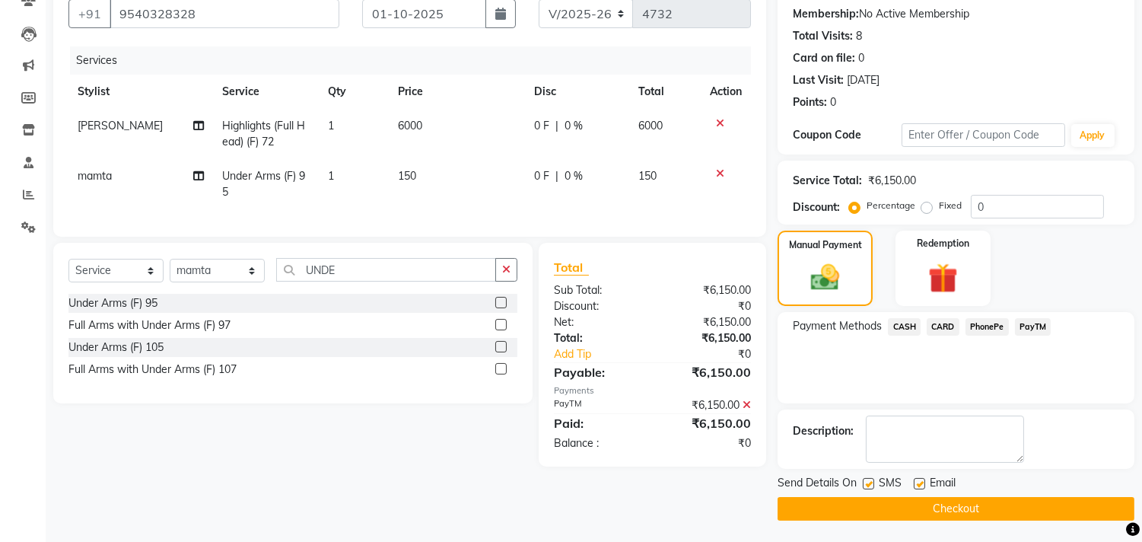
click at [951, 499] on button "Checkout" at bounding box center [955, 509] width 357 height 24
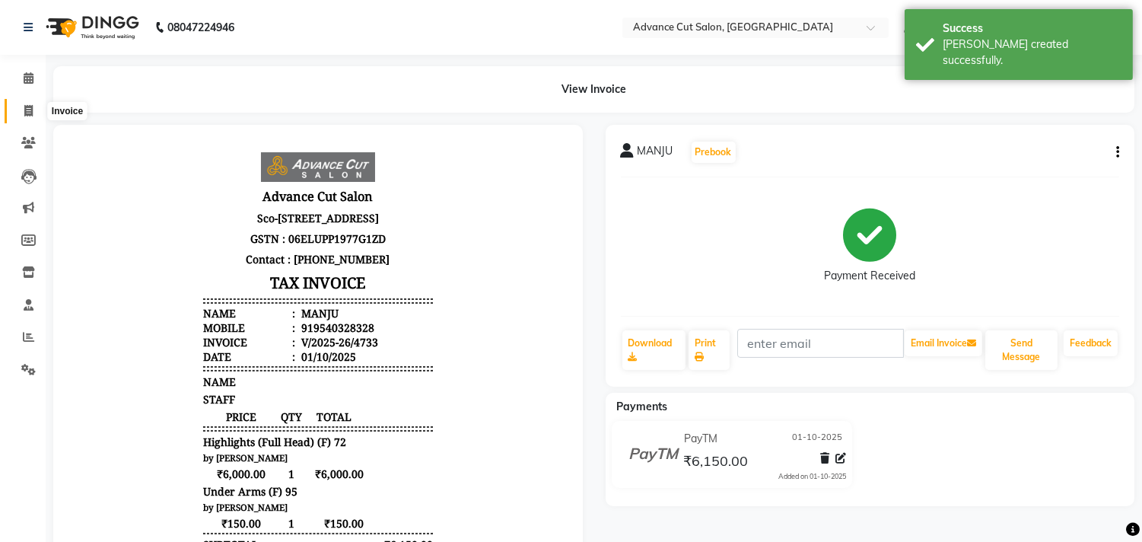
click at [32, 110] on icon at bounding box center [28, 110] width 8 height 11
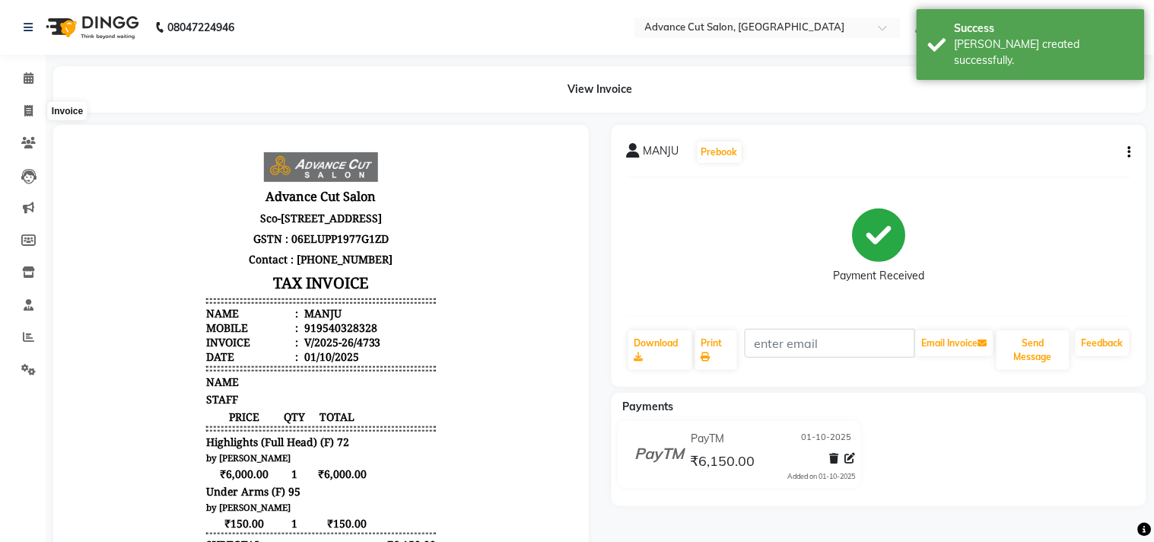
select select "service"
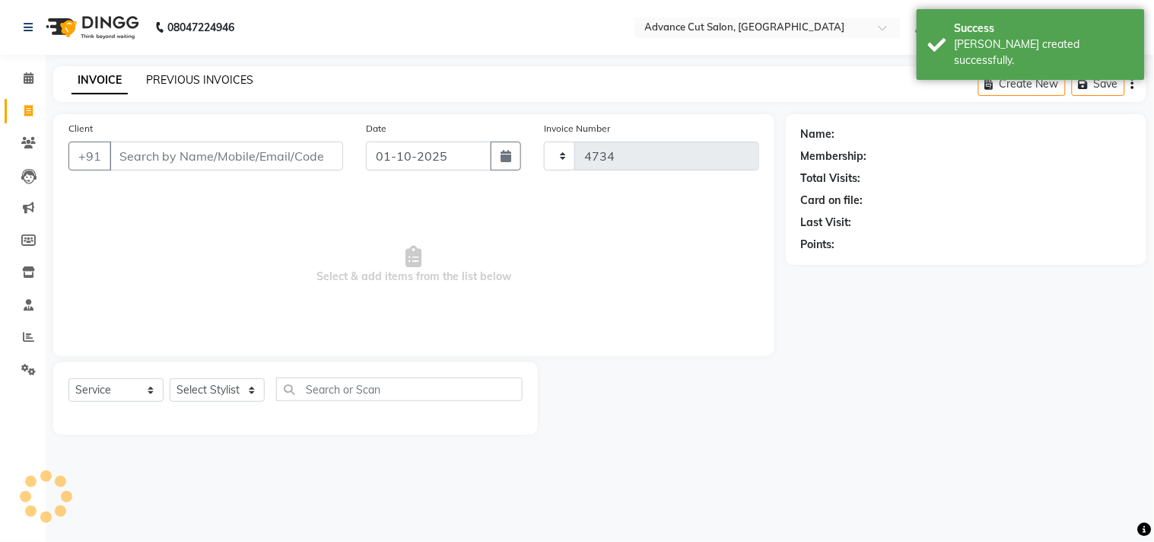
click at [193, 79] on link "PREVIOUS INVOICES" at bounding box center [199, 80] width 107 height 14
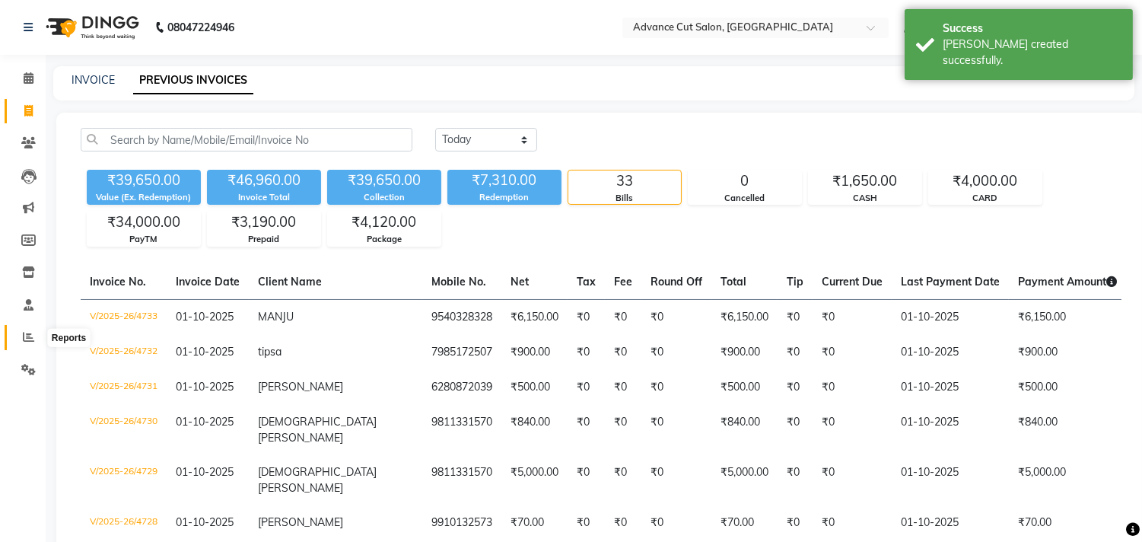
click at [23, 336] on icon at bounding box center [28, 336] width 11 height 11
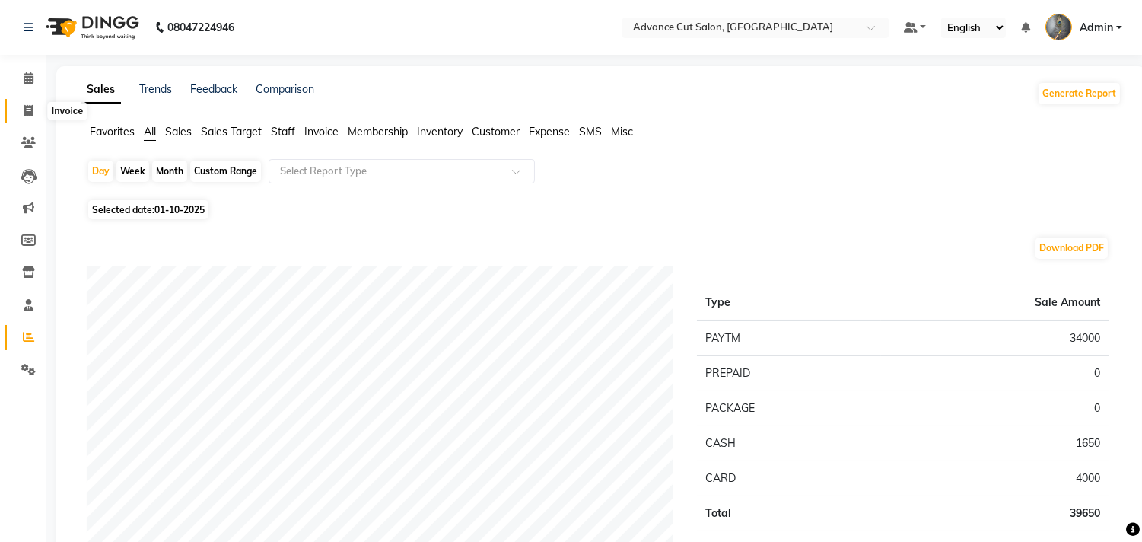
click at [15, 105] on span at bounding box center [28, 111] width 27 height 17
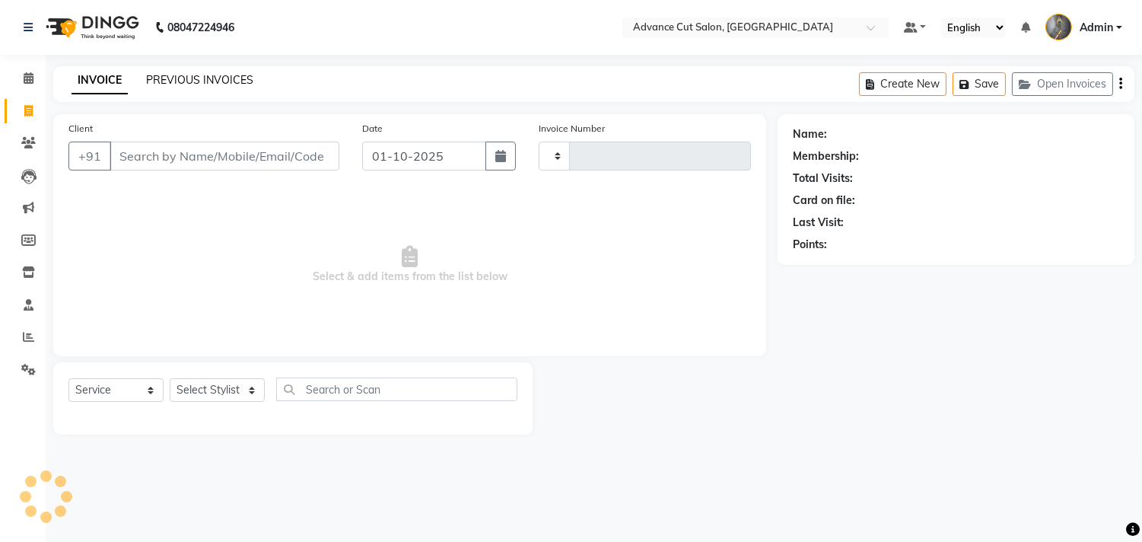
click at [203, 86] on link "PREVIOUS INVOICES" at bounding box center [199, 80] width 107 height 14
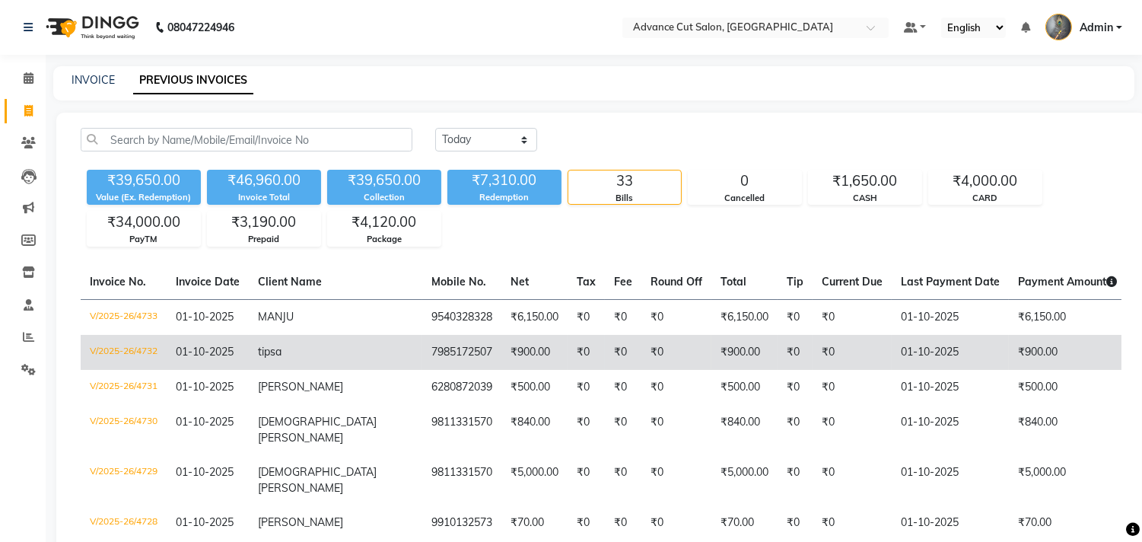
click at [314, 350] on td "tipsa" at bounding box center [335, 352] width 173 height 35
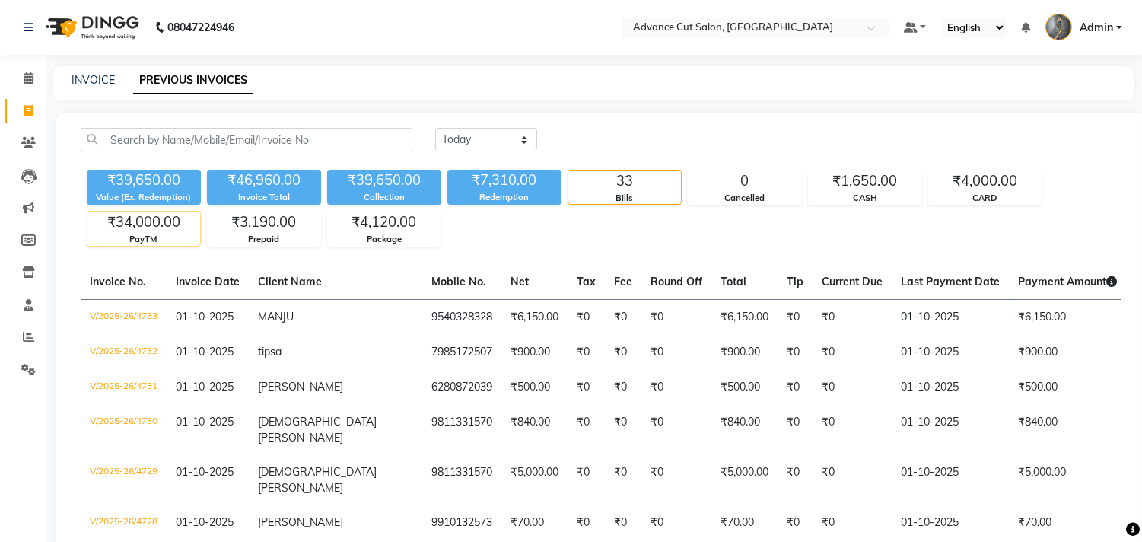
click at [133, 222] on div "₹34,000.00" at bounding box center [143, 221] width 113 height 21
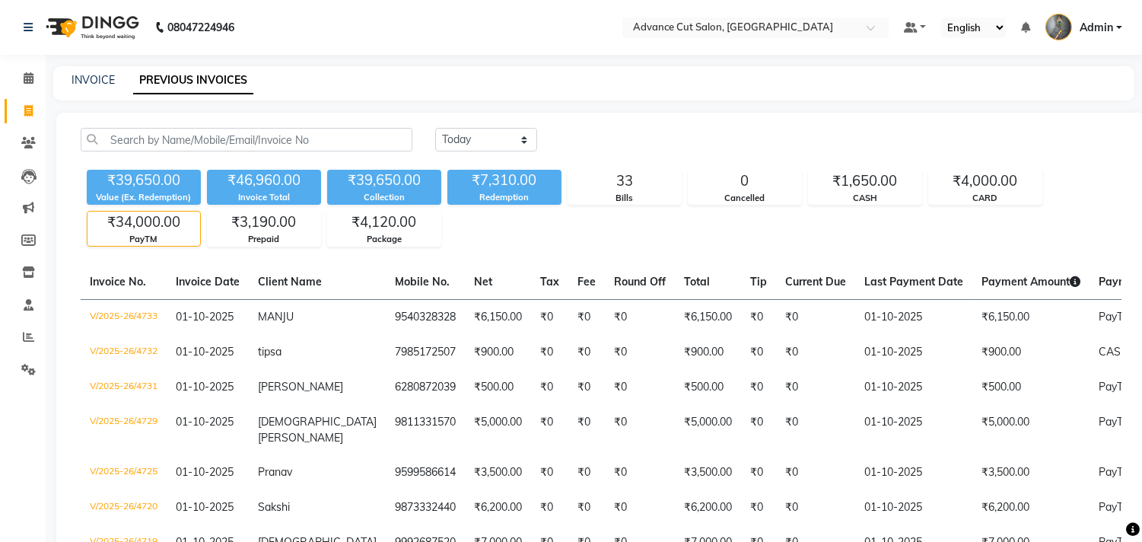
click at [86, 71] on div "INVOICE PREVIOUS INVOICES" at bounding box center [593, 83] width 1081 height 34
click at [86, 73] on link "INVOICE" at bounding box center [93, 80] width 43 height 14
select select "service"
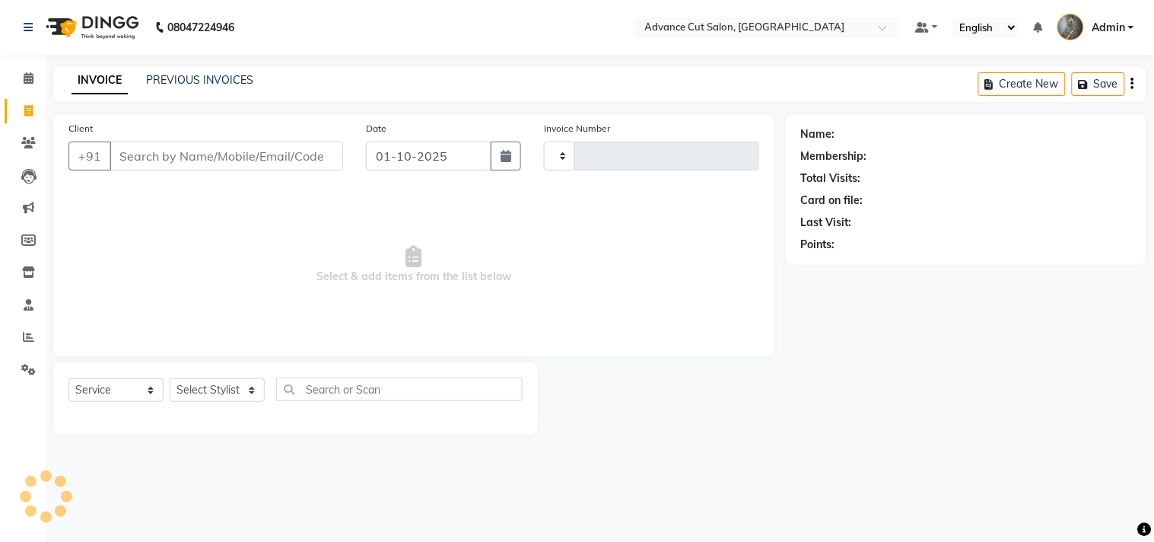
type input "4734"
select select "4939"
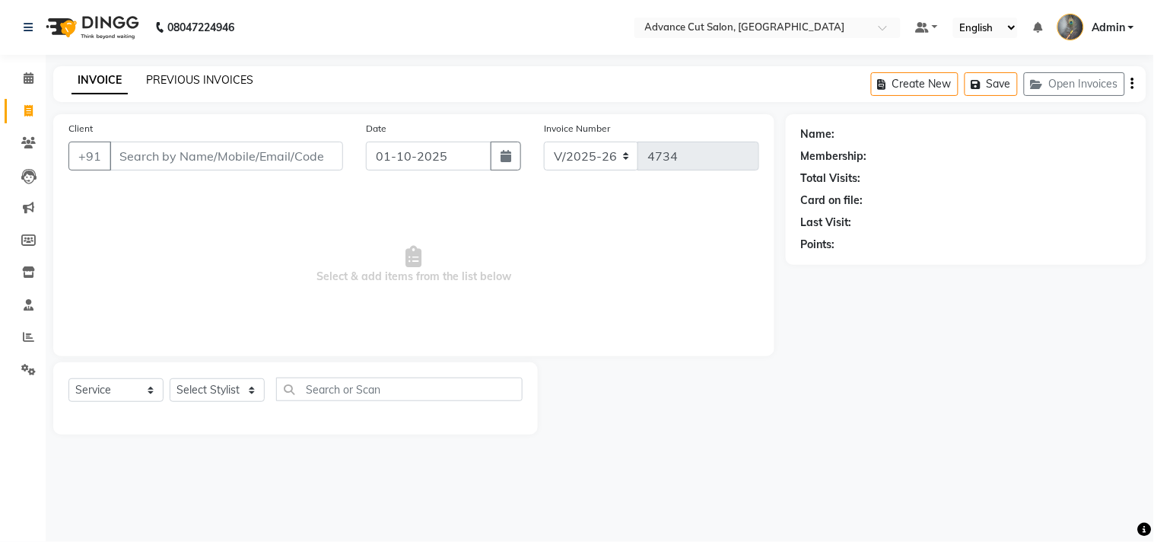
click at [230, 74] on link "PREVIOUS INVOICES" at bounding box center [199, 80] width 107 height 14
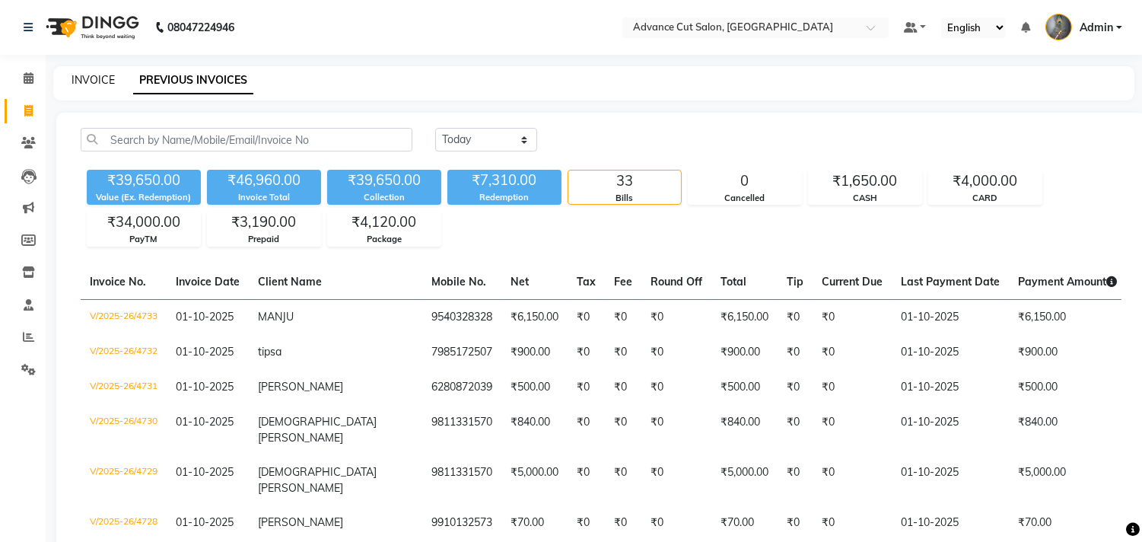
click at [94, 84] on link "INVOICE" at bounding box center [93, 80] width 43 height 14
select select "service"
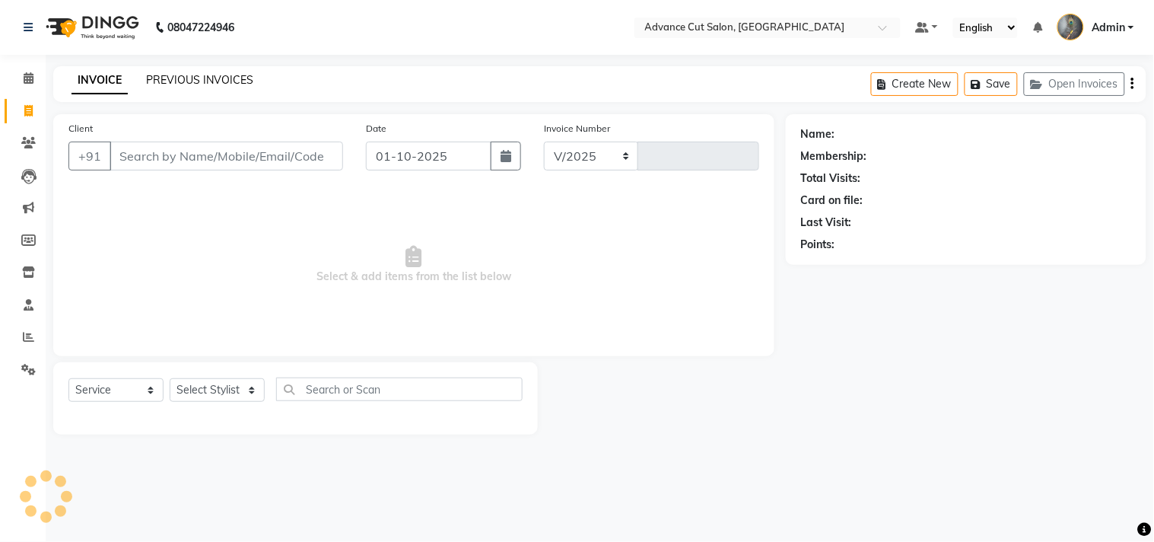
select select "4939"
type input "4734"
click at [192, 73] on link "PREVIOUS INVOICES" at bounding box center [199, 80] width 107 height 14
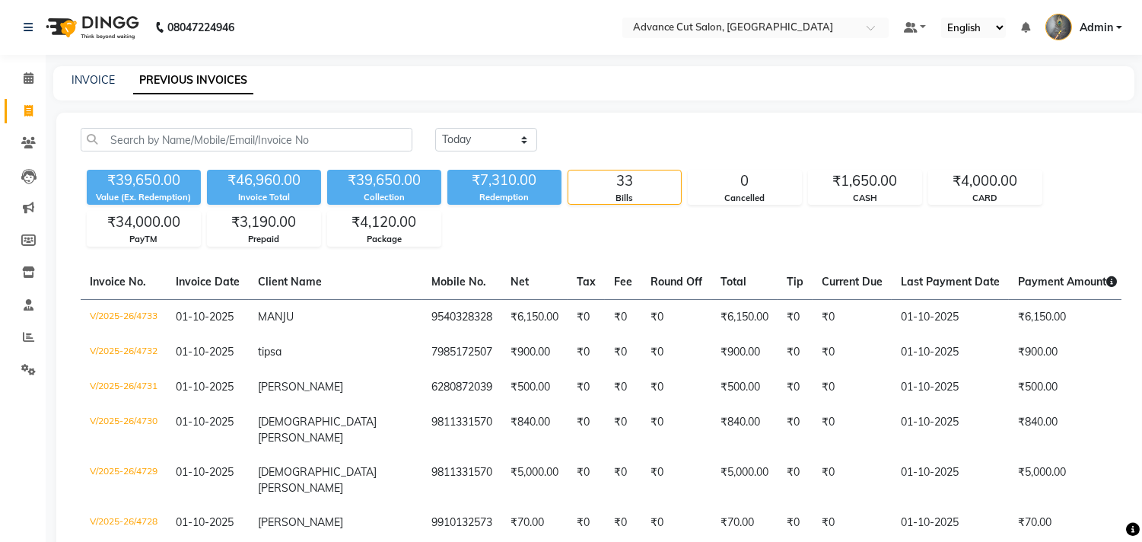
click at [78, 87] on div "INVOICE" at bounding box center [93, 80] width 43 height 16
click at [85, 81] on link "INVOICE" at bounding box center [93, 80] width 43 height 14
select select "service"
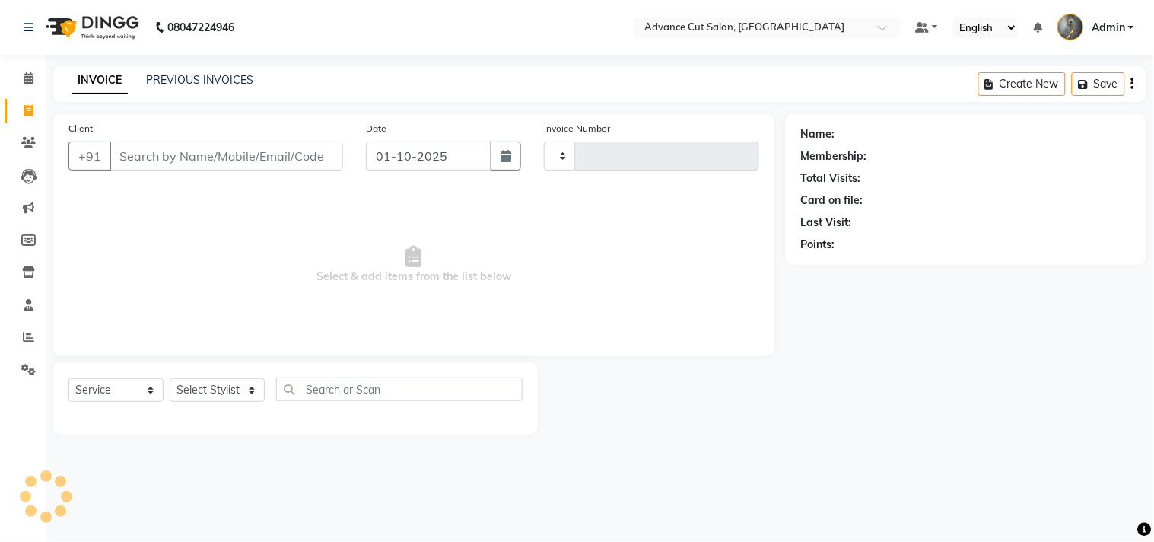
click at [138, 151] on input "Client" at bounding box center [227, 155] width 234 height 29
type input "4734"
select select "4939"
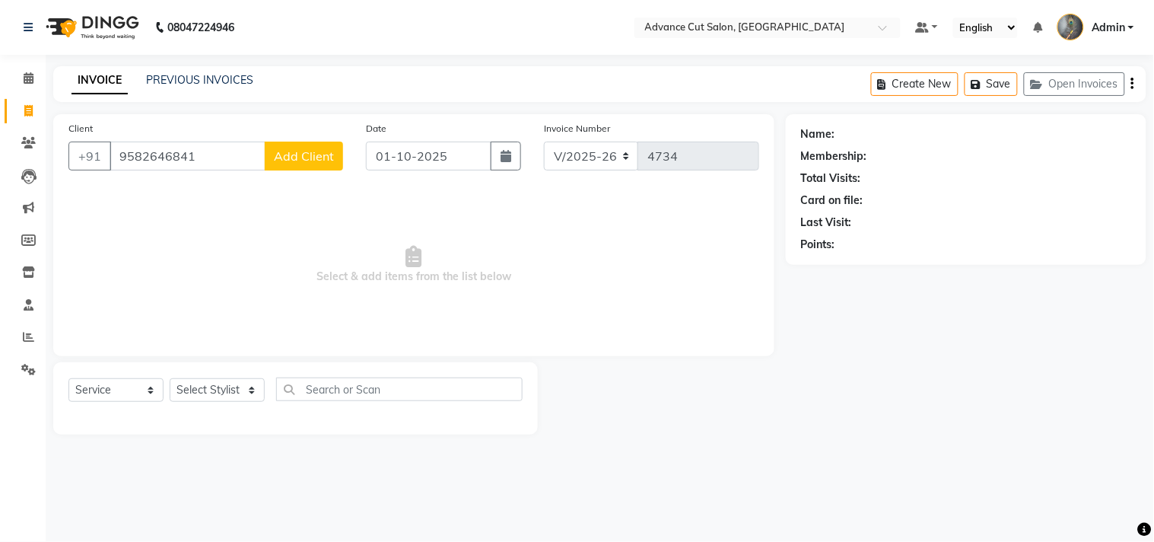
type input "9582646841"
click at [291, 153] on span "Add Client" at bounding box center [304, 155] width 60 height 15
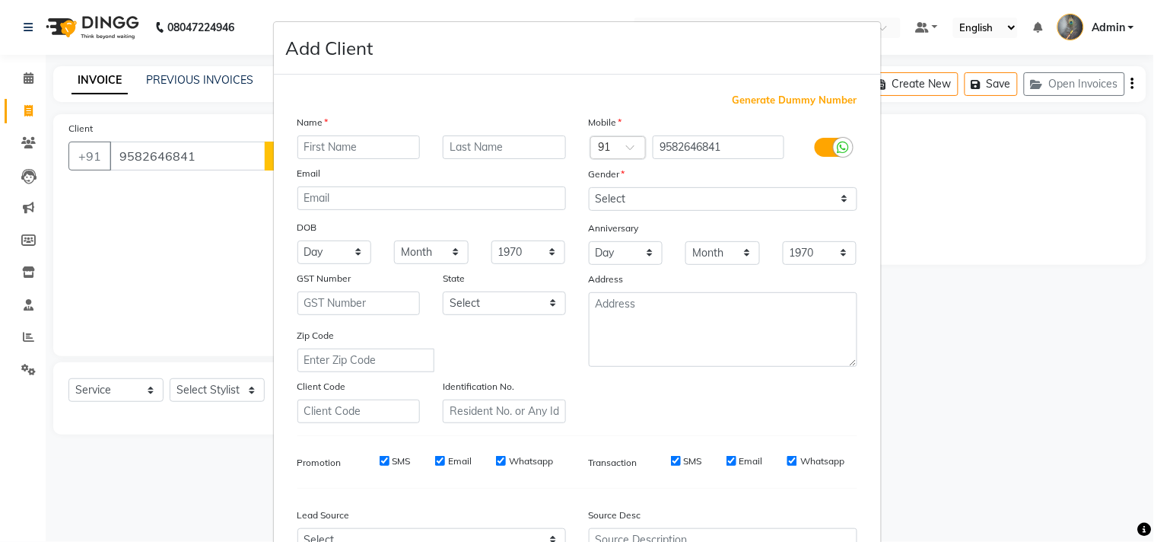
click at [307, 148] on input "text" at bounding box center [358, 147] width 123 height 24
type input "GARV"
click at [613, 199] on select "Select Male Female Other Prefer Not To Say" at bounding box center [723, 199] width 269 height 24
select select "male"
click at [589, 187] on select "Select Male Female Other Prefer Not To Say" at bounding box center [723, 199] width 269 height 24
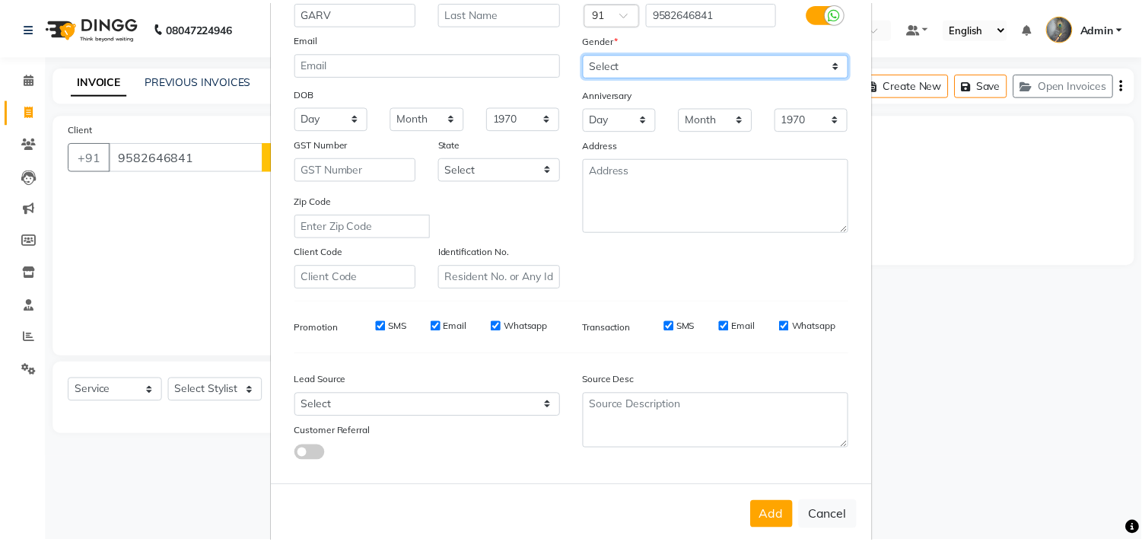
scroll to position [161, 0]
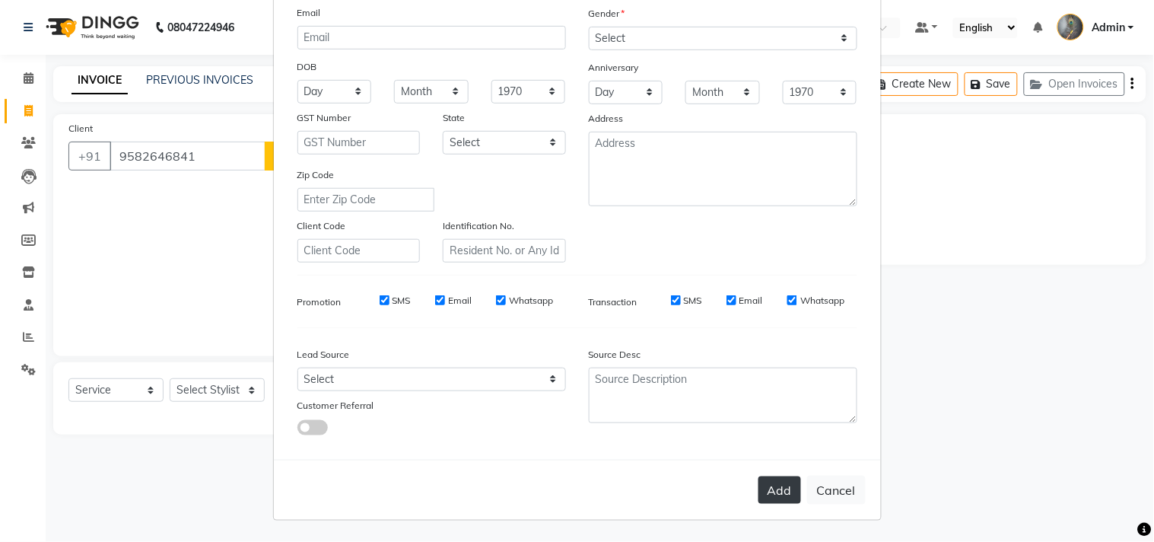
click at [764, 488] on button "Add" at bounding box center [779, 489] width 43 height 27
select select
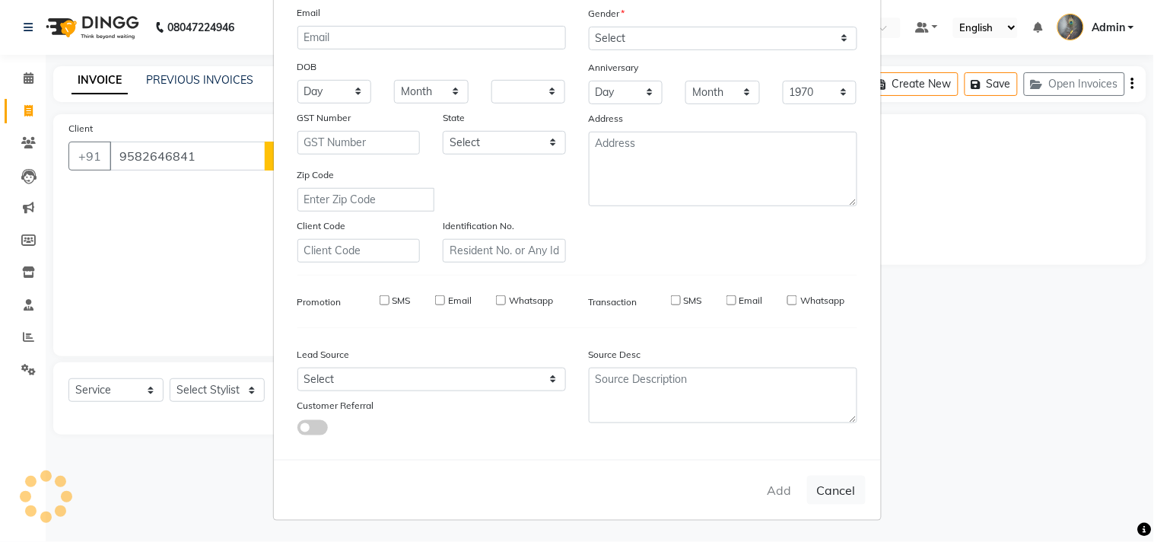
select select
checkbox input "false"
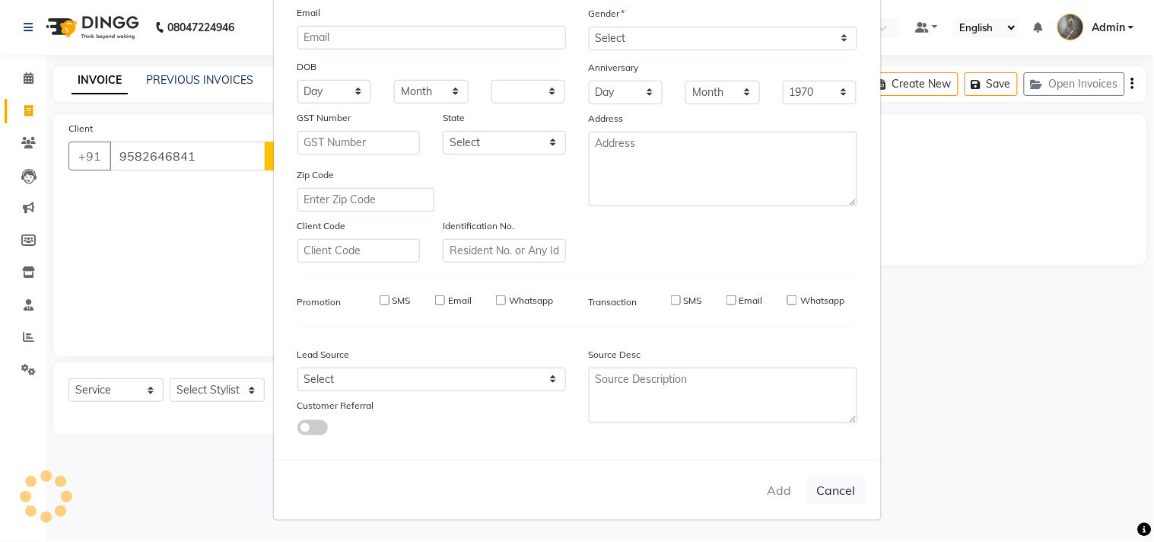
checkbox input "false"
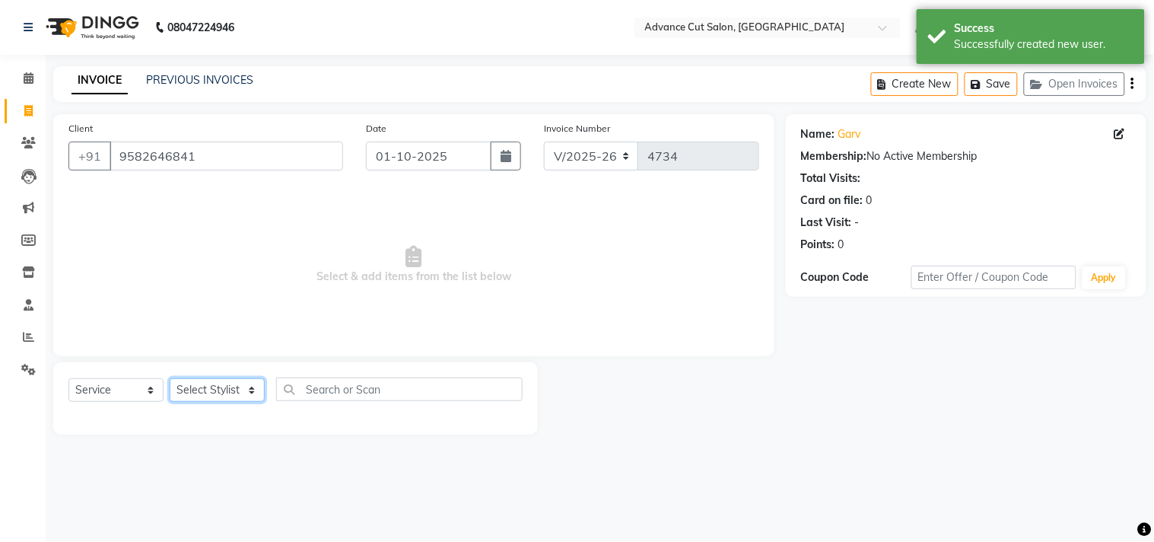
click at [215, 391] on select "Select Stylist Admin chahit COUNTOR Devid hardeep mamta manisha MONISH navi NOS…" at bounding box center [217, 390] width 95 height 24
click at [236, 393] on select "Select Stylist Admin chahit COUNTOR Devid hardeep mamta manisha MONISH navi NOS…" at bounding box center [217, 390] width 95 height 24
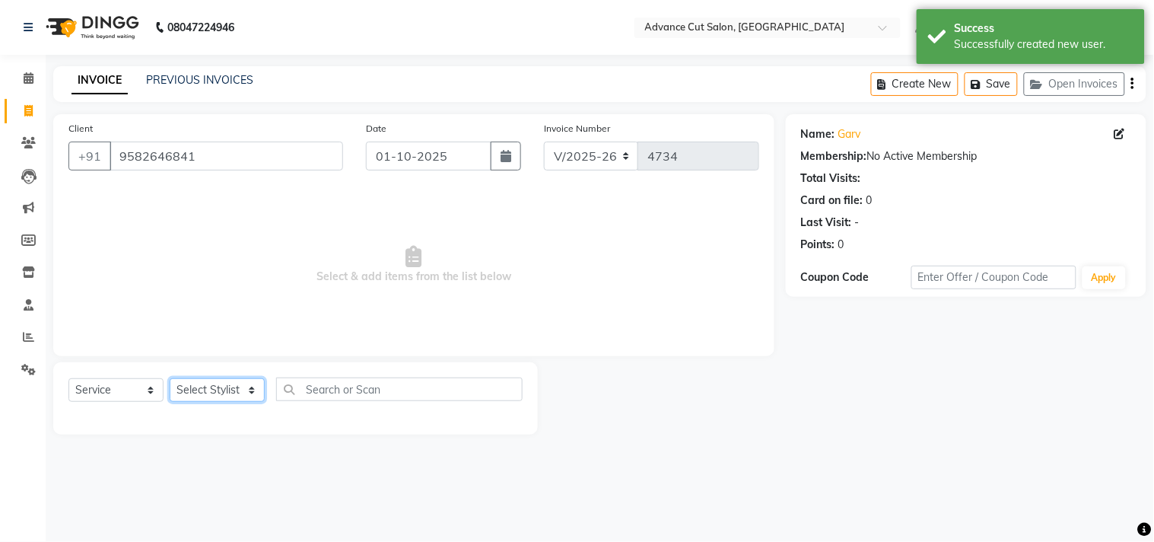
select select "78660"
click at [170, 379] on select "Select Stylist Admin chahit COUNTOR Devid hardeep mamta manisha MONISH navi NOS…" at bounding box center [217, 390] width 95 height 24
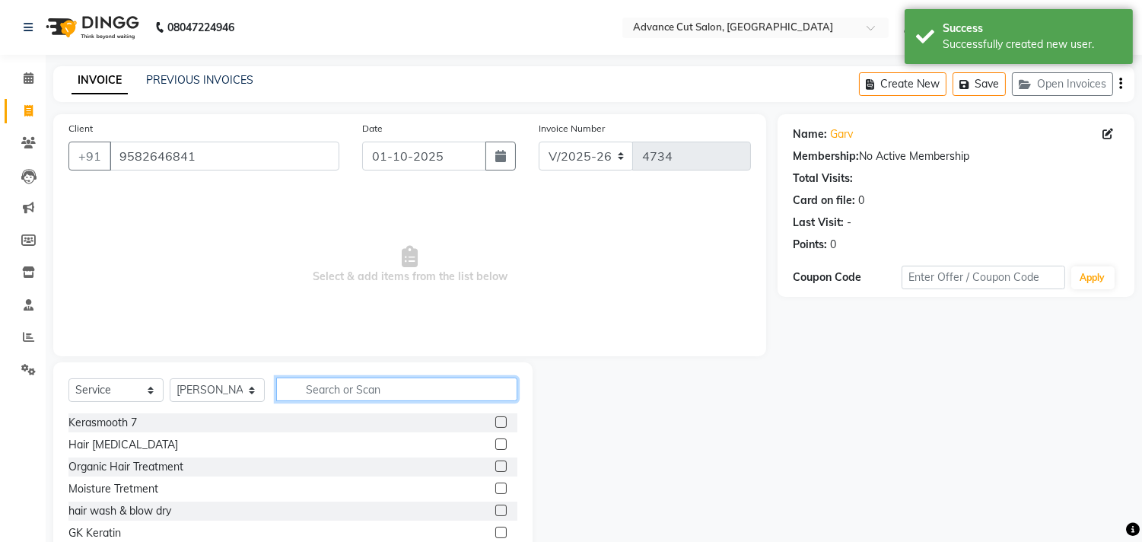
click at [329, 386] on input "text" at bounding box center [396, 389] width 241 height 24
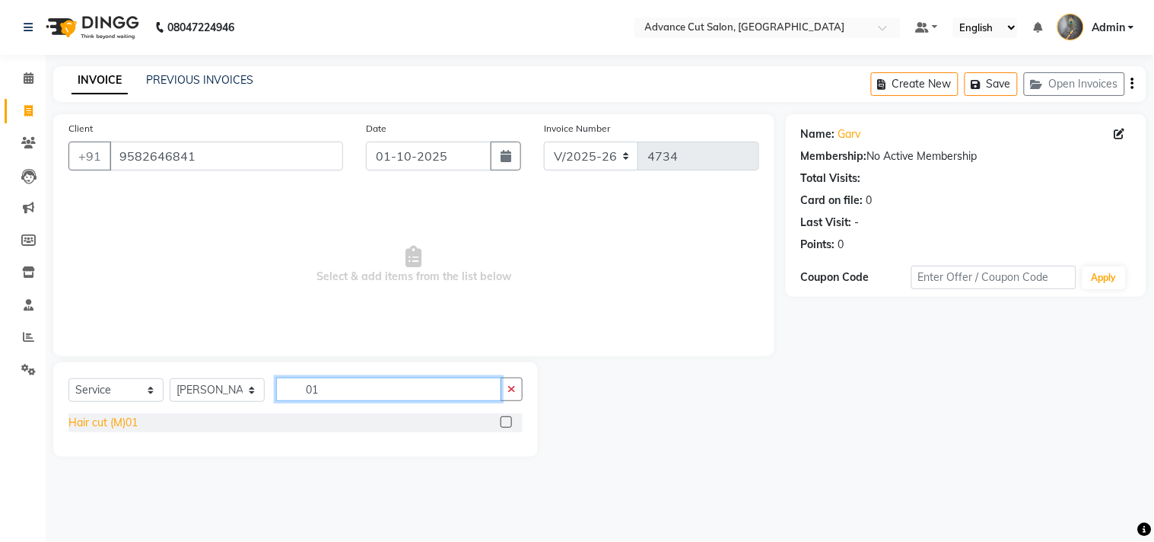
type input "01"
click at [114, 429] on div "Hair cut (M)01" at bounding box center [102, 423] width 69 height 16
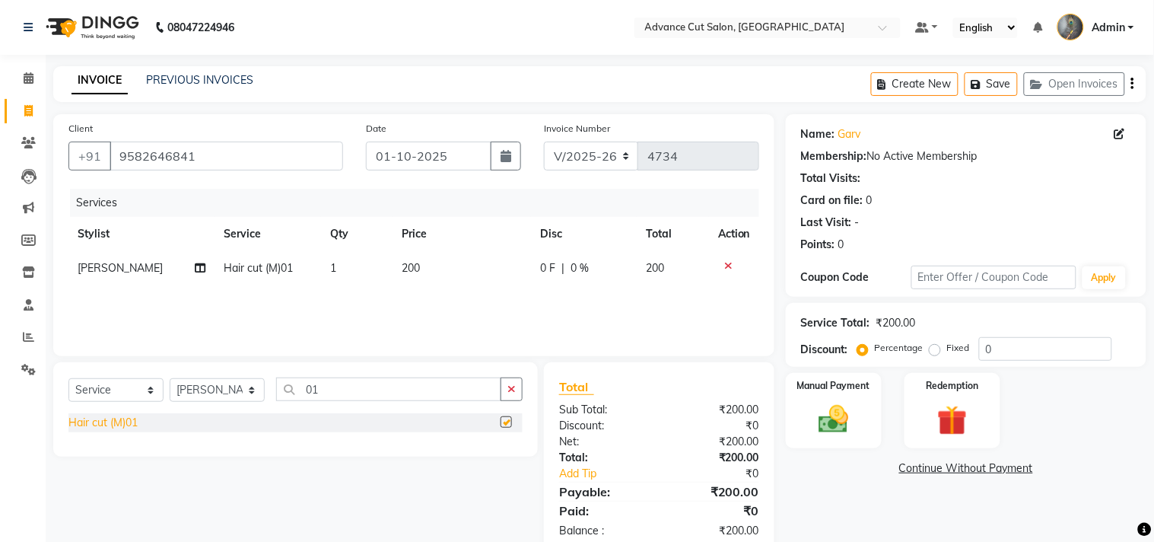
checkbox input "false"
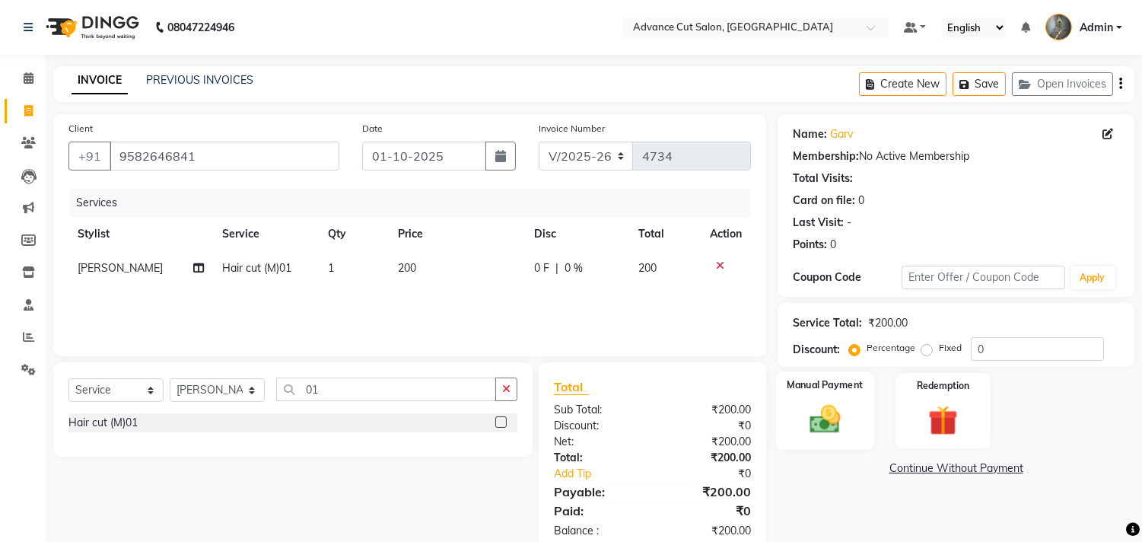
click at [826, 420] on img at bounding box center [825, 420] width 50 height 36
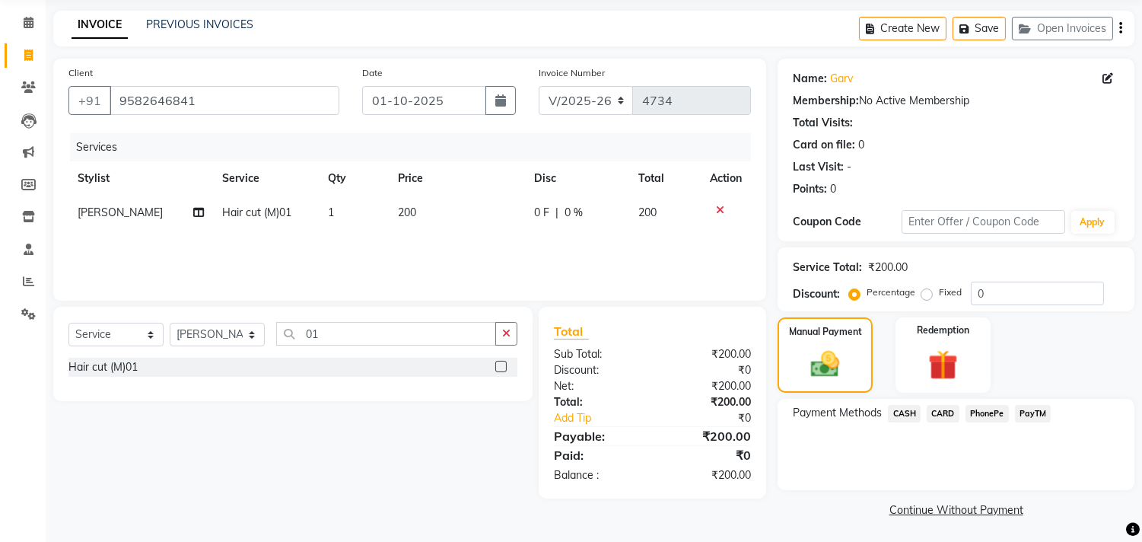
scroll to position [56, 0]
click at [914, 415] on span "CASH" at bounding box center [904, 412] width 33 height 17
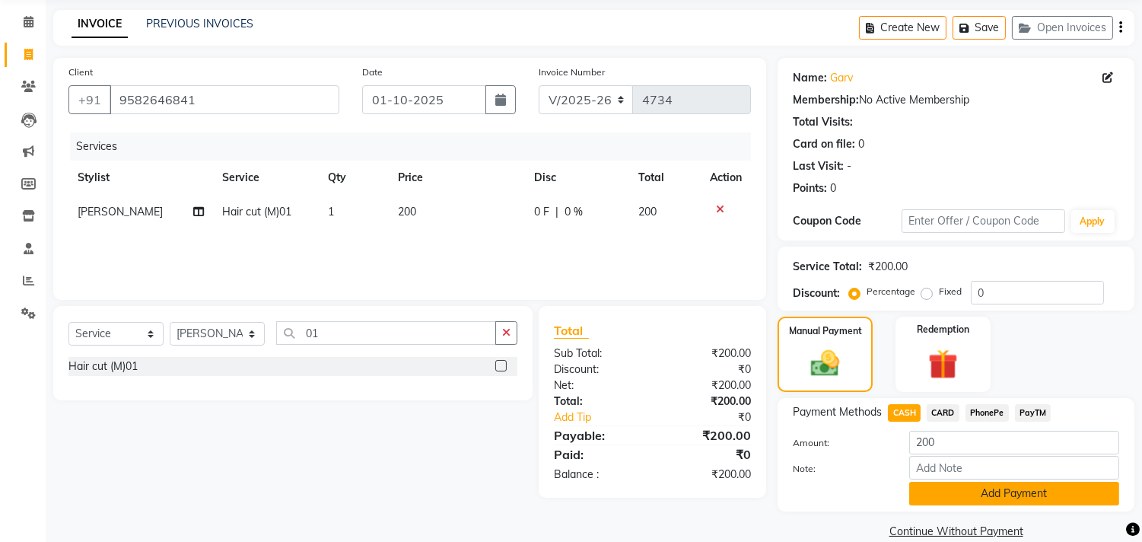
click at [964, 484] on button "Add Payment" at bounding box center [1014, 494] width 210 height 24
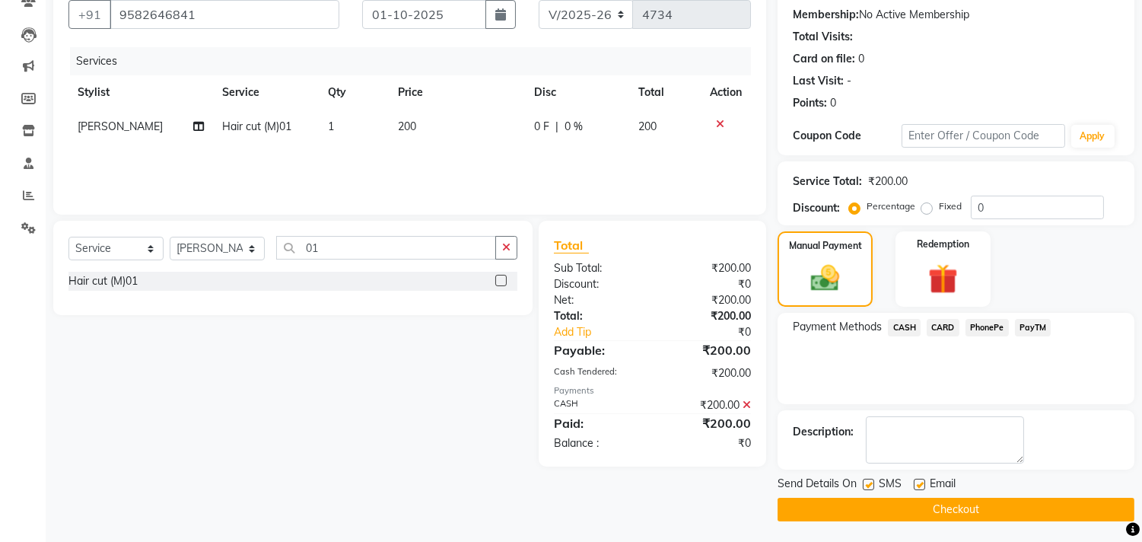
scroll to position [142, 0]
click at [925, 508] on button "Checkout" at bounding box center [955, 509] width 357 height 24
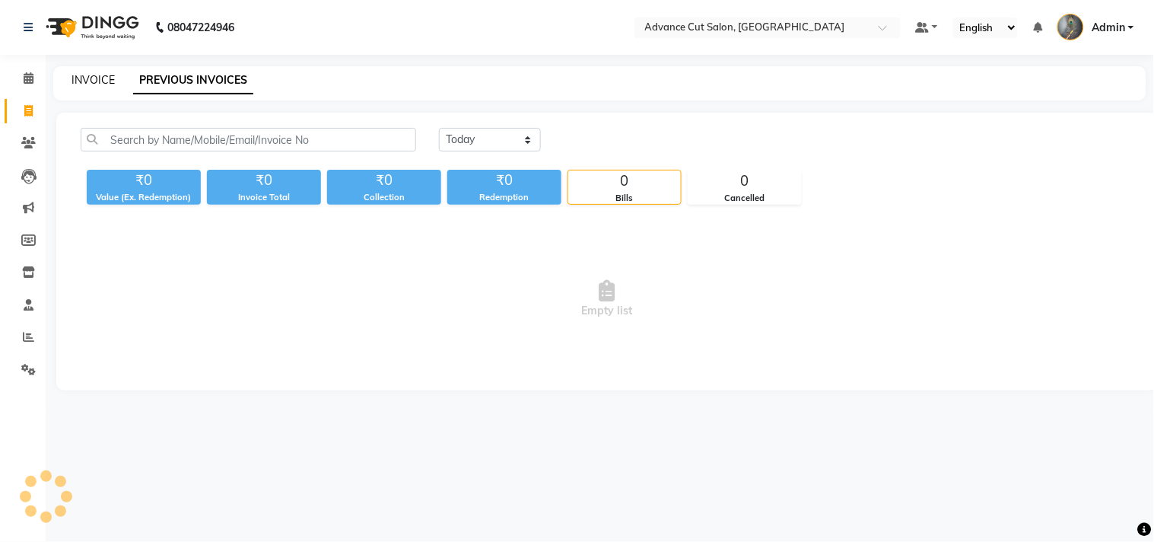
click at [99, 79] on link "INVOICE" at bounding box center [93, 80] width 43 height 14
select select "service"
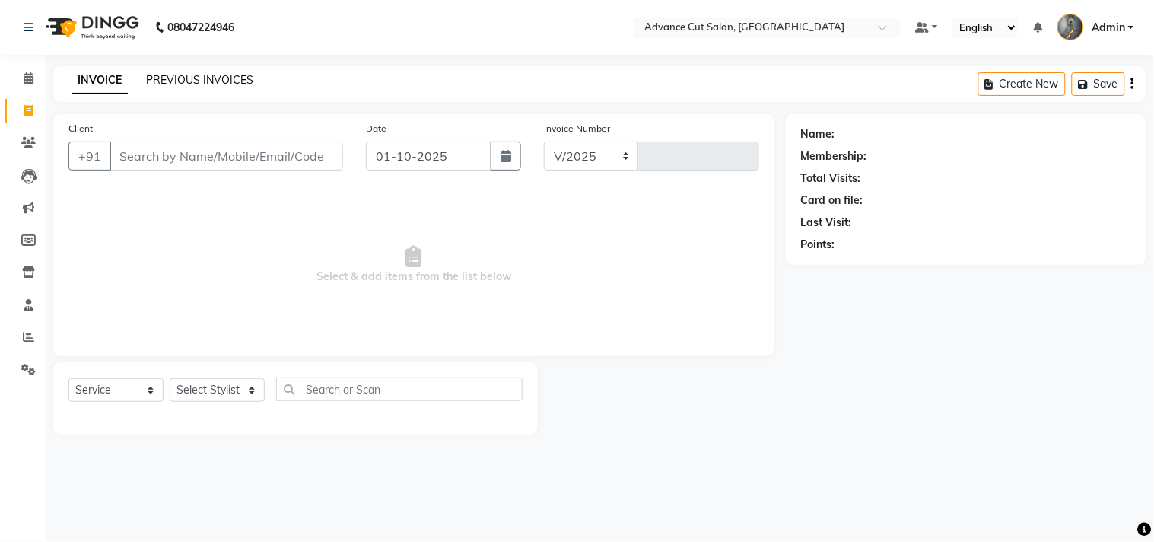
select select "4939"
type input "4732"
click at [161, 80] on link "PREVIOUS INVOICES" at bounding box center [199, 80] width 107 height 14
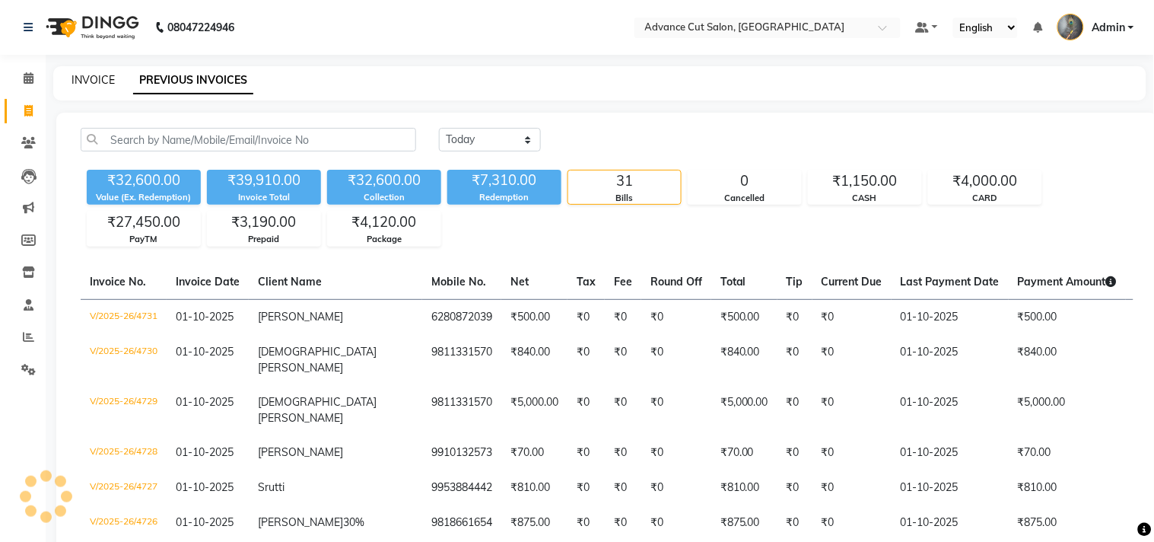
click at [100, 84] on link "INVOICE" at bounding box center [93, 80] width 43 height 14
select select "service"
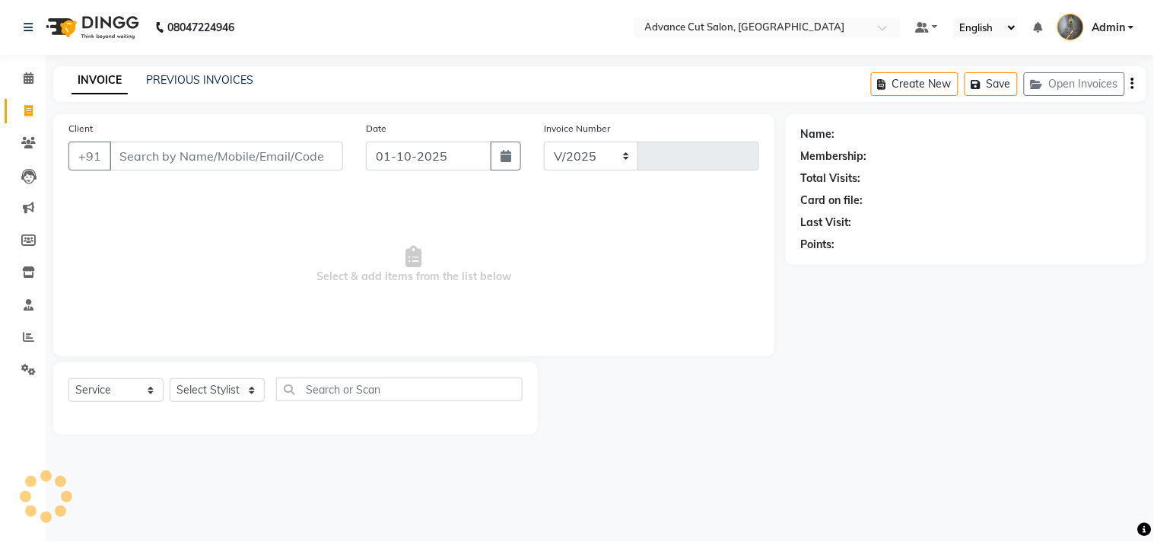
select select "4939"
type input "4732"
click at [218, 398] on select "Select Stylist Admin chahit COUNTOR [PERSON_NAME] mamta [PERSON_NAME] navi [PER…" at bounding box center [217, 390] width 95 height 24
select select "30651"
click at [170, 379] on select "Select Stylist Admin chahit COUNTOR [PERSON_NAME] mamta [PERSON_NAME] navi [PER…" at bounding box center [217, 390] width 95 height 24
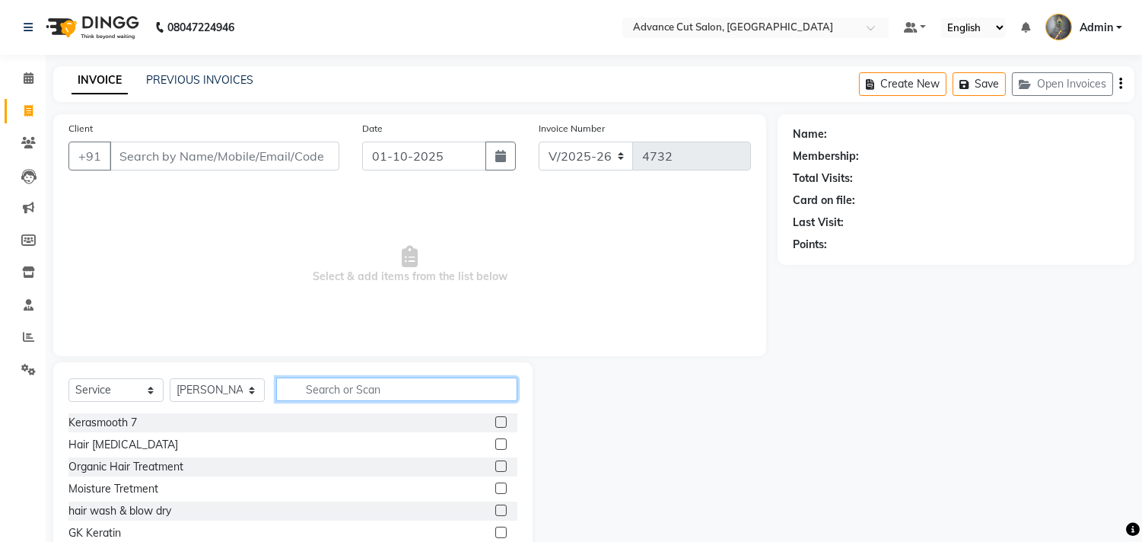
click at [329, 393] on input "text" at bounding box center [396, 389] width 241 height 24
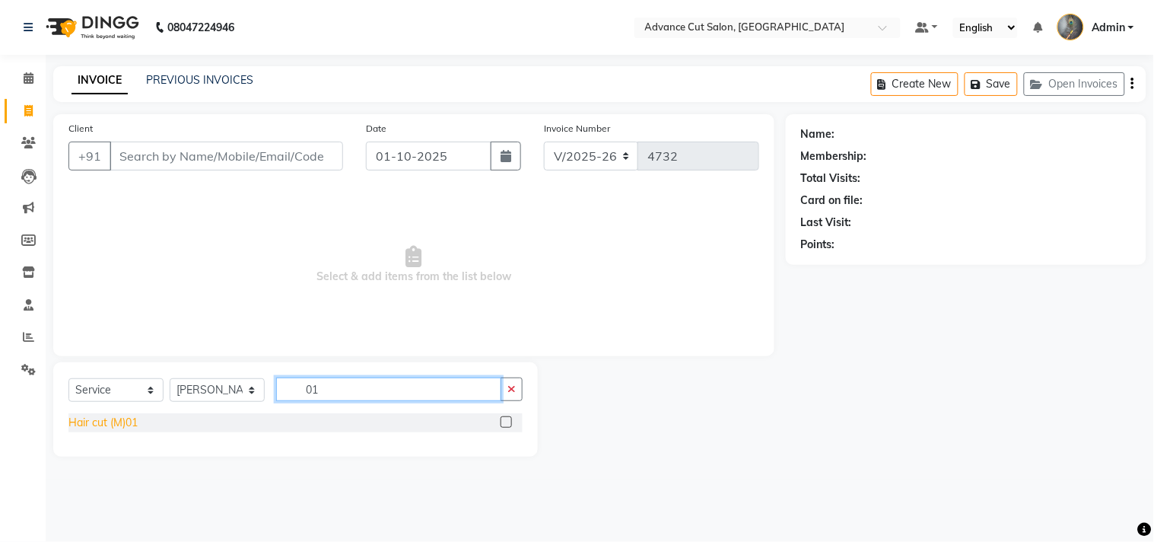
type input "01"
click at [108, 420] on div "Hair cut (M)01" at bounding box center [102, 423] width 69 height 16
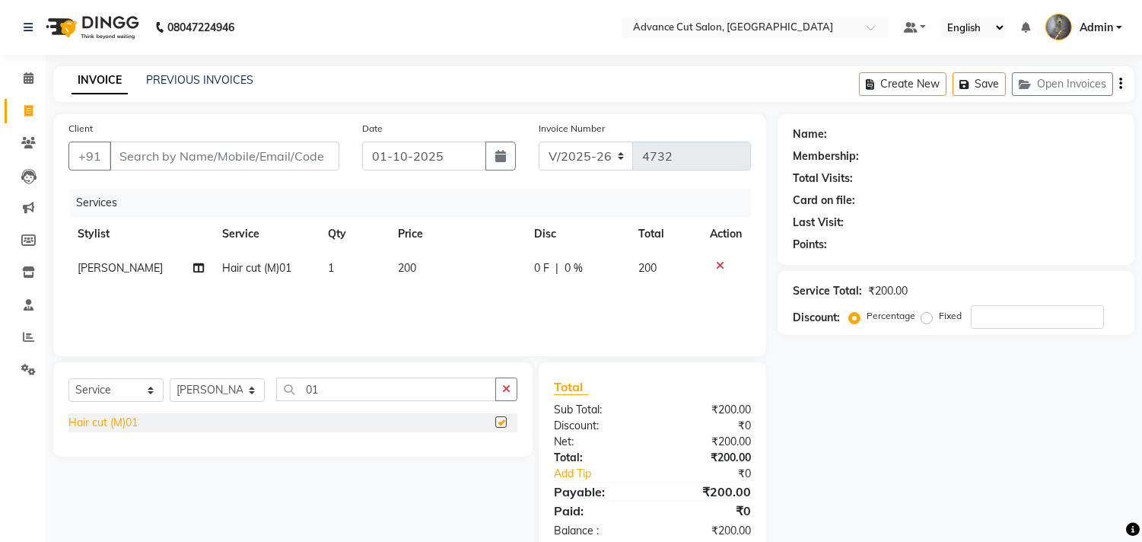
checkbox input "false"
click at [332, 393] on input "01" at bounding box center [386, 389] width 220 height 24
type input "0"
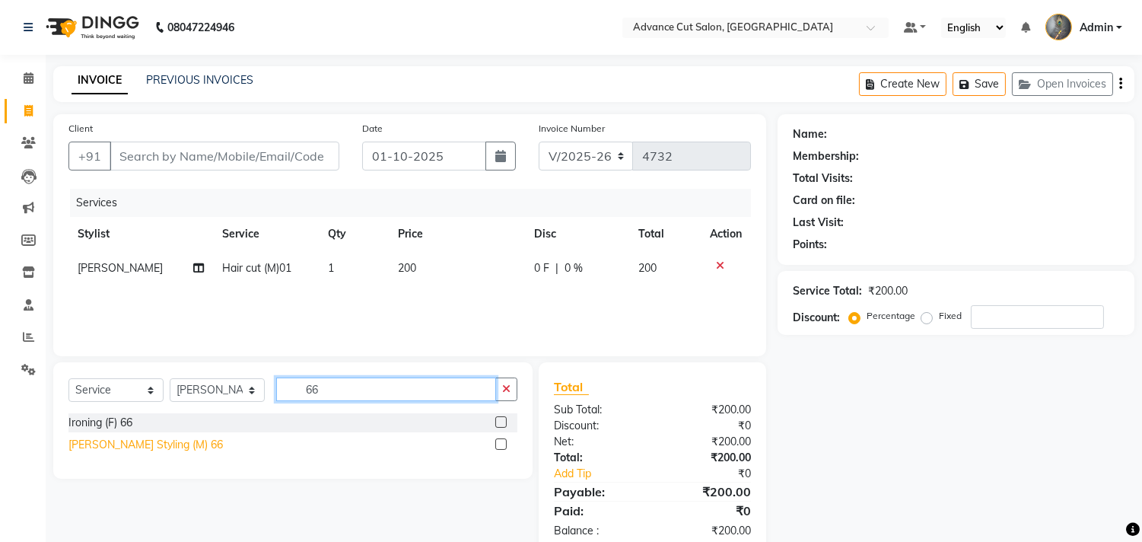
type input "66"
click at [142, 444] on div "[PERSON_NAME] Styling (M) 66" at bounding box center [145, 445] width 154 height 16
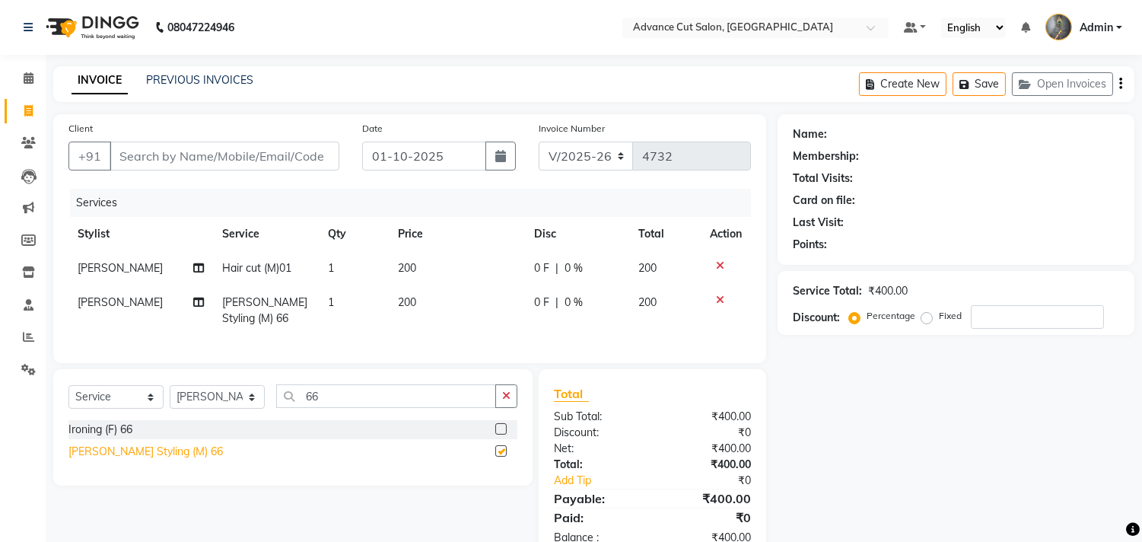
checkbox input "false"
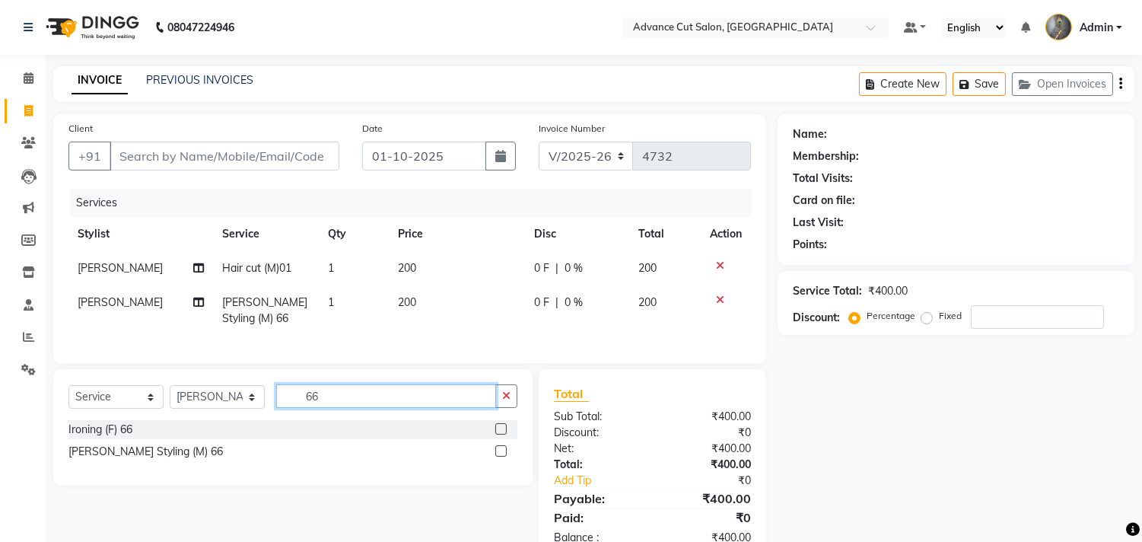
click at [323, 408] on input "66" at bounding box center [386, 396] width 220 height 24
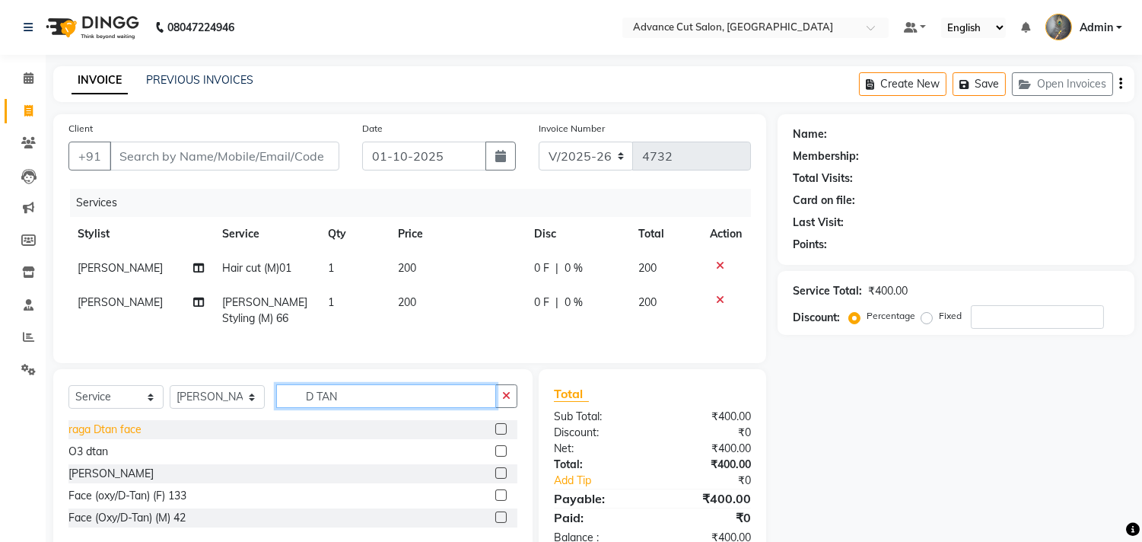
type input "D TAN"
click at [94, 437] on div "raga Dtan face" at bounding box center [104, 429] width 73 height 16
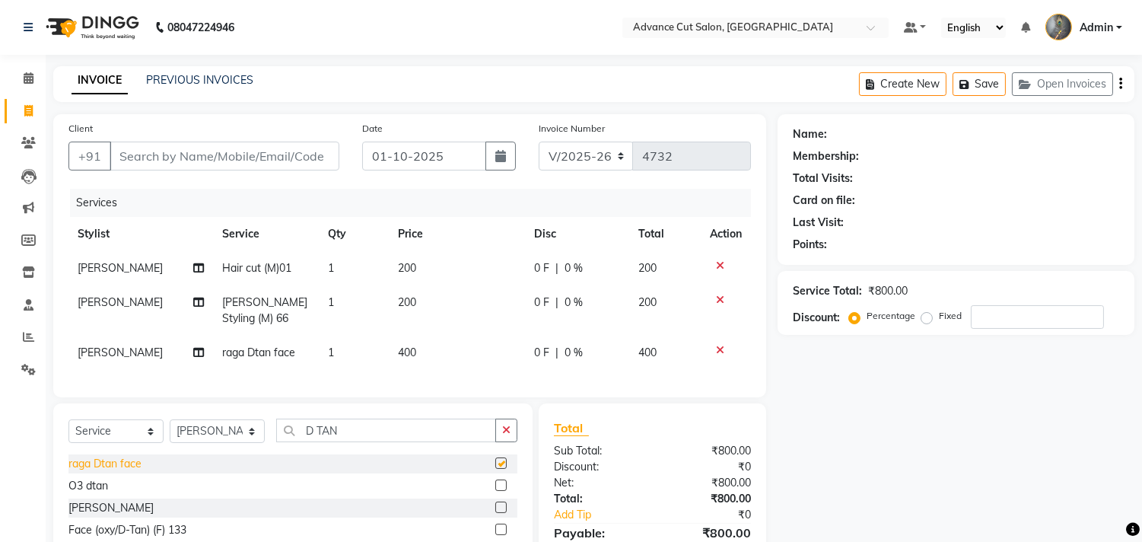
checkbox input "false"
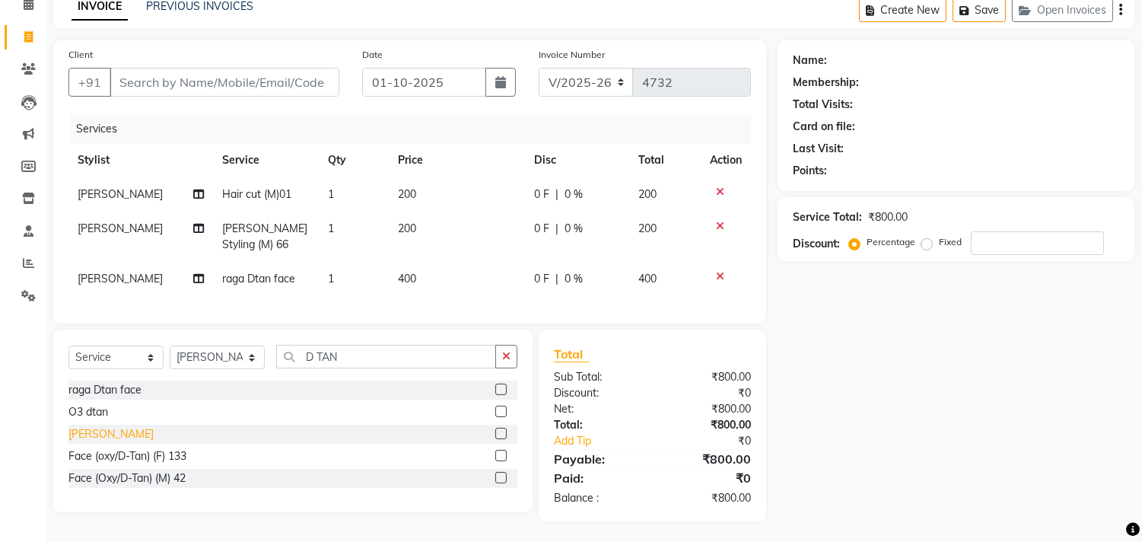
scroll to position [84, 0]
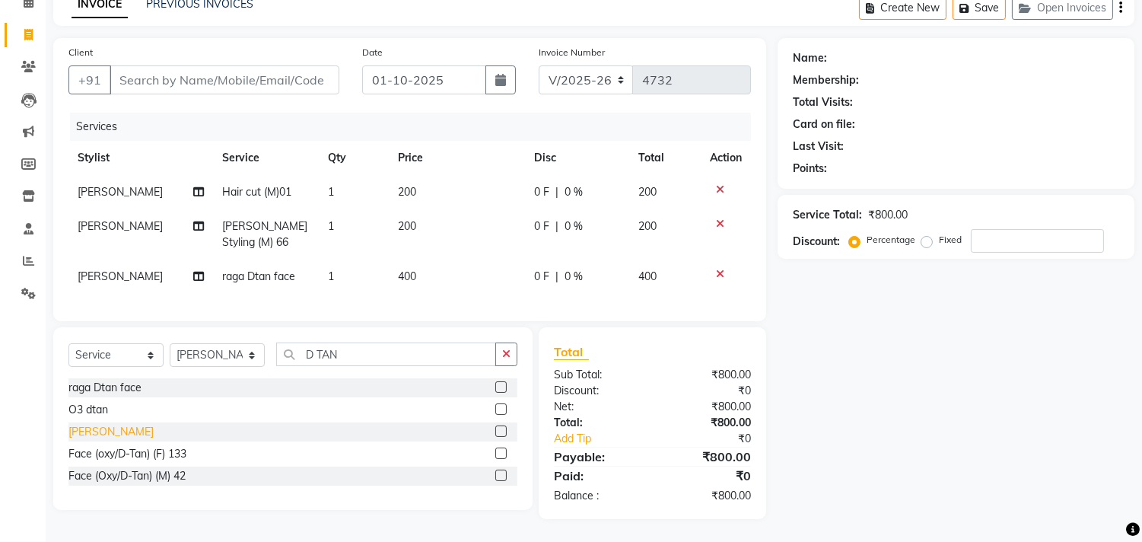
click at [97, 436] on div "[PERSON_NAME]" at bounding box center [110, 432] width 85 height 16
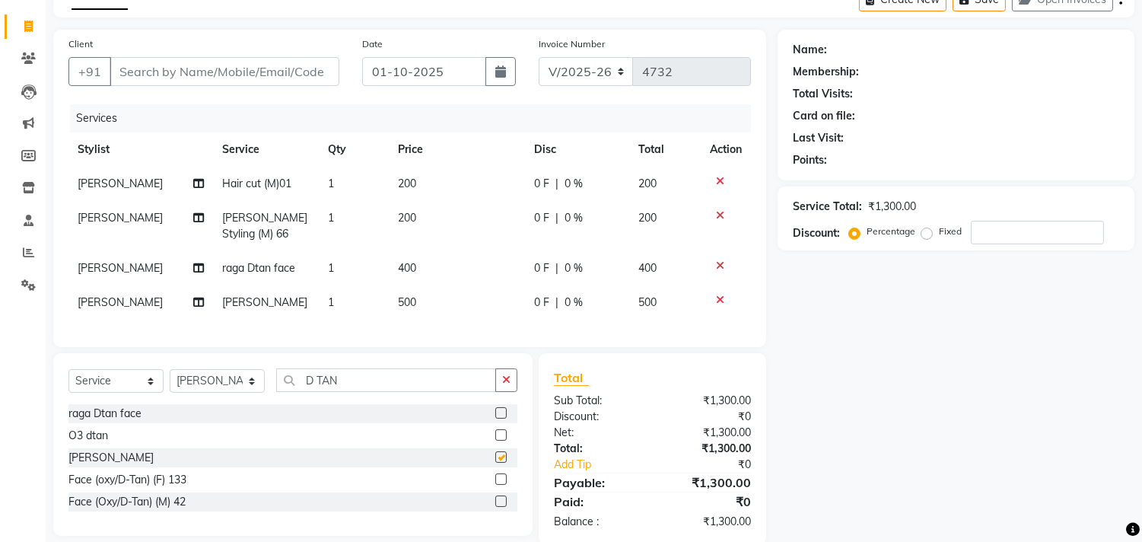
checkbox input "false"
click at [720, 262] on icon at bounding box center [720, 265] width 8 height 11
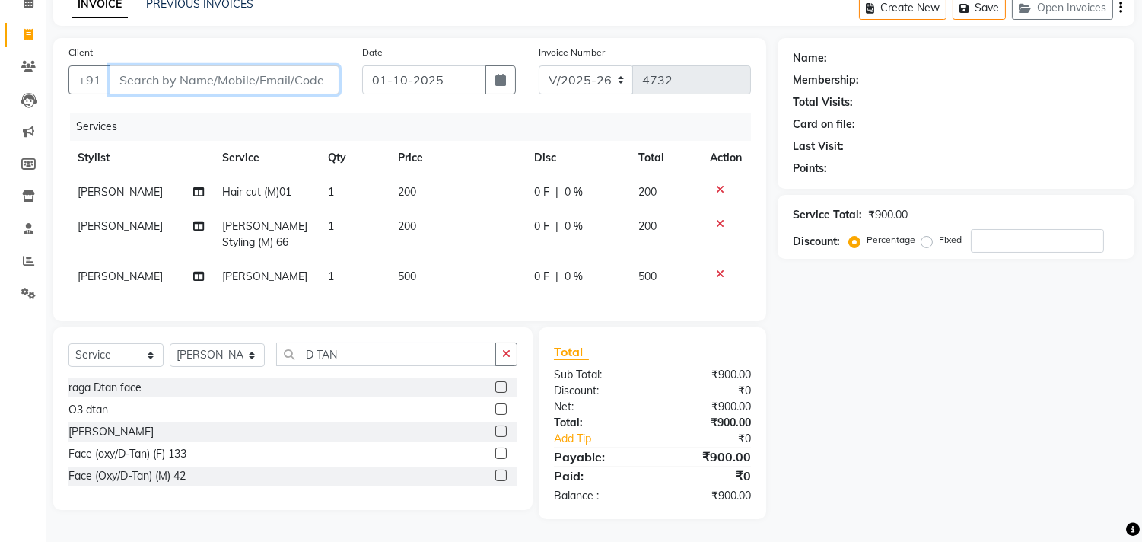
click at [195, 65] on input "Client" at bounding box center [225, 79] width 230 height 29
type input "7"
type input "0"
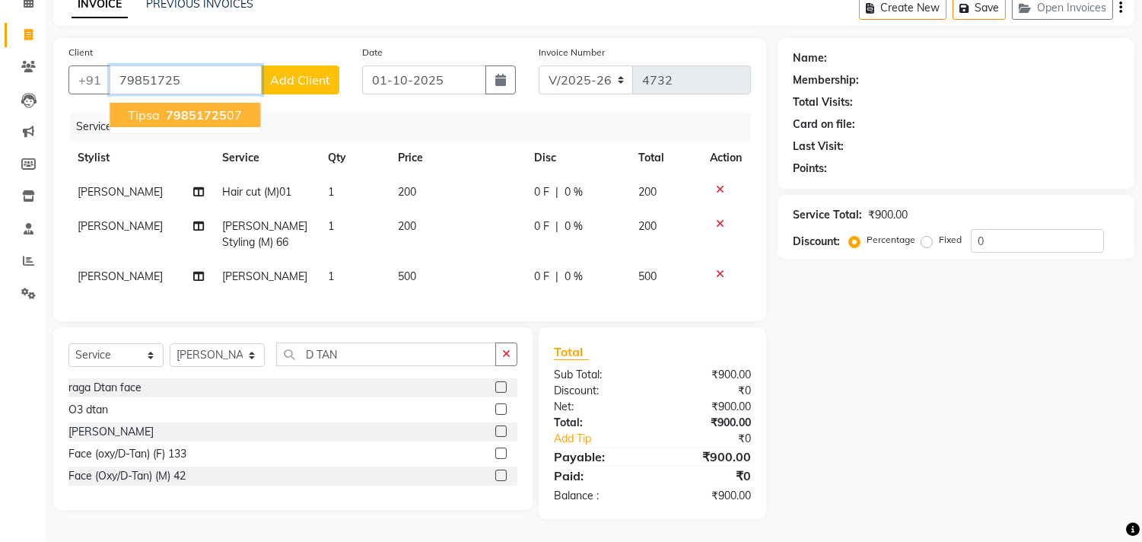
click at [169, 107] on span "79851725" at bounding box center [196, 114] width 61 height 15
type input "7985172507"
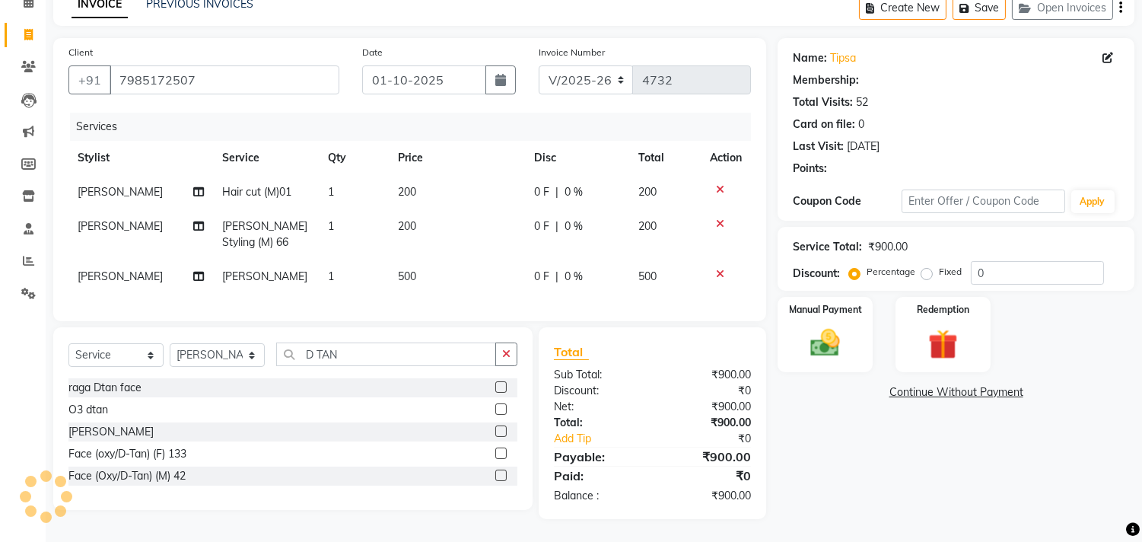
scroll to position [88, 0]
click at [955, 308] on div "Redemption" at bounding box center [942, 334] width 99 height 78
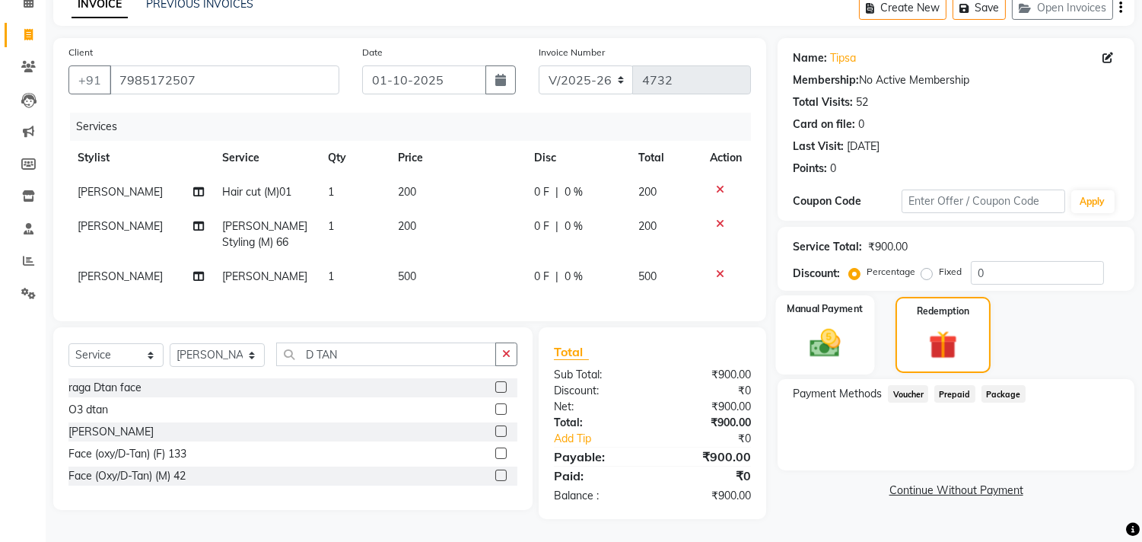
click at [841, 331] on img at bounding box center [825, 344] width 50 height 36
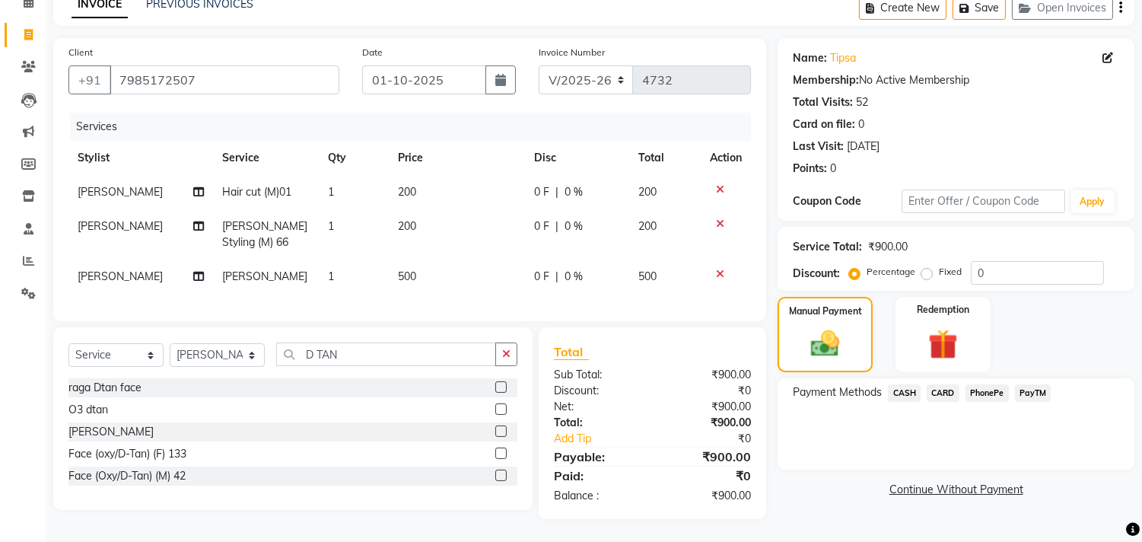
click at [909, 384] on span "CASH" at bounding box center [904, 392] width 33 height 17
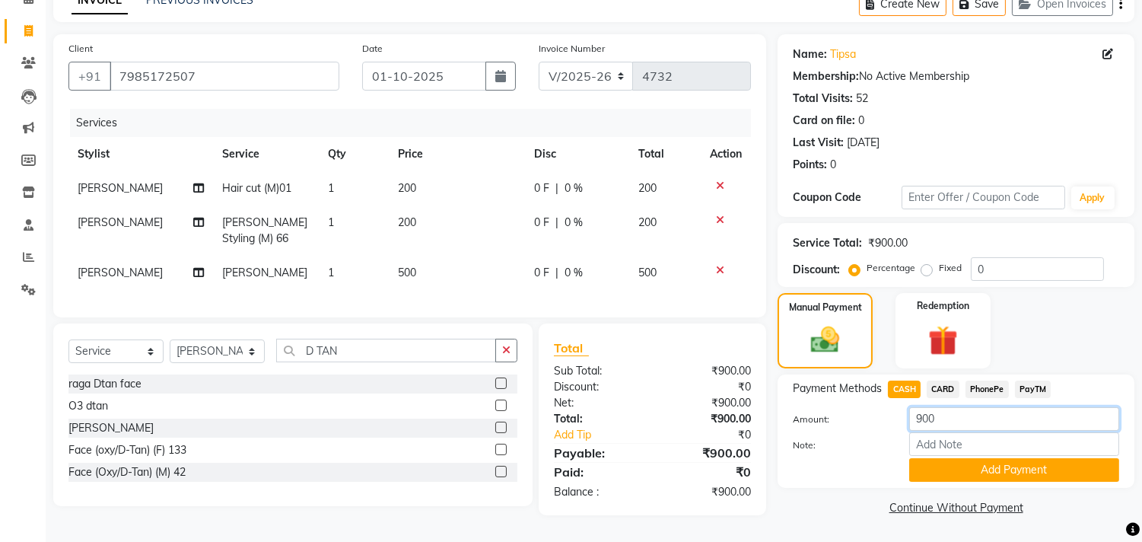
click at [921, 408] on input "900" at bounding box center [1014, 419] width 210 height 24
type input "500"
click at [1028, 470] on button "Add Payment" at bounding box center [1014, 470] width 210 height 24
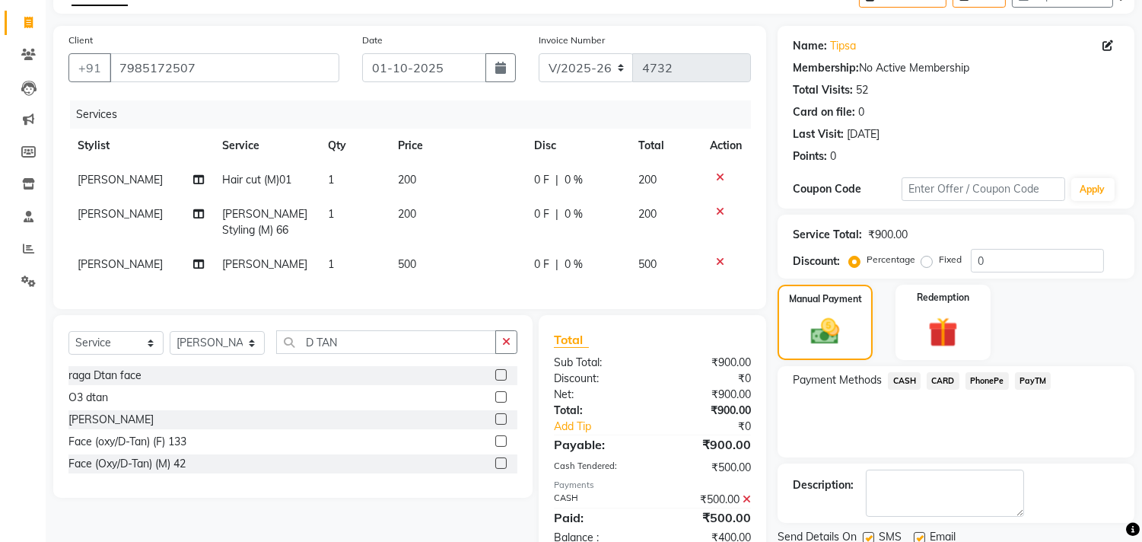
click at [1033, 378] on span "PayTM" at bounding box center [1033, 380] width 37 height 17
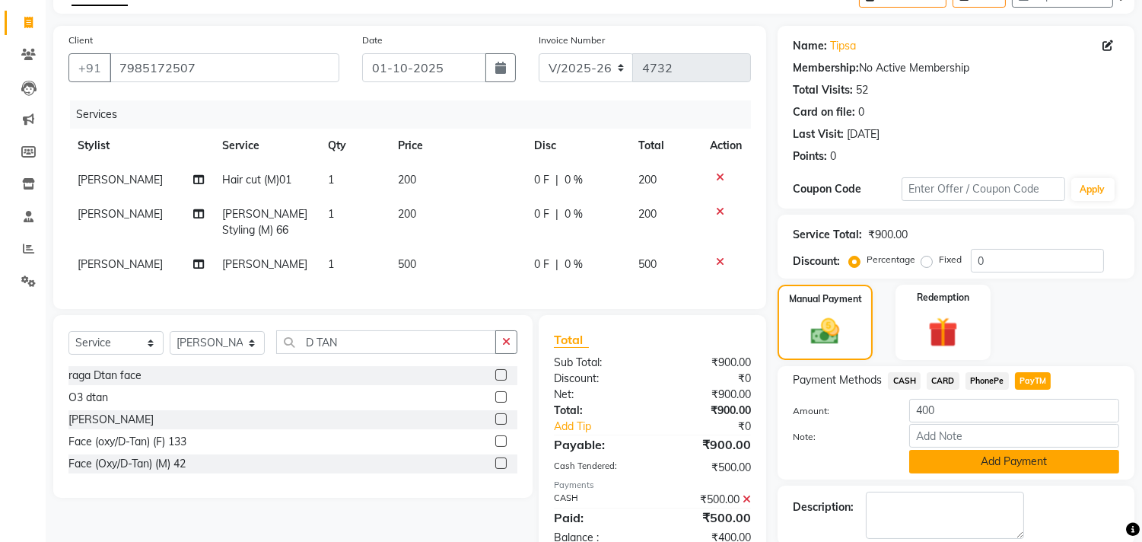
click at [982, 472] on button "Add Payment" at bounding box center [1014, 462] width 210 height 24
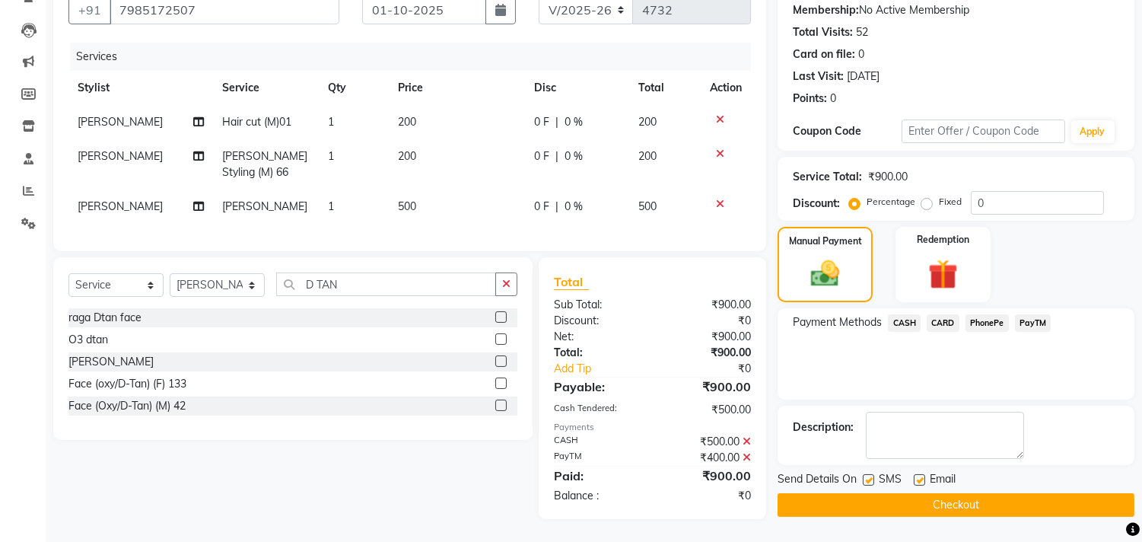
scroll to position [158, 0]
click at [962, 493] on button "Checkout" at bounding box center [955, 505] width 357 height 24
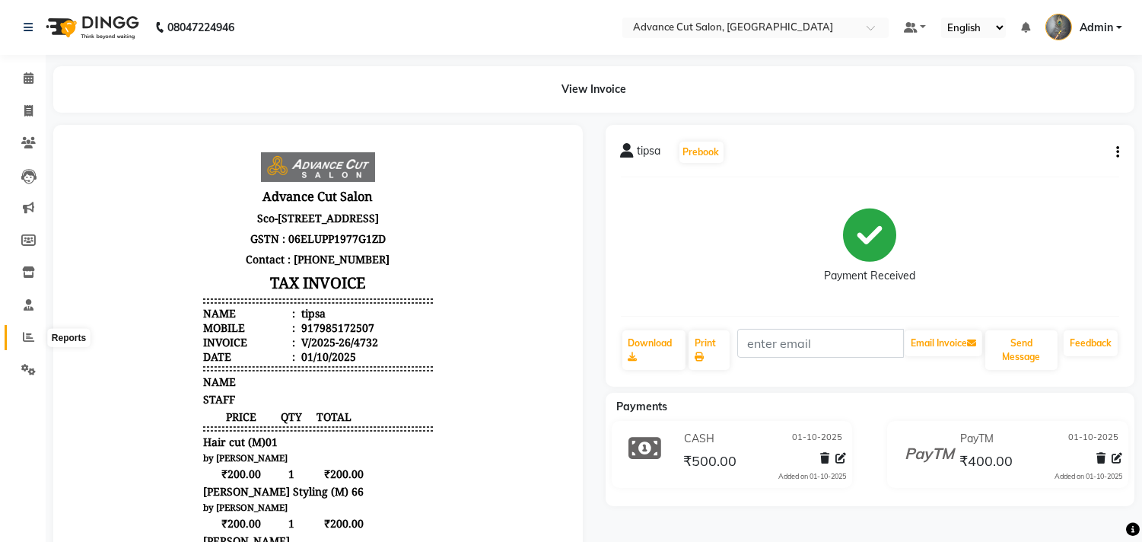
click at [19, 341] on span at bounding box center [28, 337] width 27 height 17
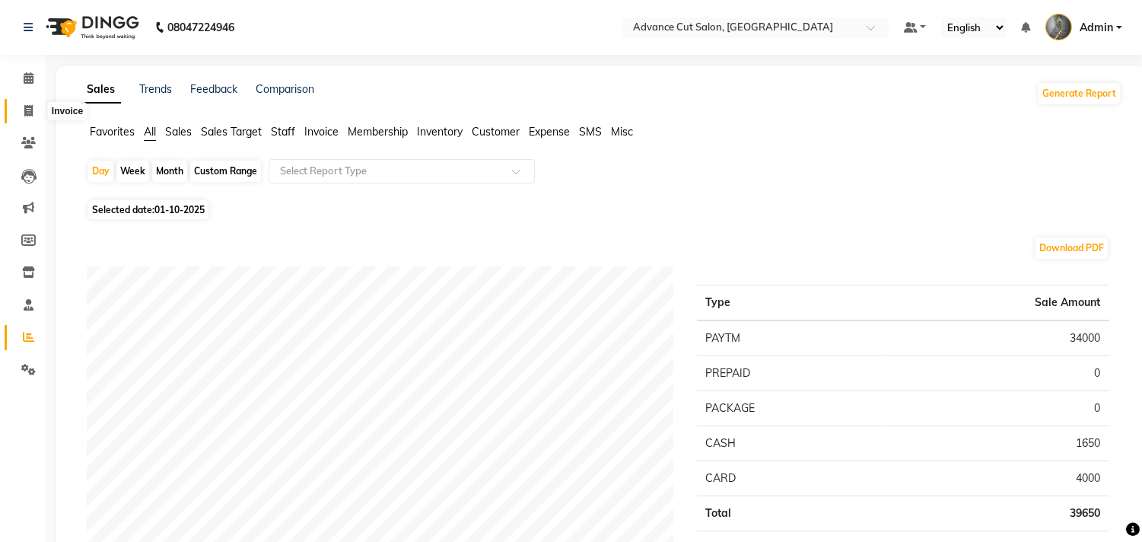
click at [21, 110] on span at bounding box center [28, 111] width 27 height 17
select select "service"
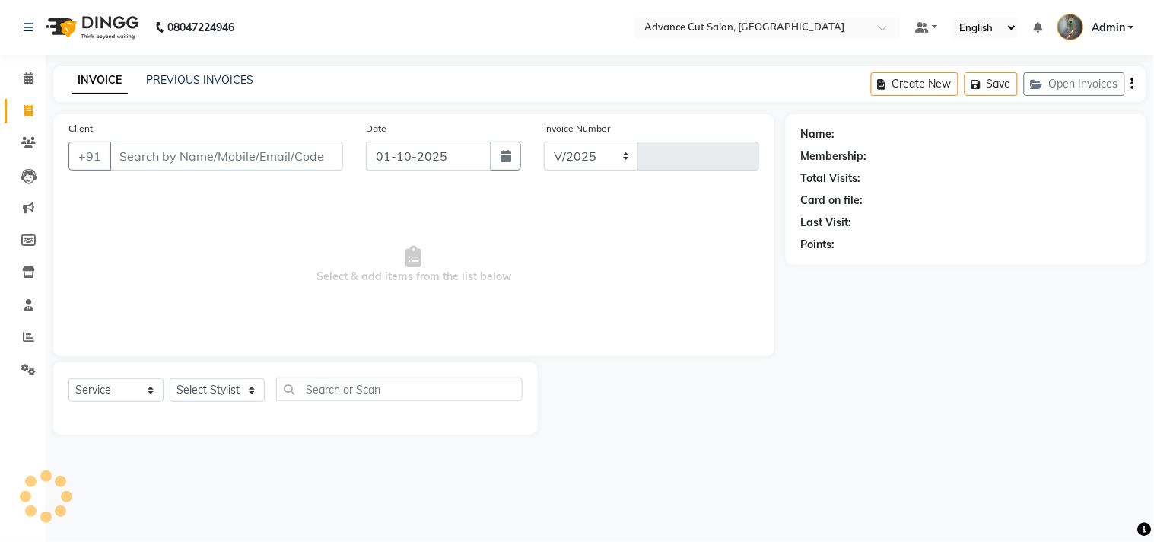
select select "4939"
type input "4734"
click at [23, 333] on icon at bounding box center [28, 336] width 11 height 11
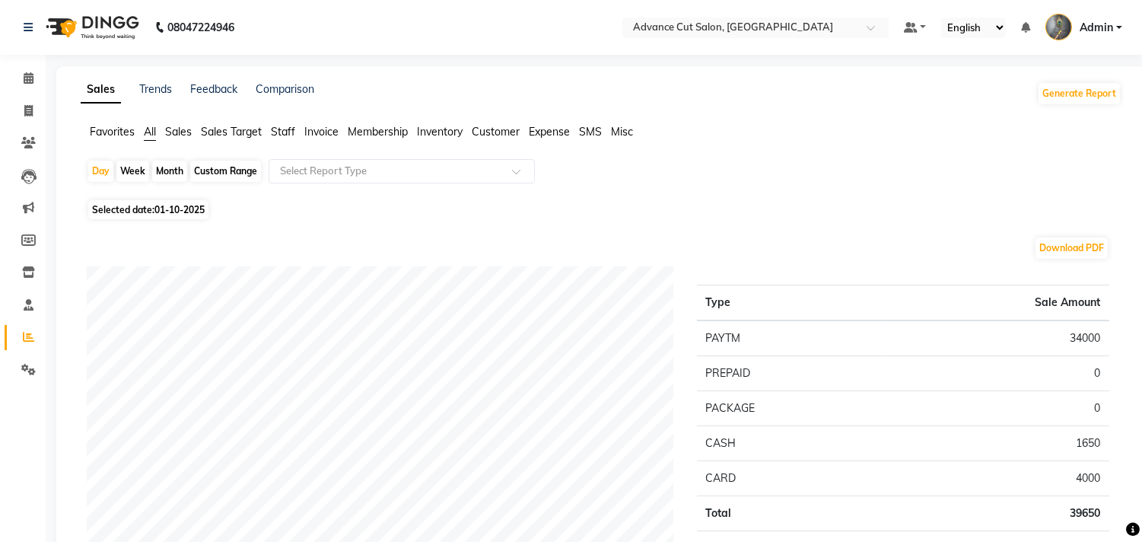
click at [283, 132] on span "Staff" at bounding box center [283, 132] width 24 height 14
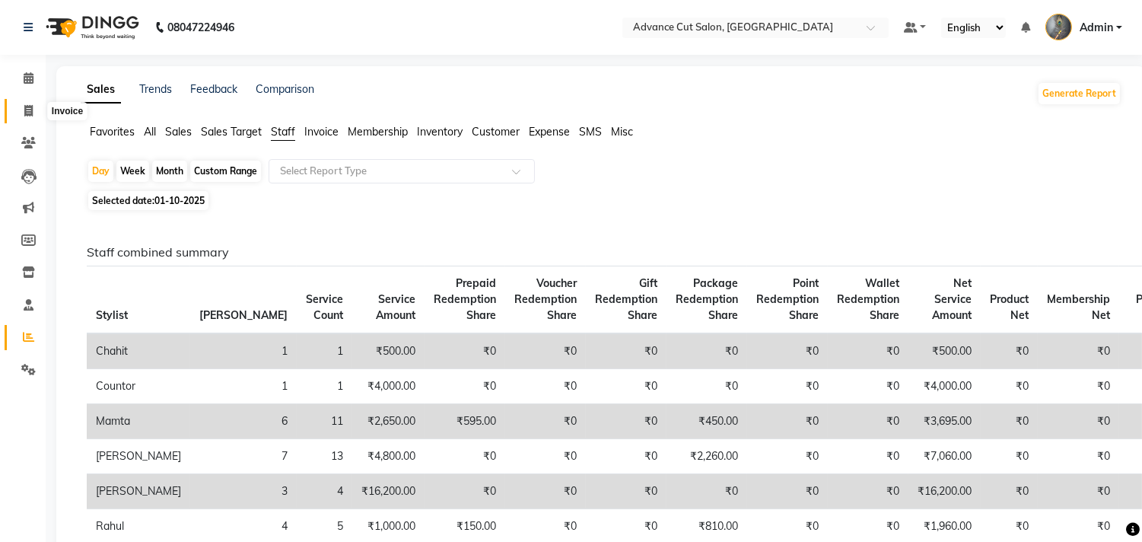
click at [24, 114] on icon at bounding box center [28, 110] width 8 height 11
select select "service"
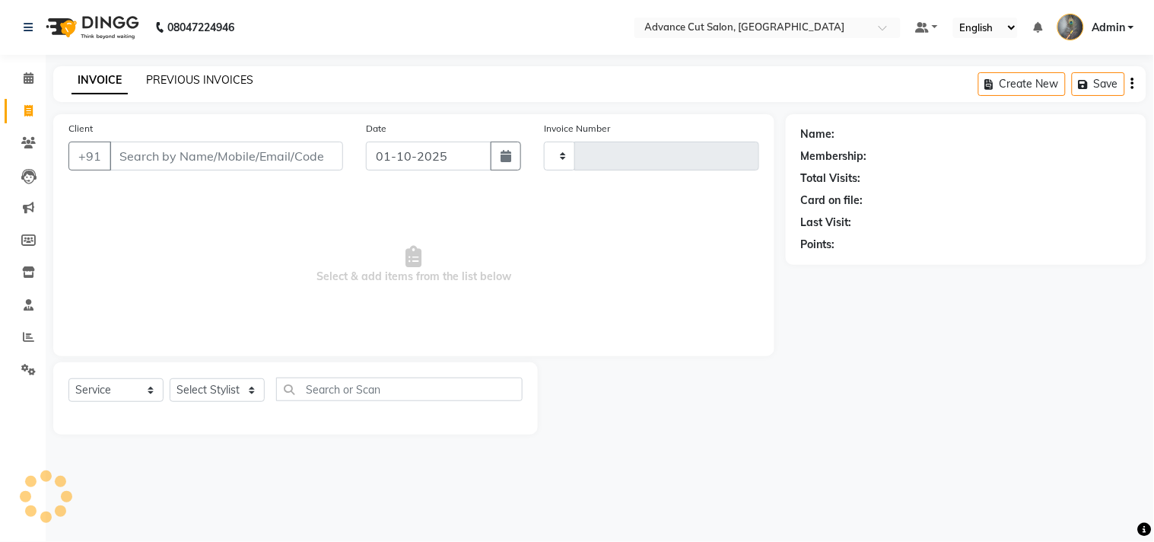
click at [181, 77] on link "PREVIOUS INVOICES" at bounding box center [199, 80] width 107 height 14
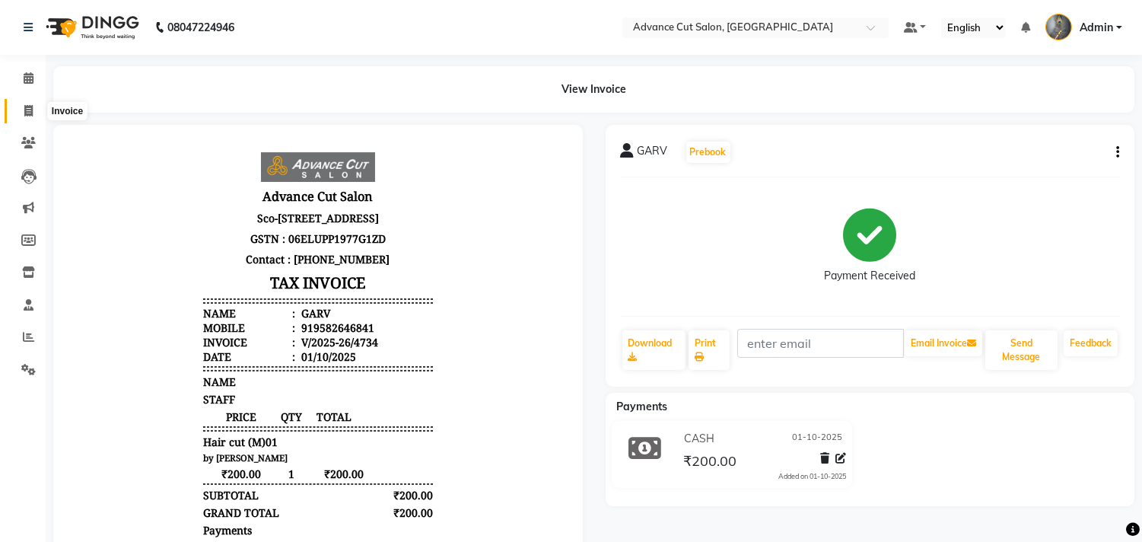
click at [21, 112] on span at bounding box center [28, 111] width 27 height 17
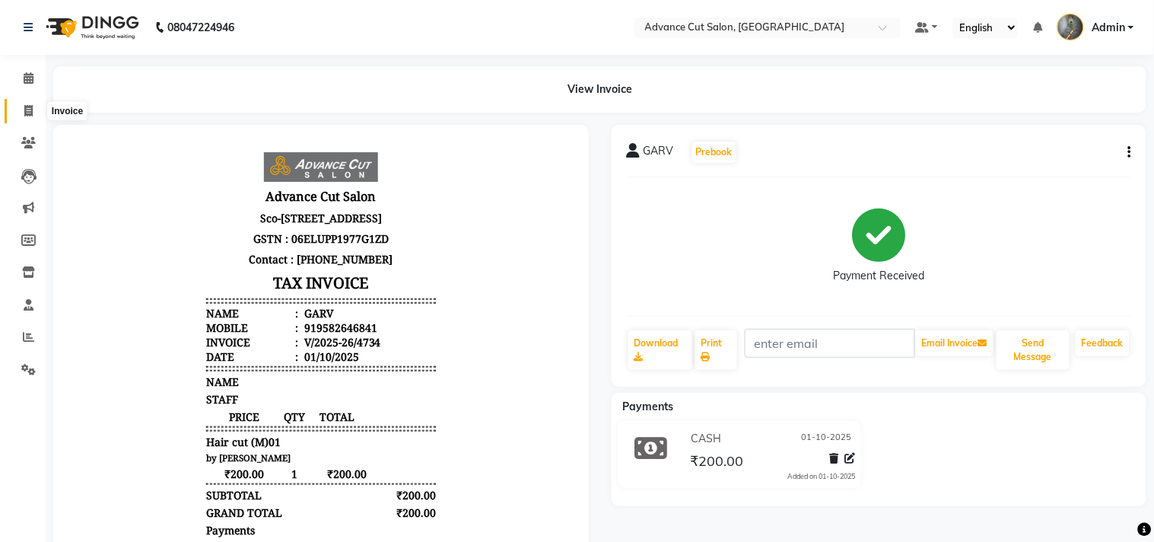
select select "service"
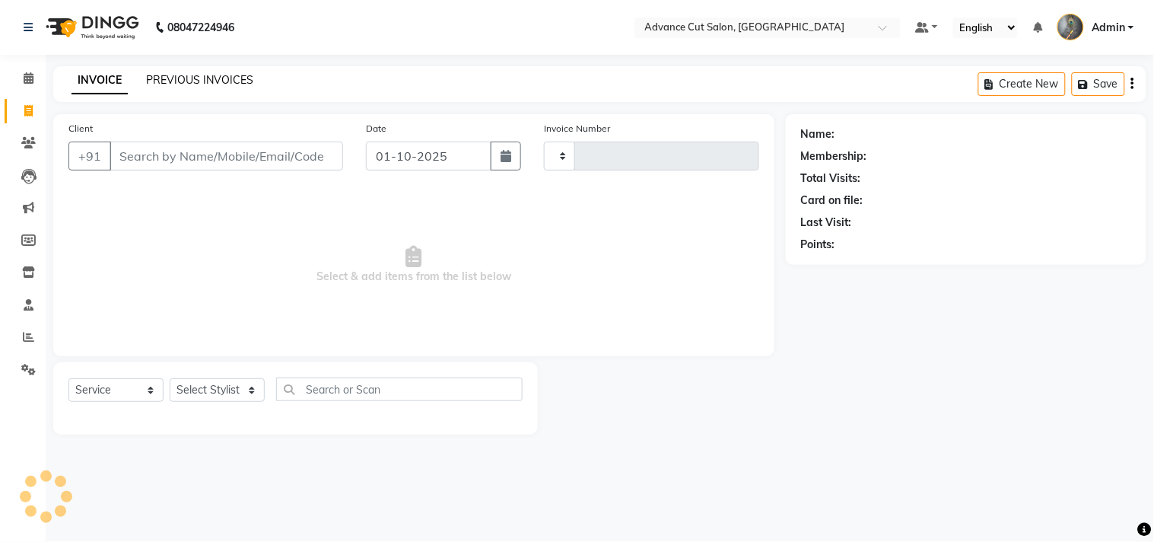
click at [189, 78] on link "PREVIOUS INVOICES" at bounding box center [199, 80] width 107 height 14
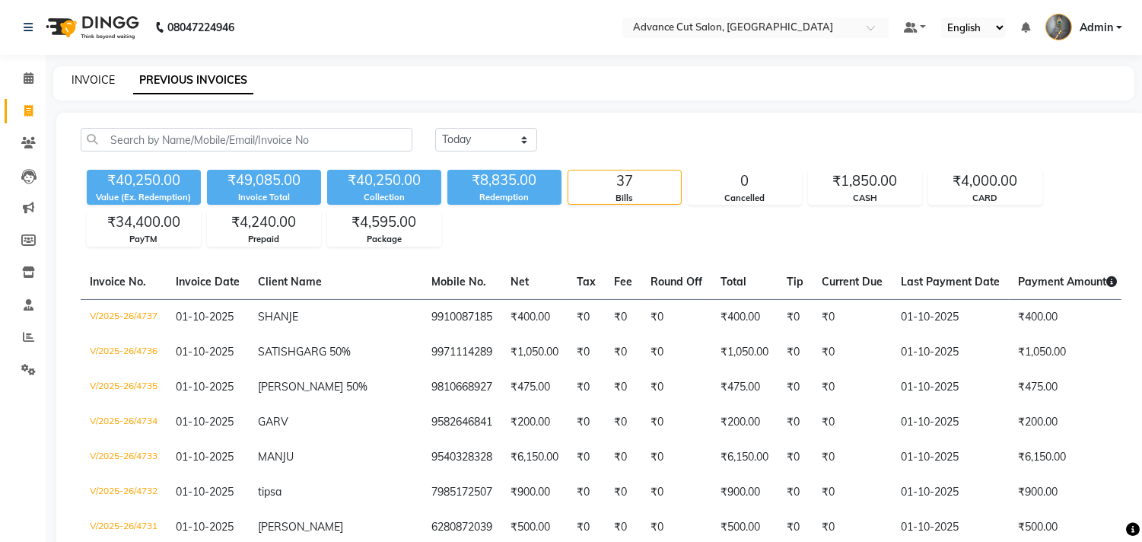
click at [95, 81] on link "INVOICE" at bounding box center [93, 80] width 43 height 14
select select "service"
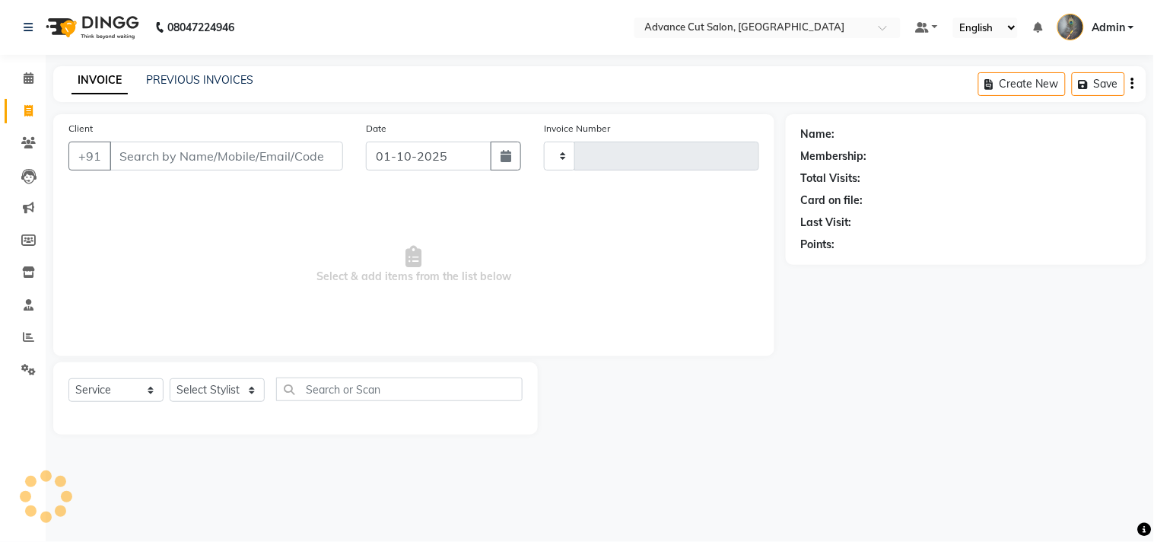
type input "4738"
select select "4939"
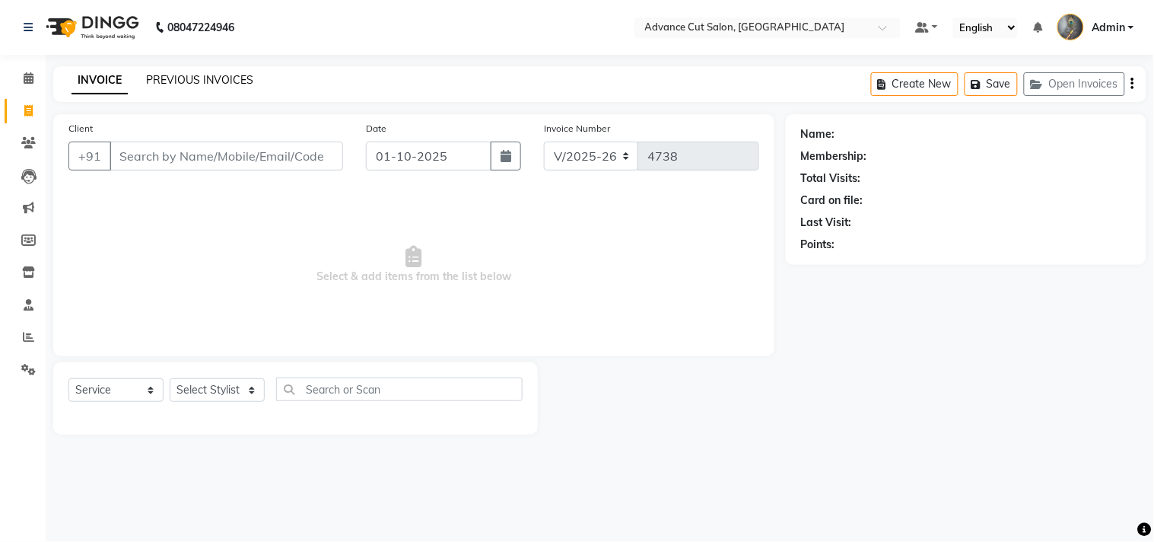
click at [184, 81] on link "PREVIOUS INVOICES" at bounding box center [199, 80] width 107 height 14
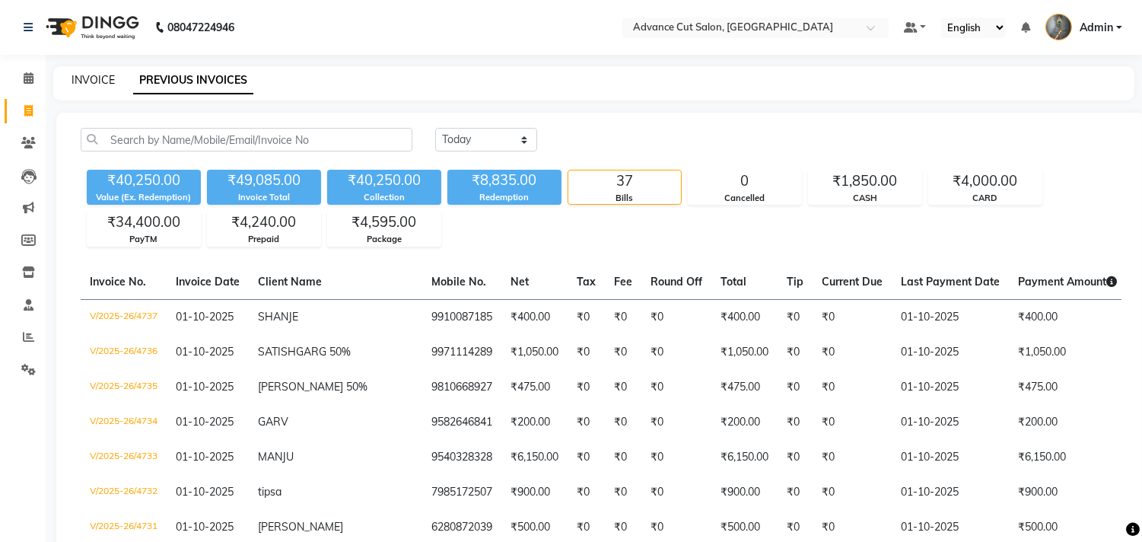
click at [97, 81] on link "INVOICE" at bounding box center [93, 80] width 43 height 14
select select "service"
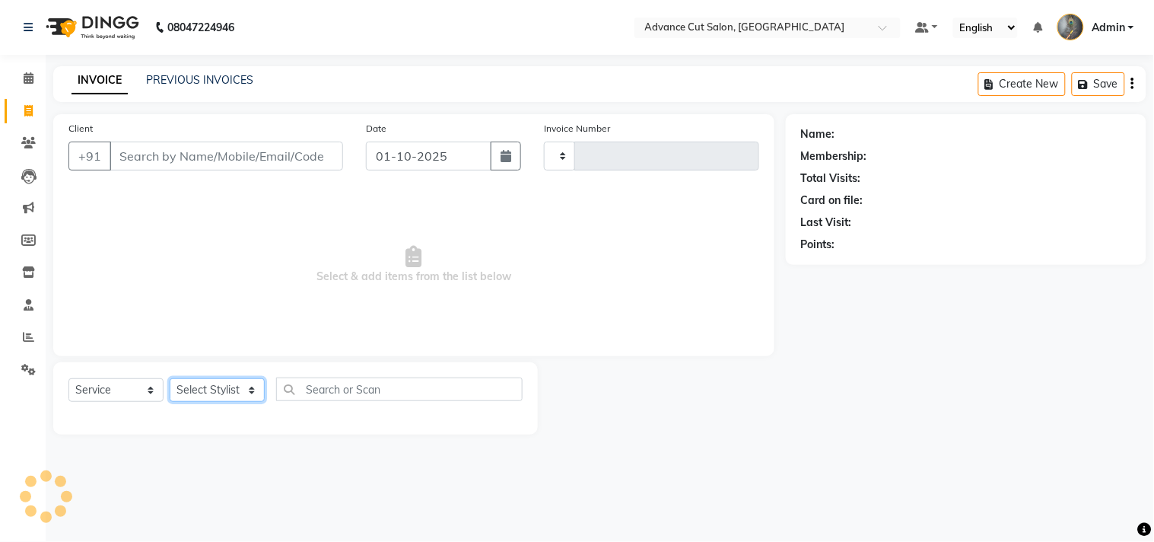
click at [226, 388] on select "Select Stylist" at bounding box center [217, 390] width 95 height 24
select select "4939"
type input "4738"
click at [226, 388] on select "Select Stylist" at bounding box center [217, 390] width 95 height 24
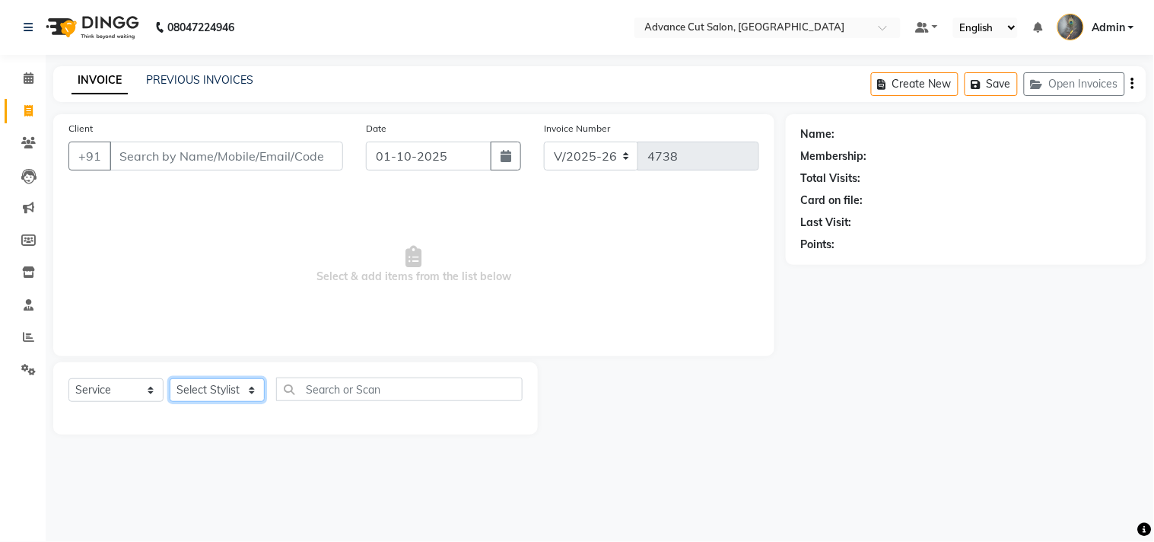
click at [226, 388] on select "Select Stylist Admin chahit COUNTOR [PERSON_NAME] mamta [PERSON_NAME] navi [PER…" at bounding box center [217, 390] width 95 height 24
click at [222, 399] on select "Select Stylist Admin chahit COUNTOR [PERSON_NAME] mamta [PERSON_NAME] navi [PER…" at bounding box center [217, 390] width 95 height 24
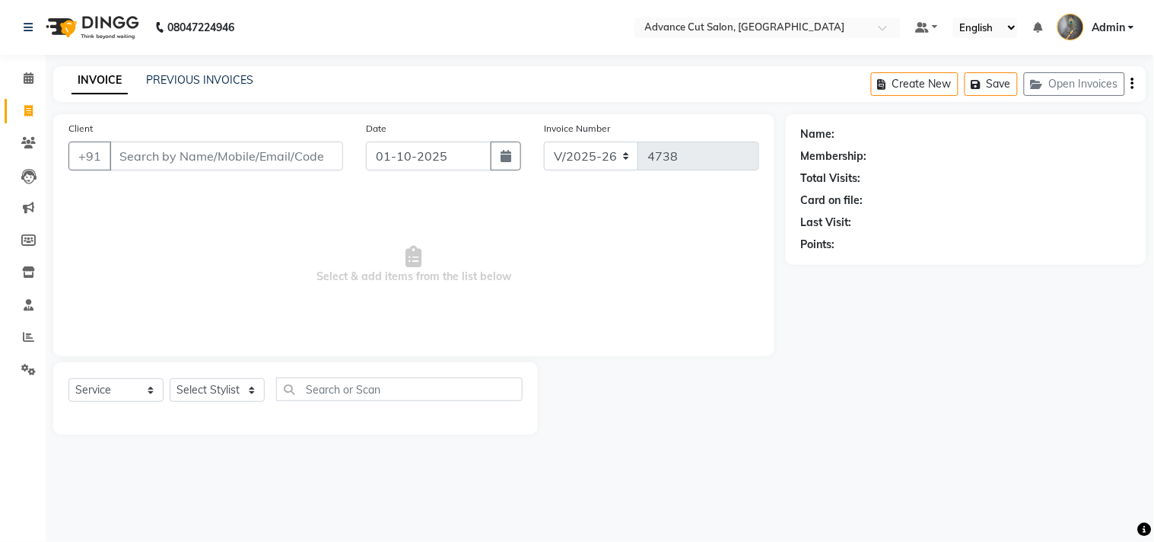
click at [225, 378] on div "Select Service Product Membership Package Voucher Prepaid Gift Card Select Styl…" at bounding box center [295, 395] width 454 height 36
click at [224, 390] on select "Select Stylist Admin chahit COUNTOR [PERSON_NAME] mamta [PERSON_NAME] navi [PER…" at bounding box center [217, 390] width 95 height 24
select select "30651"
click at [170, 379] on select "Select Stylist Admin chahit COUNTOR [PERSON_NAME] mamta [PERSON_NAME] navi [PER…" at bounding box center [217, 390] width 95 height 24
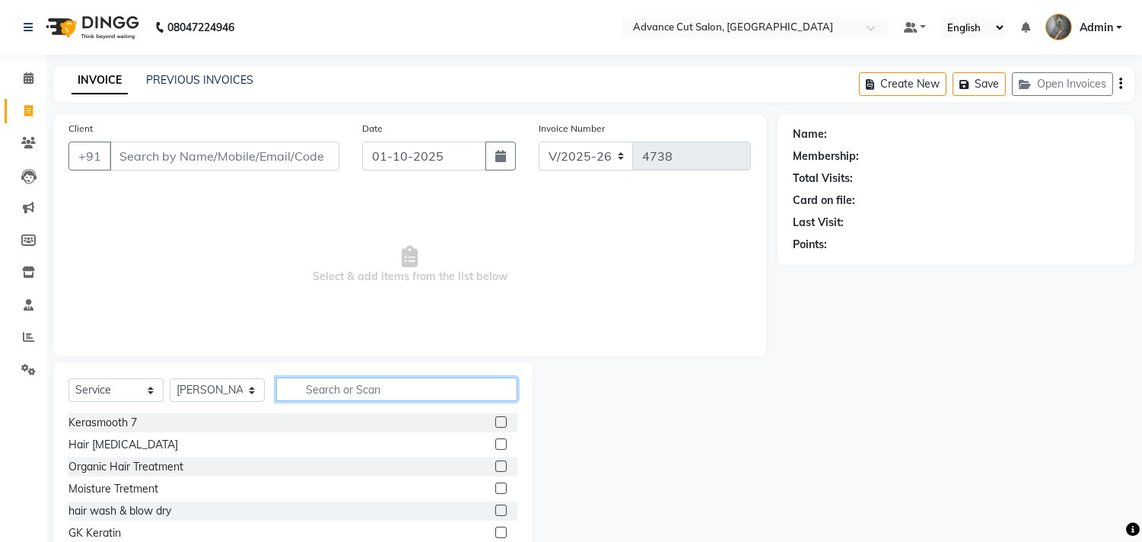
click at [329, 380] on input "text" at bounding box center [396, 389] width 241 height 24
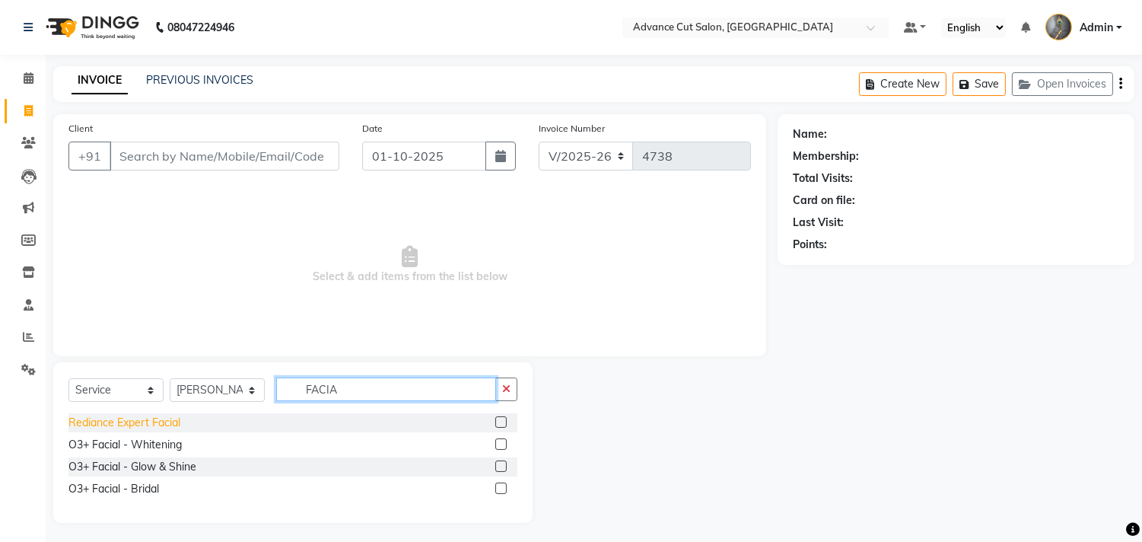
type input "FACIA"
click at [148, 427] on div "Rediance Expert Facial" at bounding box center [124, 423] width 112 height 16
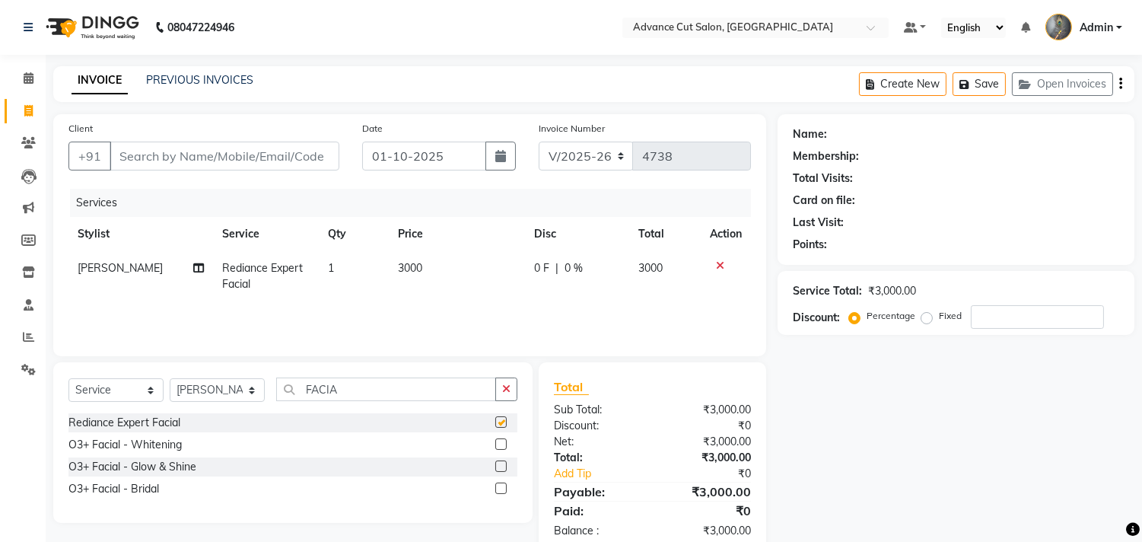
checkbox input "false"
click at [337, 386] on input "FACIA" at bounding box center [386, 389] width 220 height 24
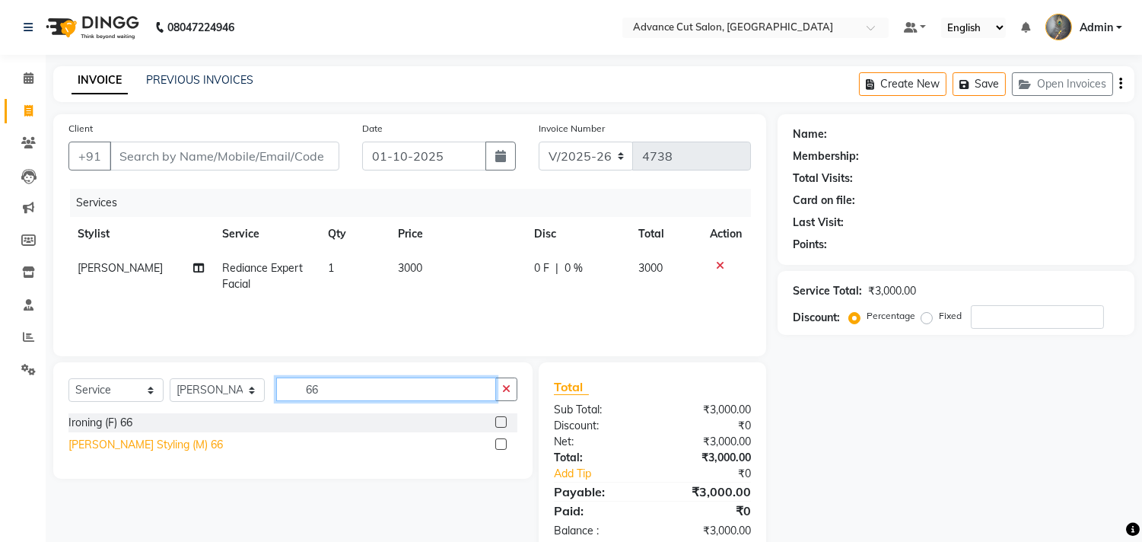
type input "66"
click at [137, 443] on div "[PERSON_NAME] Styling (M) 66" at bounding box center [145, 445] width 154 height 16
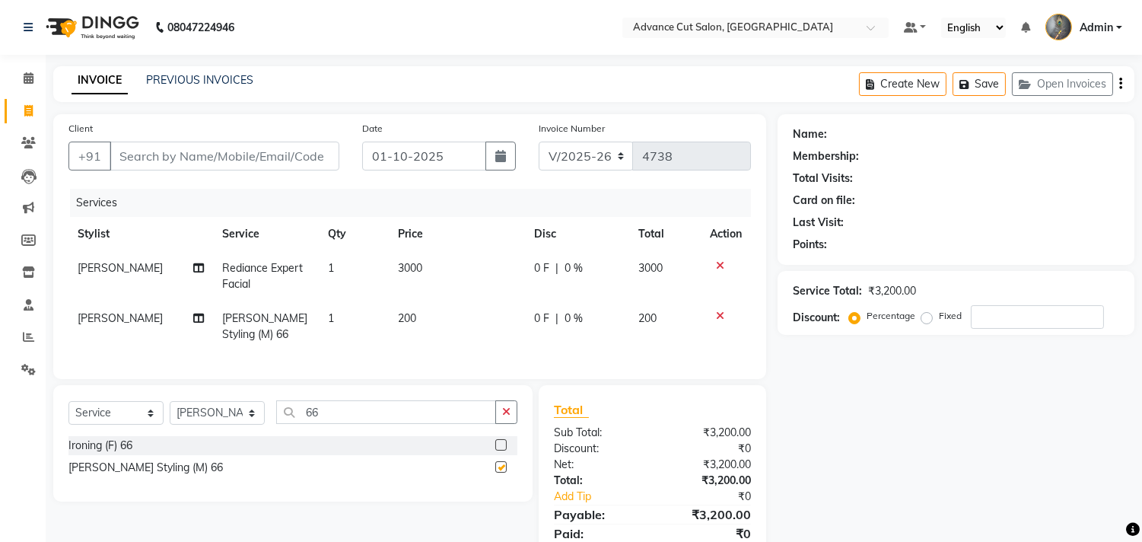
checkbox input "false"
click at [146, 158] on input "Client" at bounding box center [225, 155] width 230 height 29
type input "9"
type input "0"
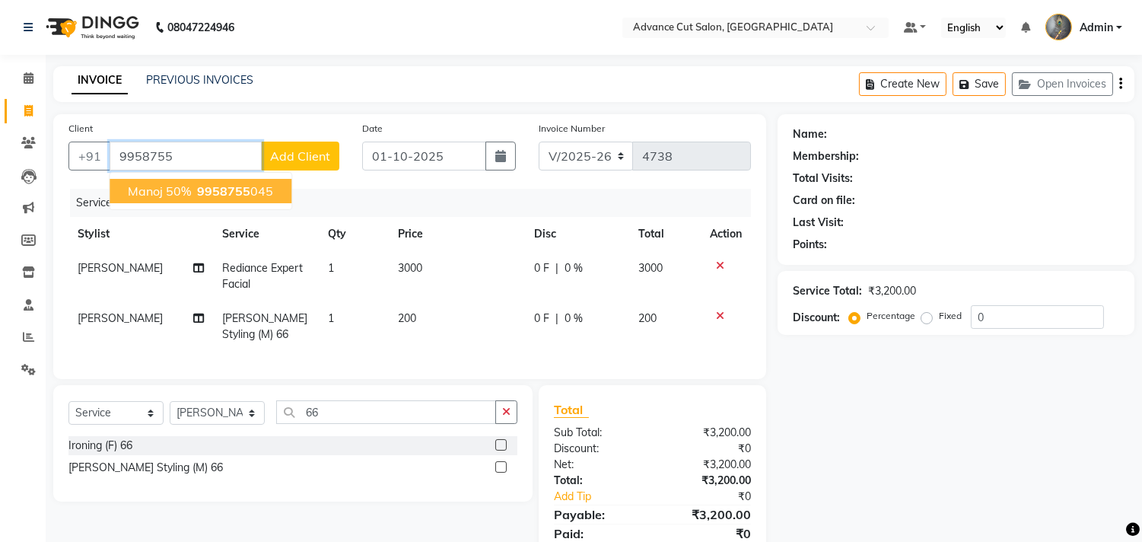
click at [157, 190] on span "manoj 50%" at bounding box center [159, 190] width 63 height 15
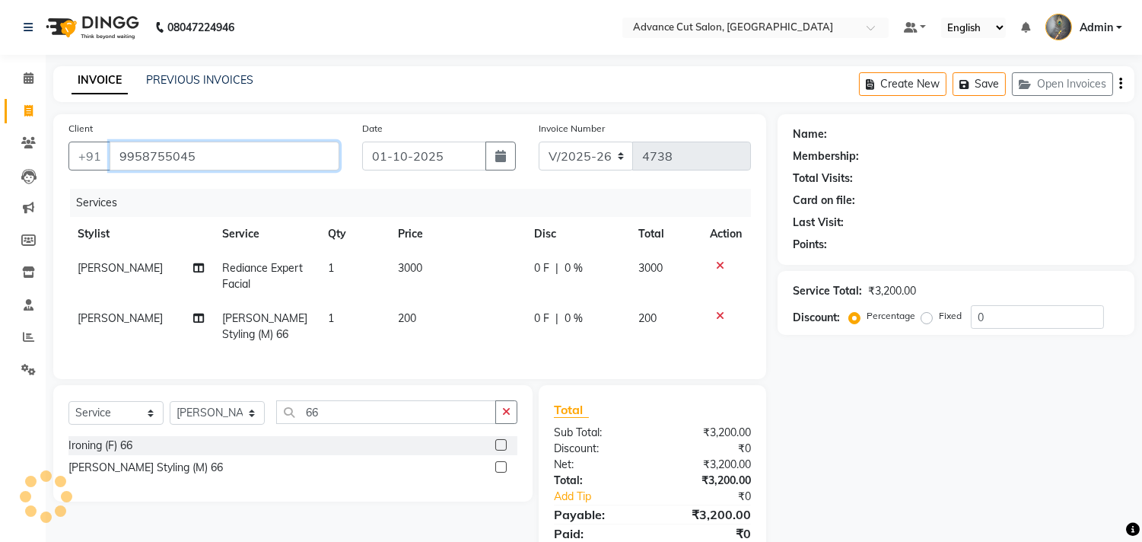
type input "9958755045"
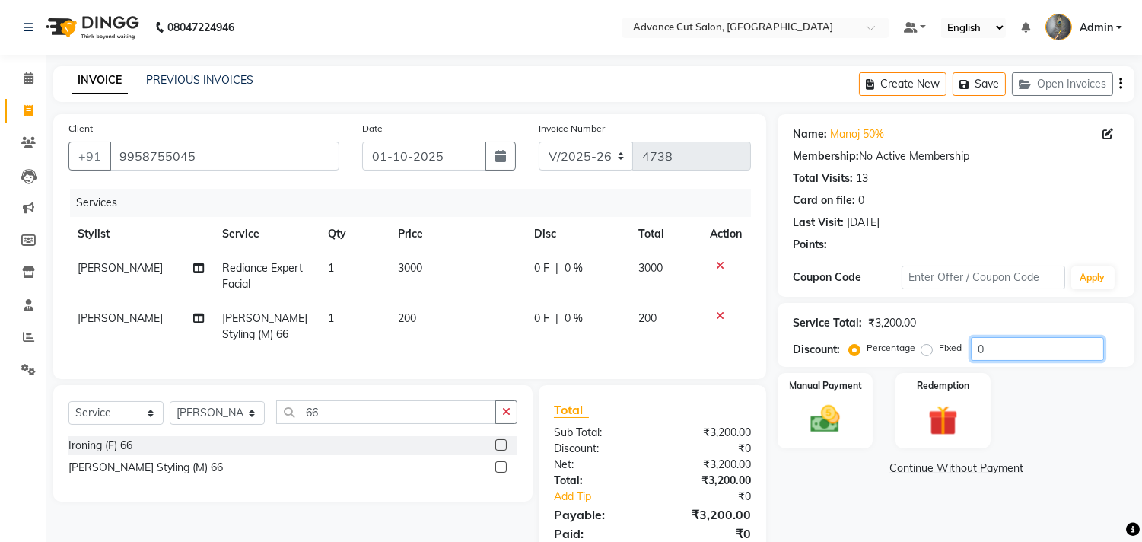
click at [974, 351] on input "0" at bounding box center [1037, 349] width 133 height 24
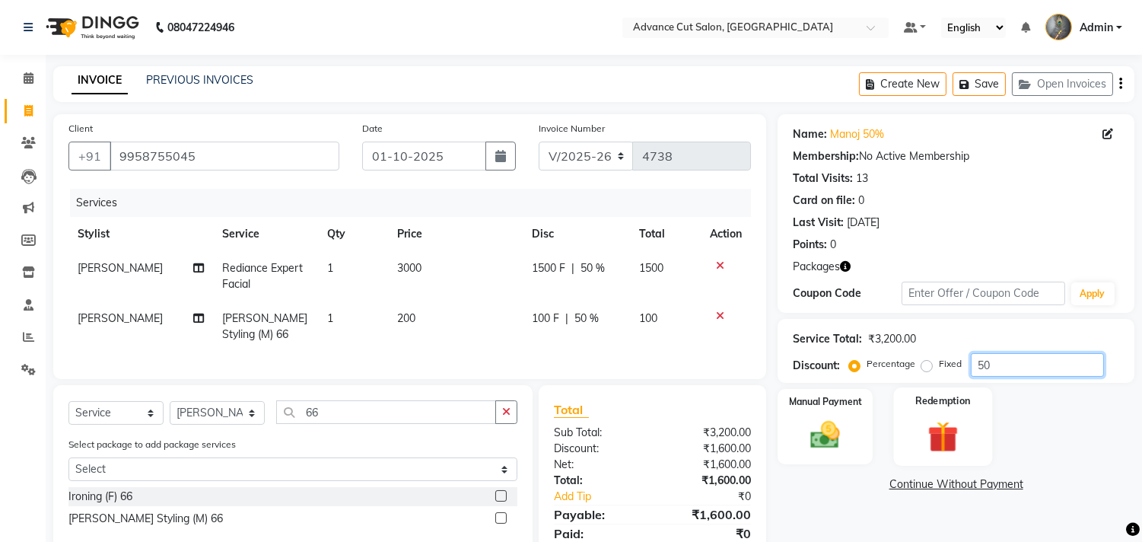
type input "50"
click at [932, 411] on div "Redemption" at bounding box center [942, 426] width 99 height 78
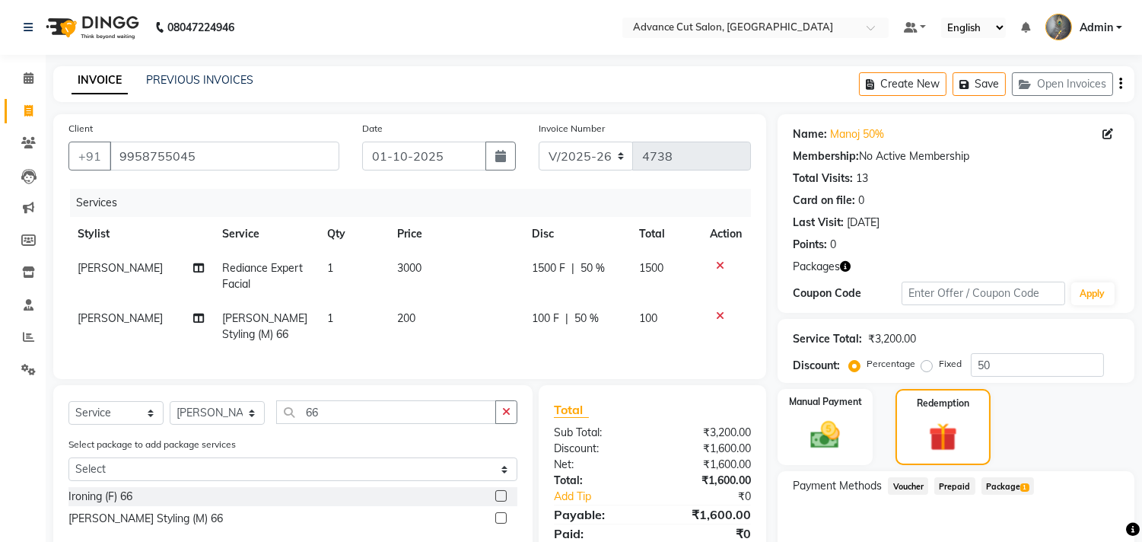
scroll to position [73, 0]
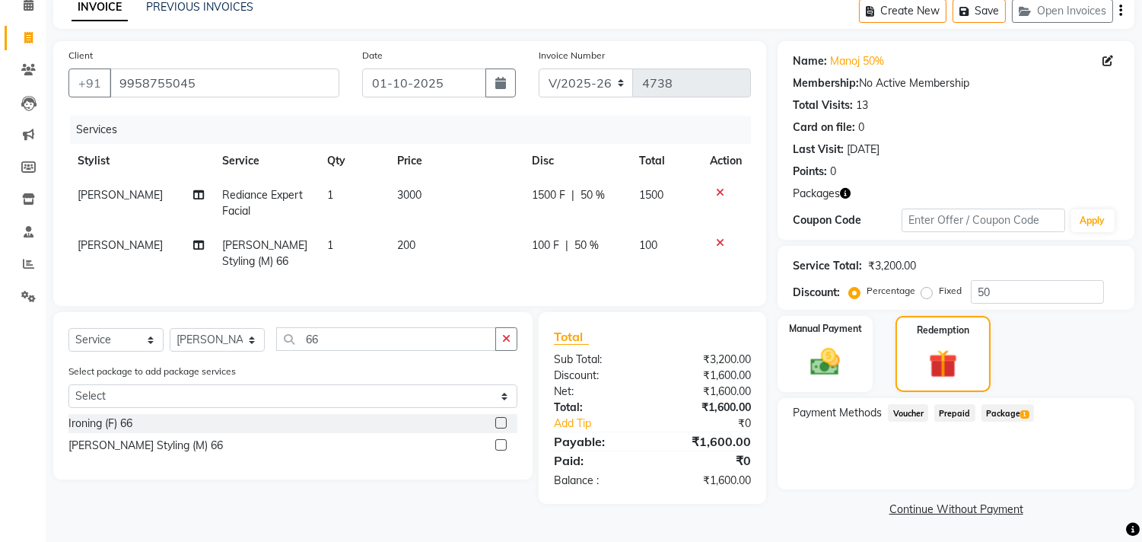
click at [1002, 417] on span "Package 1" at bounding box center [1007, 412] width 52 height 17
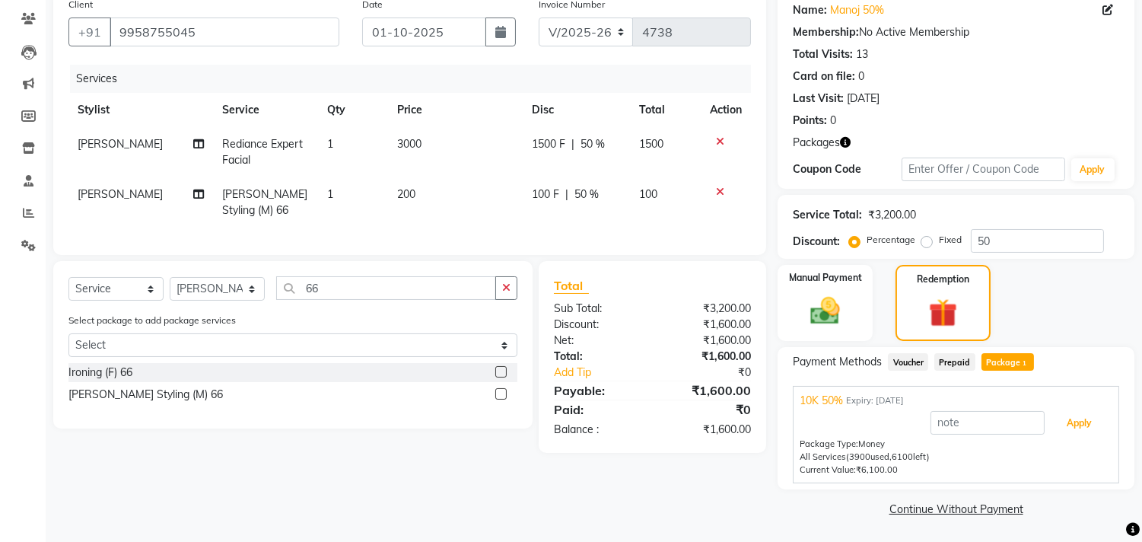
click at [1084, 422] on button "Apply" at bounding box center [1078, 423] width 63 height 26
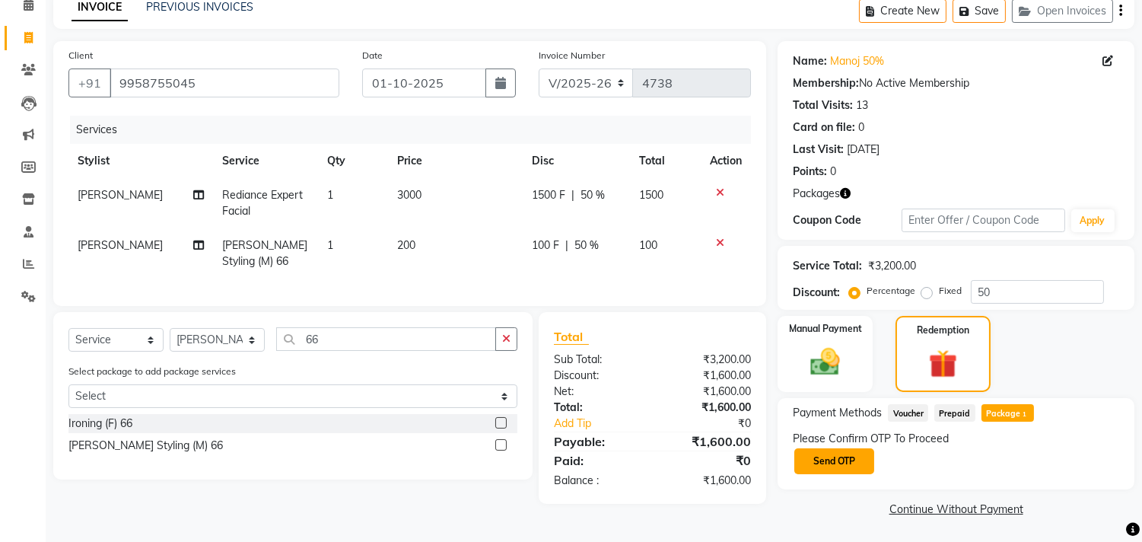
click at [817, 465] on button "Send OTP" at bounding box center [834, 461] width 80 height 26
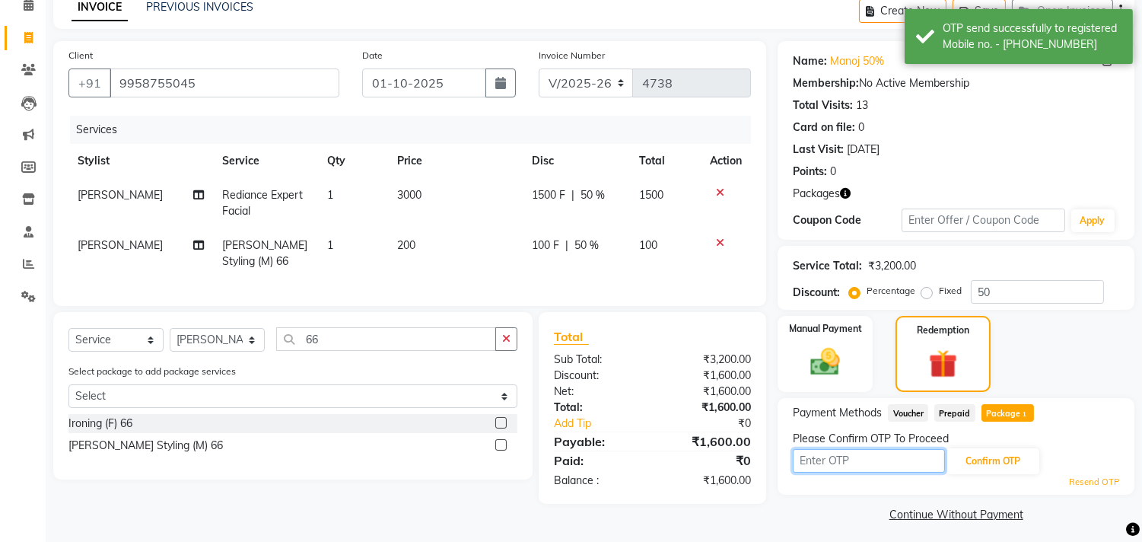
click at [817, 460] on input "text" at bounding box center [869, 461] width 152 height 24
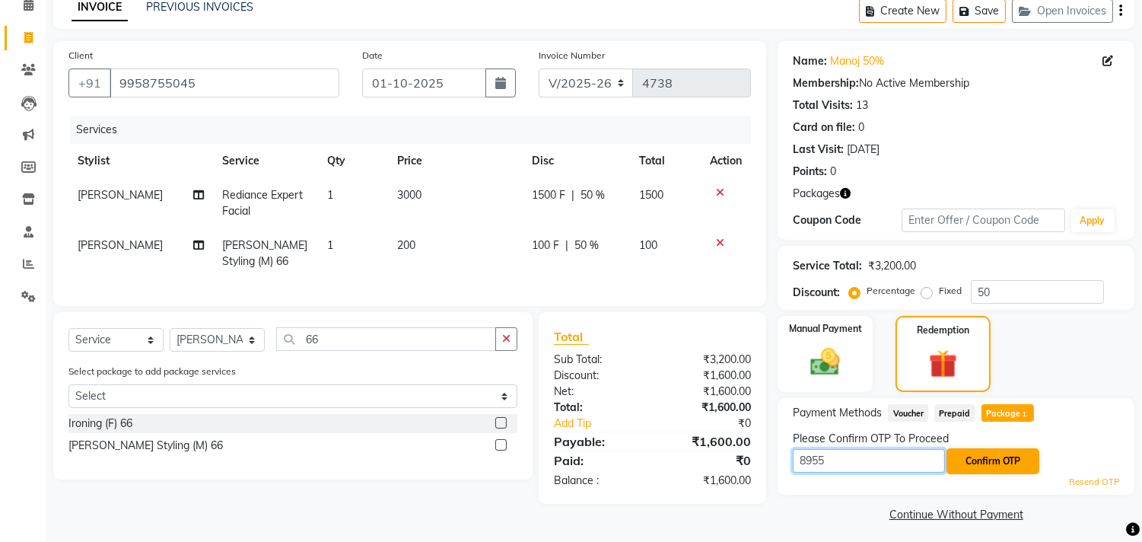
type input "8955"
click at [1006, 463] on button "Confirm OTP" at bounding box center [992, 461] width 93 height 26
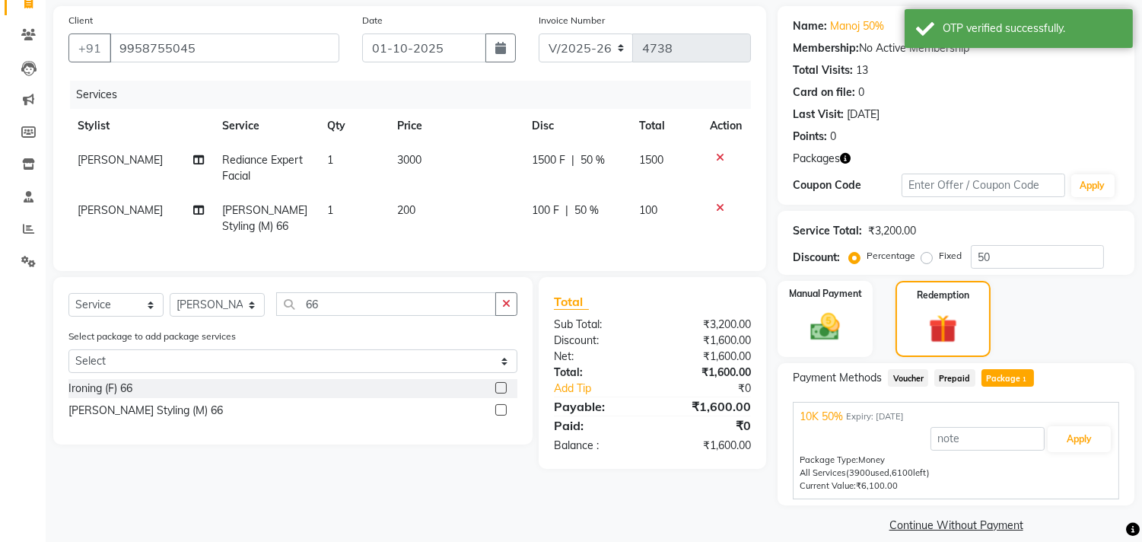
scroll to position [124, 0]
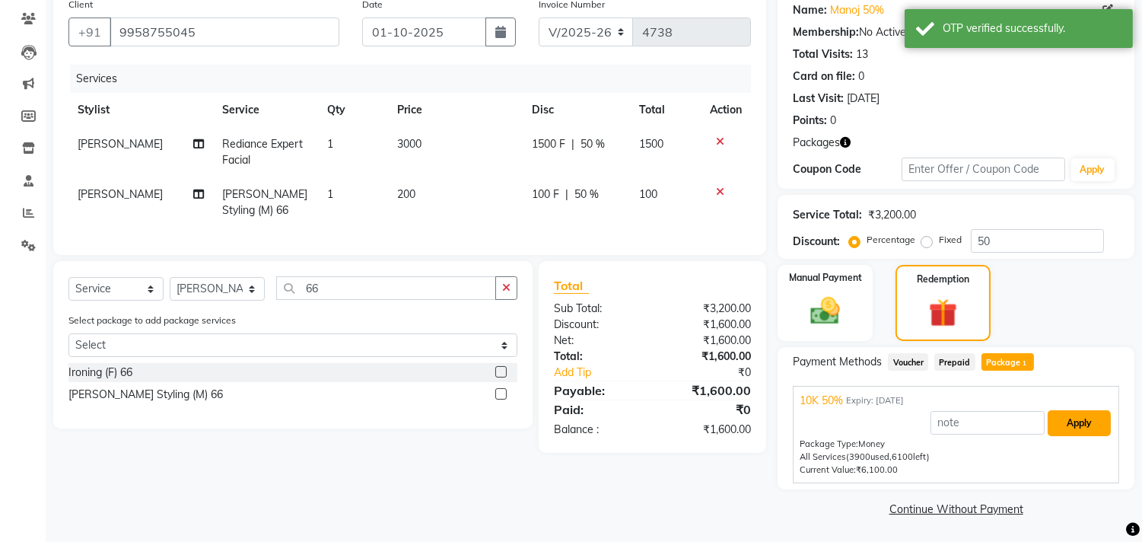
click at [1079, 426] on button "Apply" at bounding box center [1078, 423] width 63 height 26
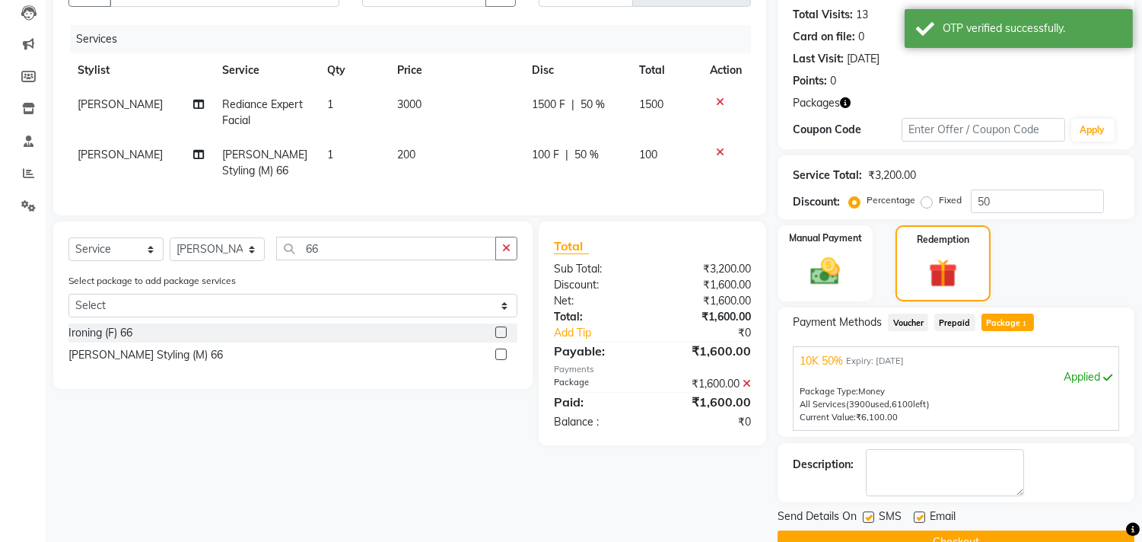
scroll to position [198, 0]
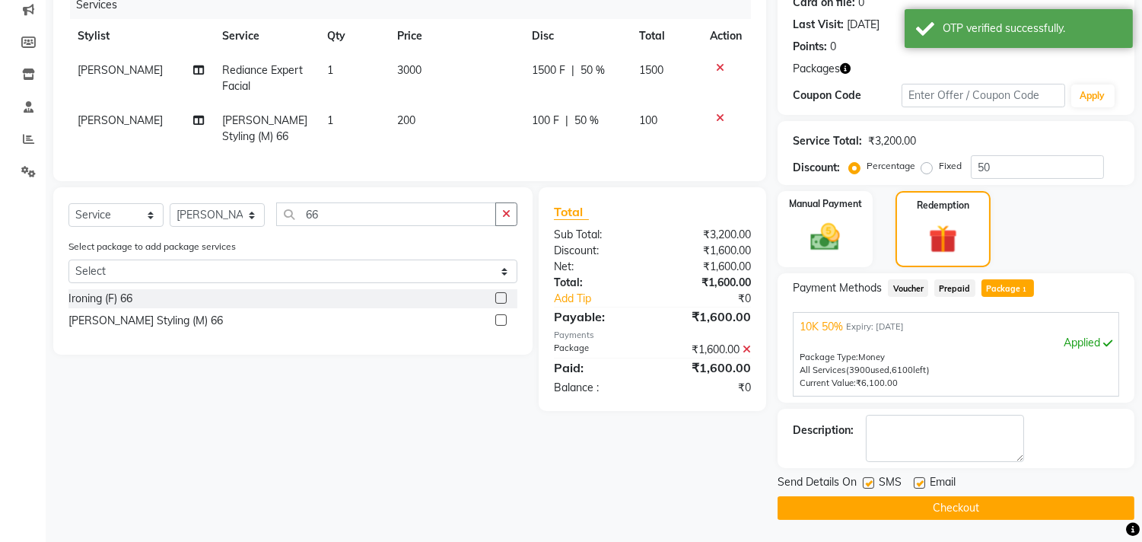
click at [943, 496] on button "Checkout" at bounding box center [955, 508] width 357 height 24
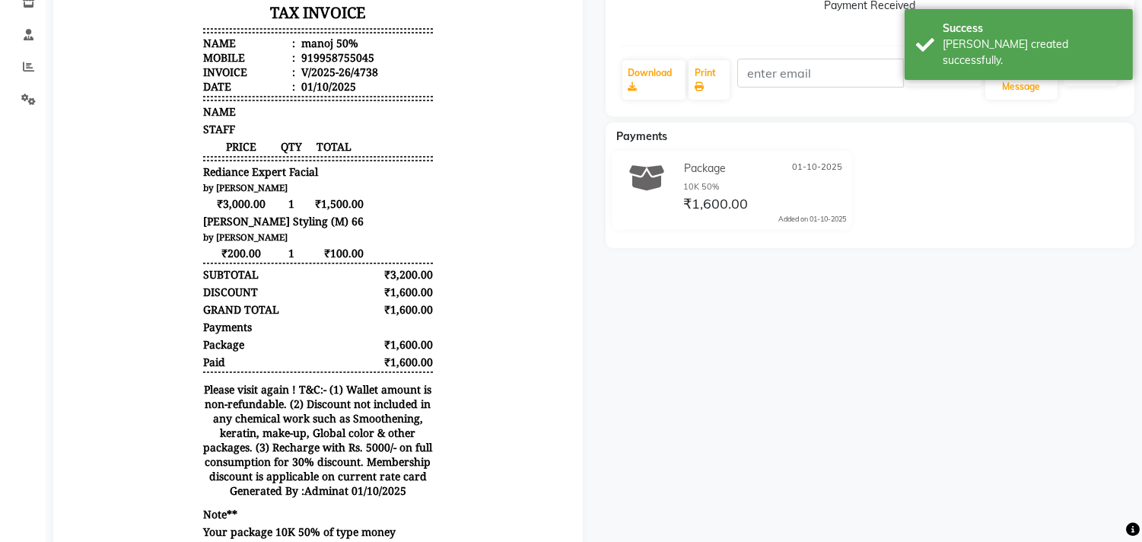
scroll to position [352, 0]
